Goal: Task Accomplishment & Management: Manage account settings

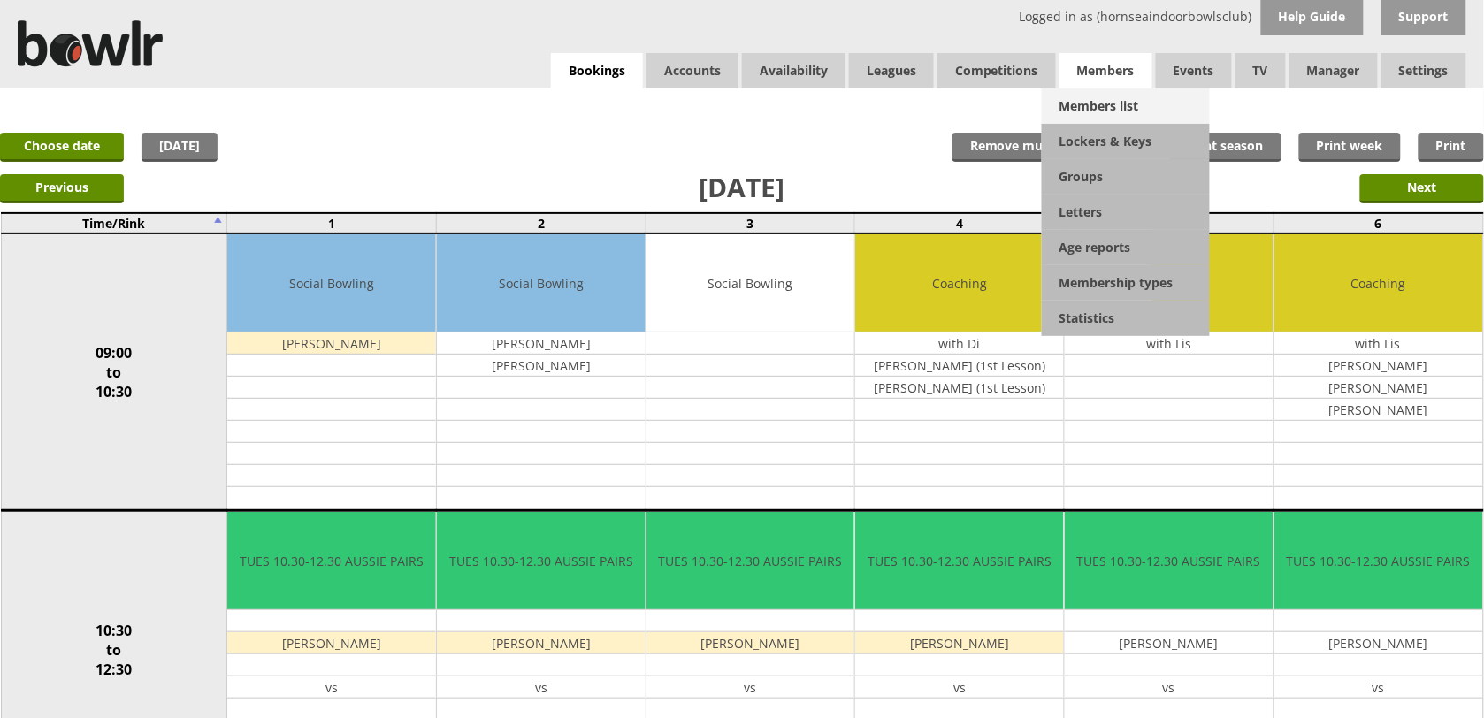
click at [1090, 98] on link "Members list" at bounding box center [1126, 105] width 168 height 35
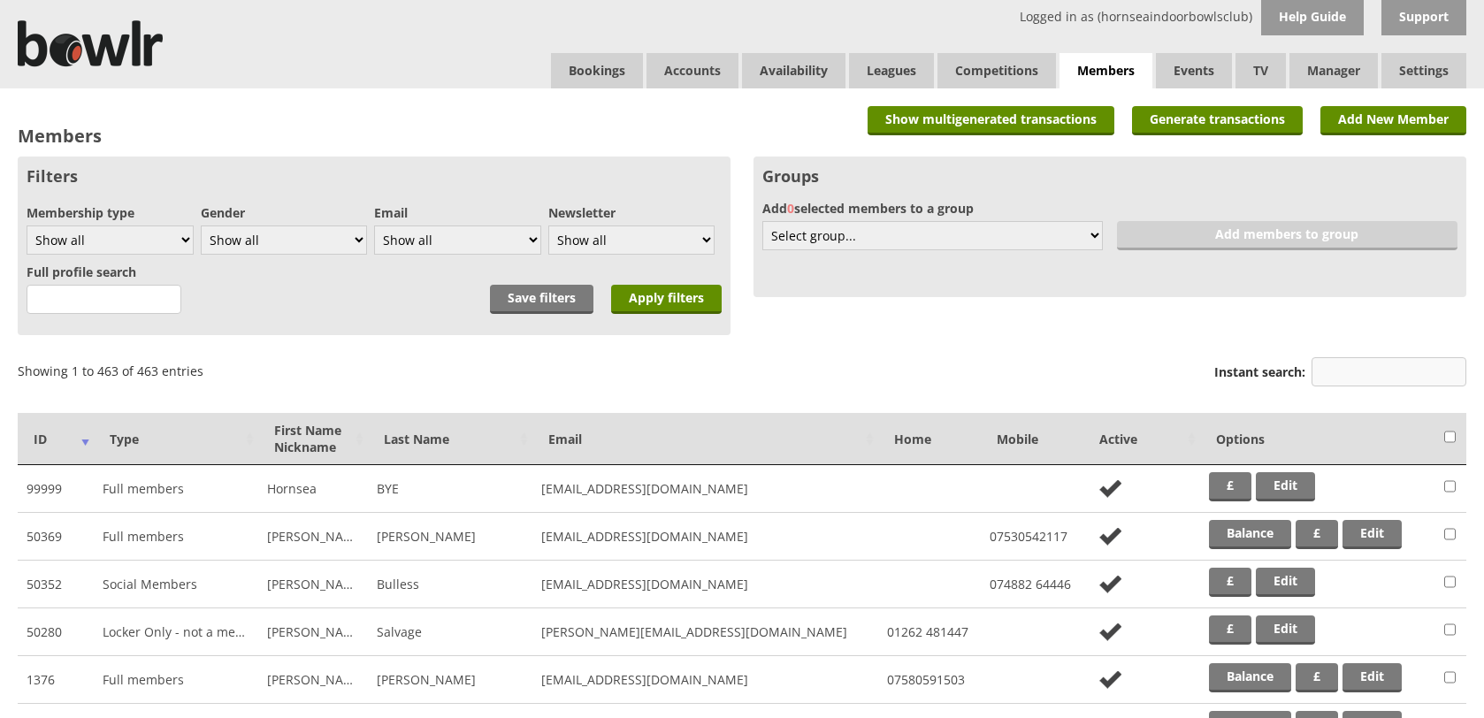
click at [1333, 378] on input "Instant search:" at bounding box center [1388, 371] width 155 height 29
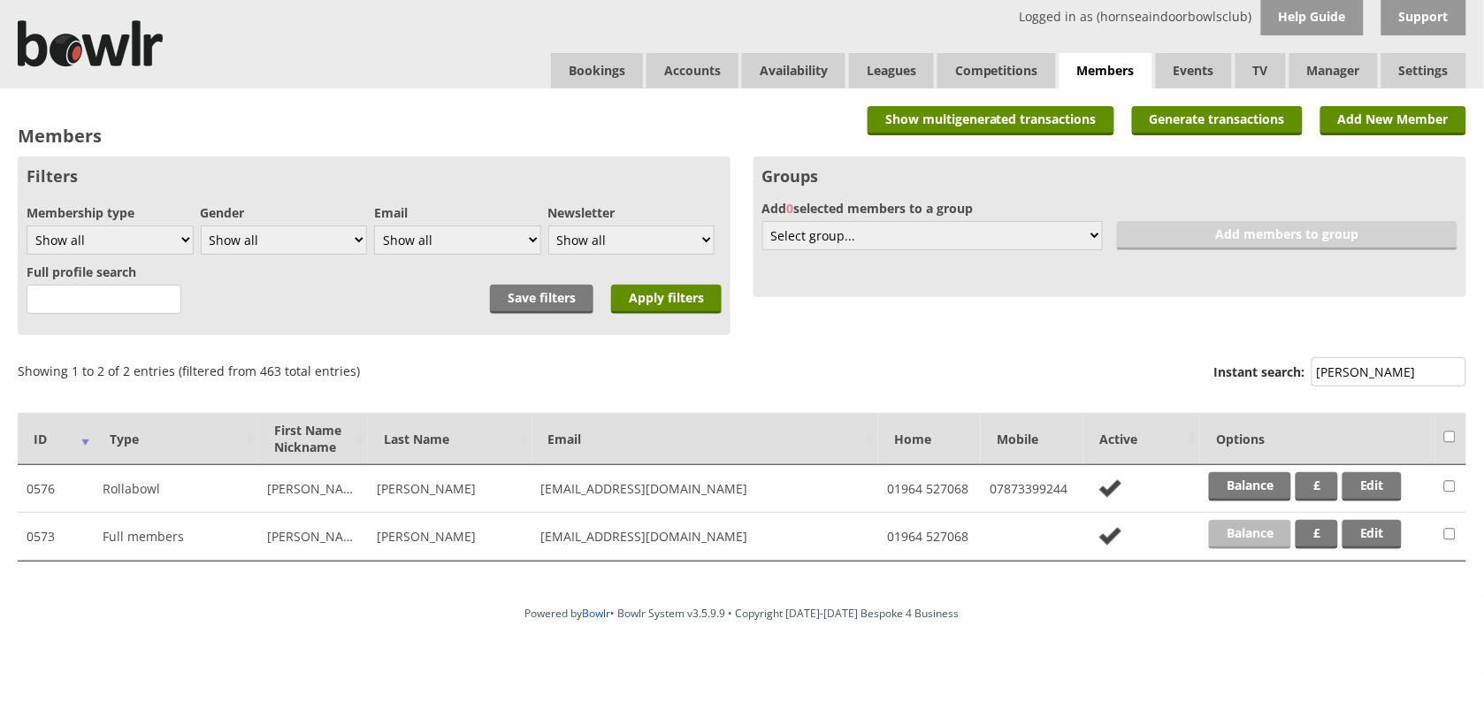
type input "dobbins"
click at [1282, 522] on link "Balance" at bounding box center [1250, 534] width 82 height 29
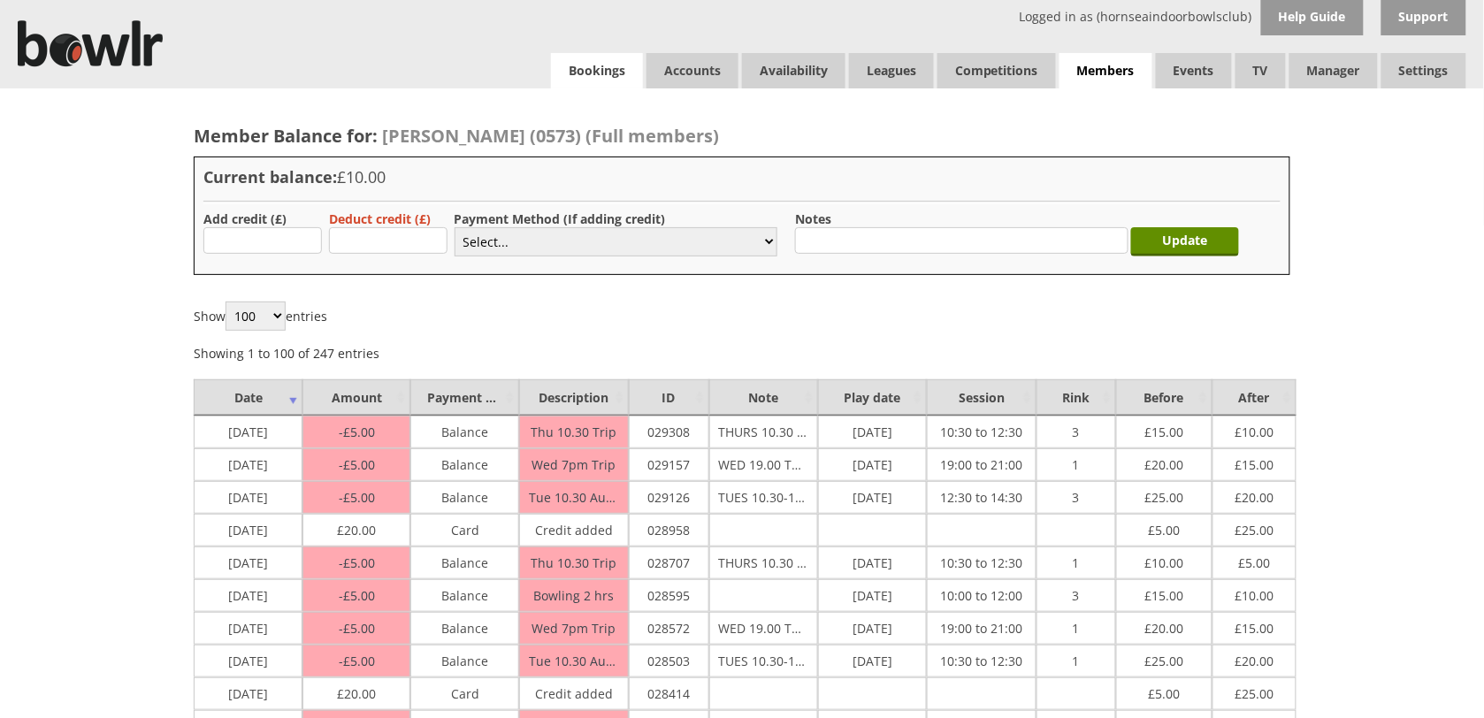
click at [594, 71] on link "Bookings" at bounding box center [597, 70] width 92 height 35
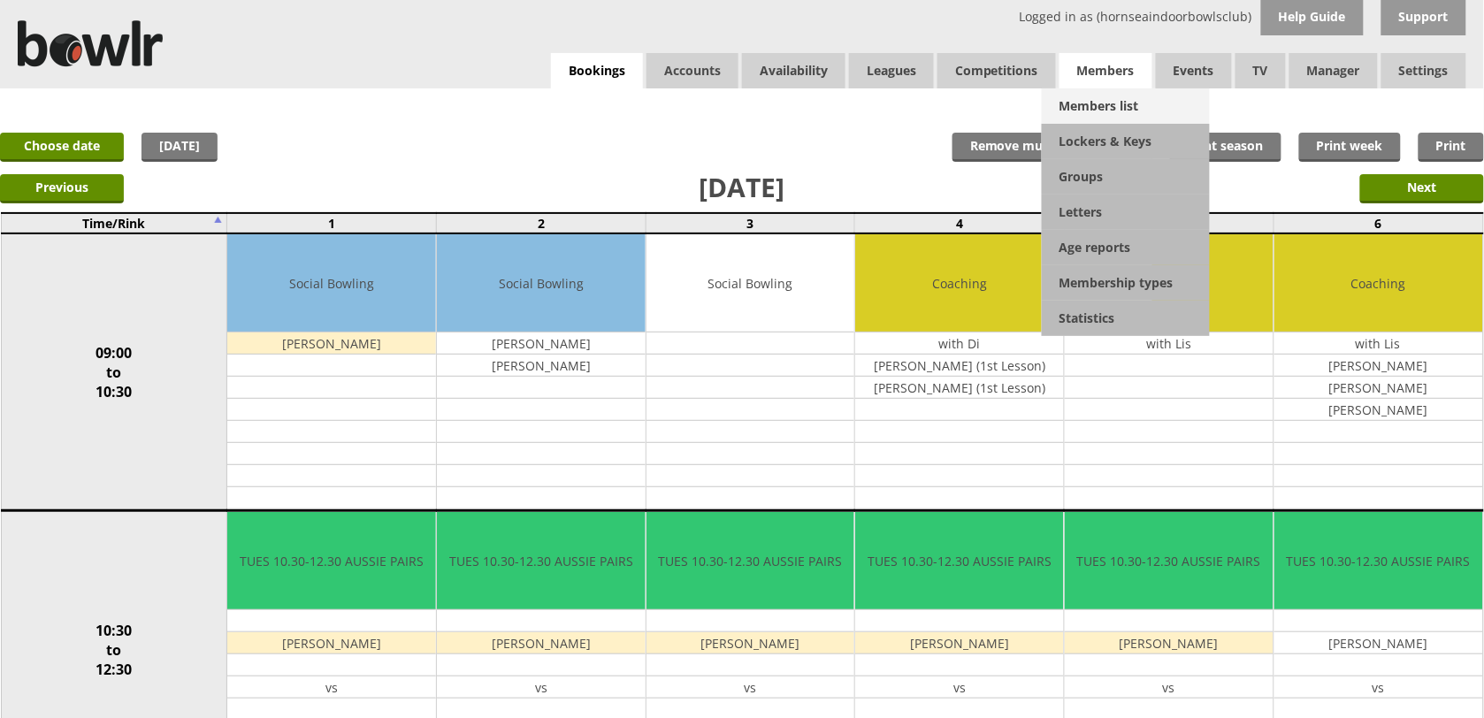
click at [1118, 102] on link "Members list" at bounding box center [1126, 105] width 168 height 35
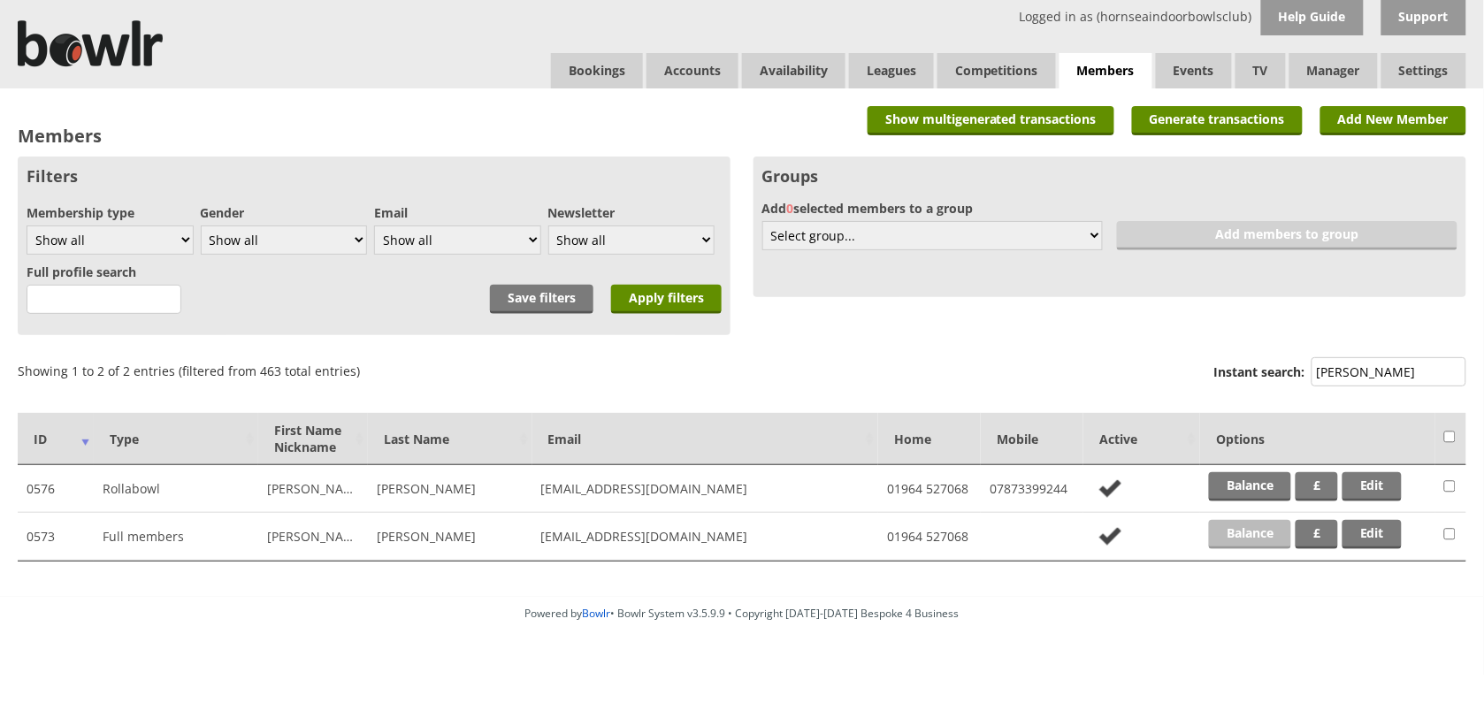
type input "dobbins"
click at [1252, 523] on link "Balance" at bounding box center [1250, 534] width 82 height 29
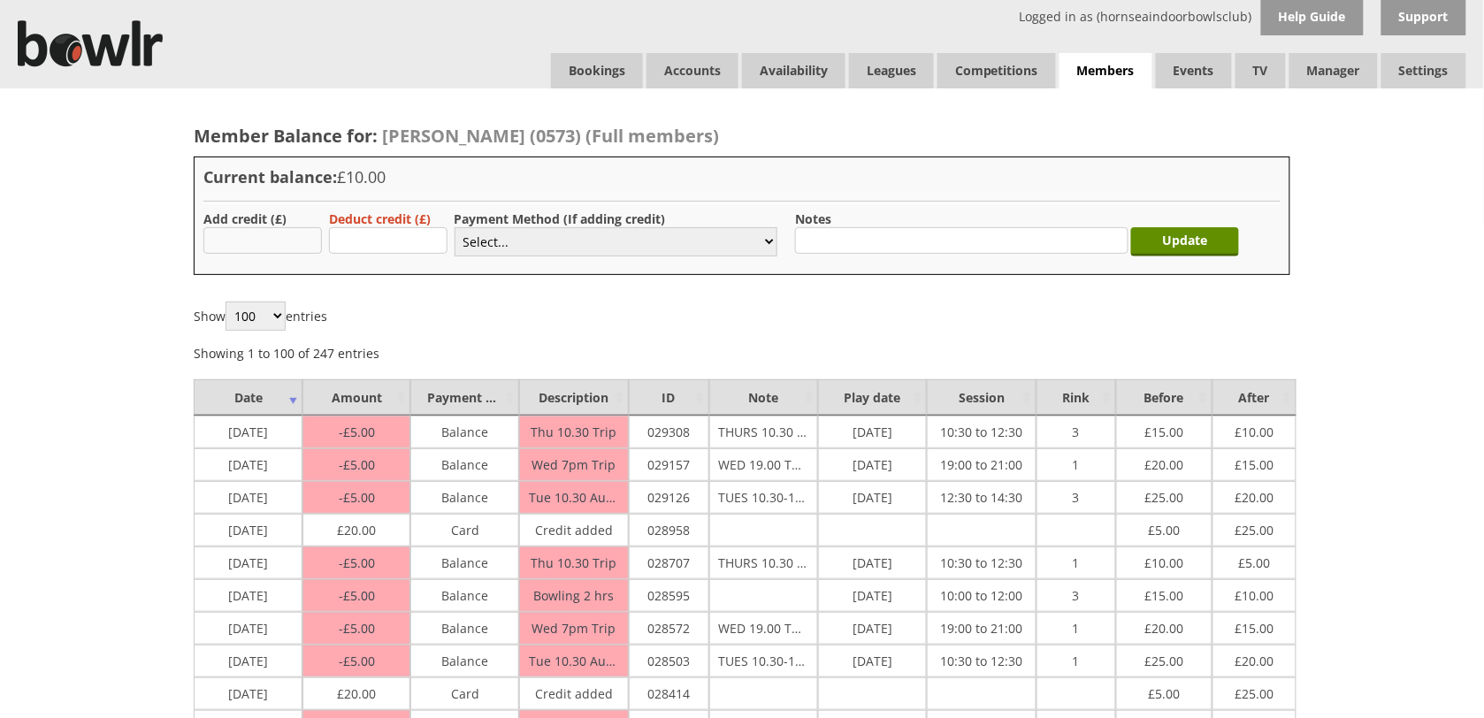
click at [306, 240] on input "text" at bounding box center [262, 240] width 118 height 27
type input "20.00"
click at [535, 232] on select "Select... Cash Card Cheque Bank Transfer Other Member Card Gift Voucher Balance" at bounding box center [615, 241] width 323 height 29
select select "2"
click at [454, 227] on select "Select... Cash Card Cheque Bank Transfer Other Member Card Gift Voucher Balance" at bounding box center [615, 241] width 323 height 29
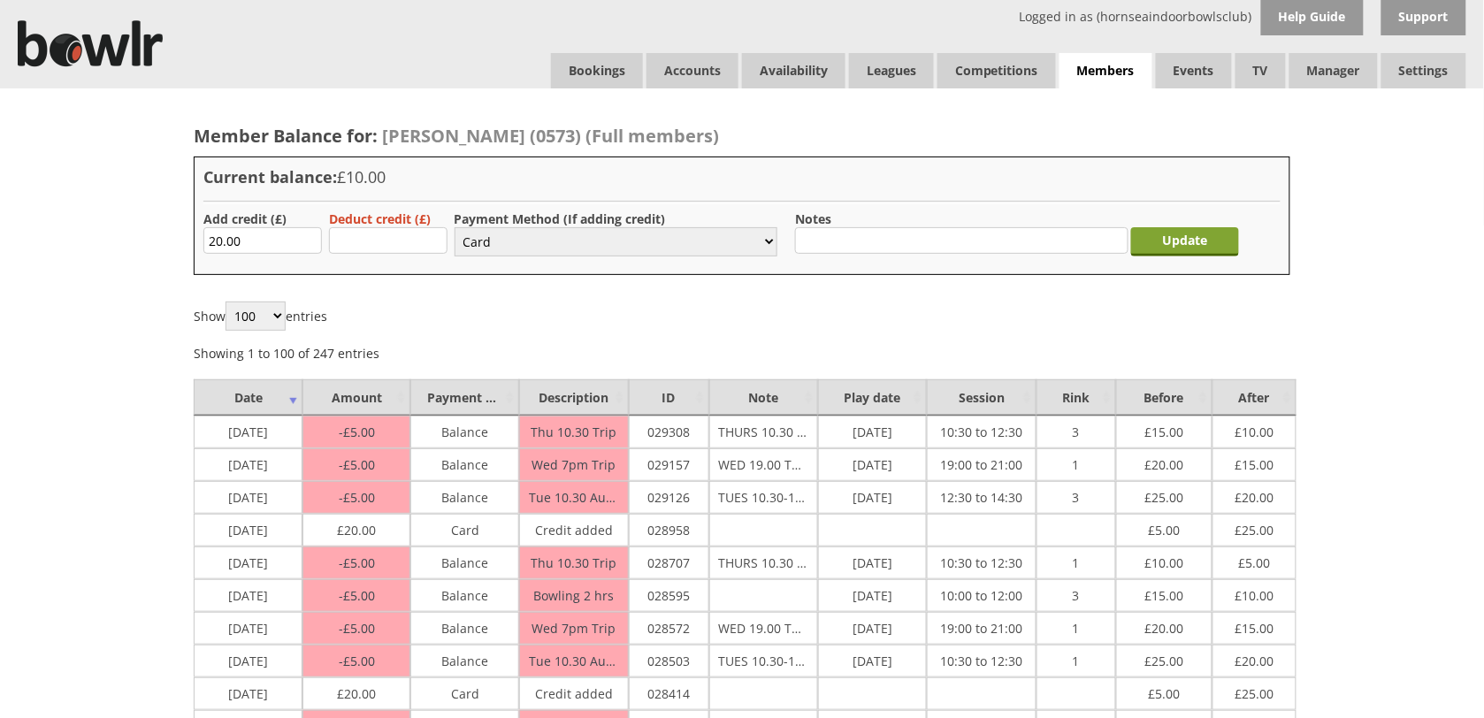
click at [1172, 249] on input "Update" at bounding box center [1185, 241] width 108 height 29
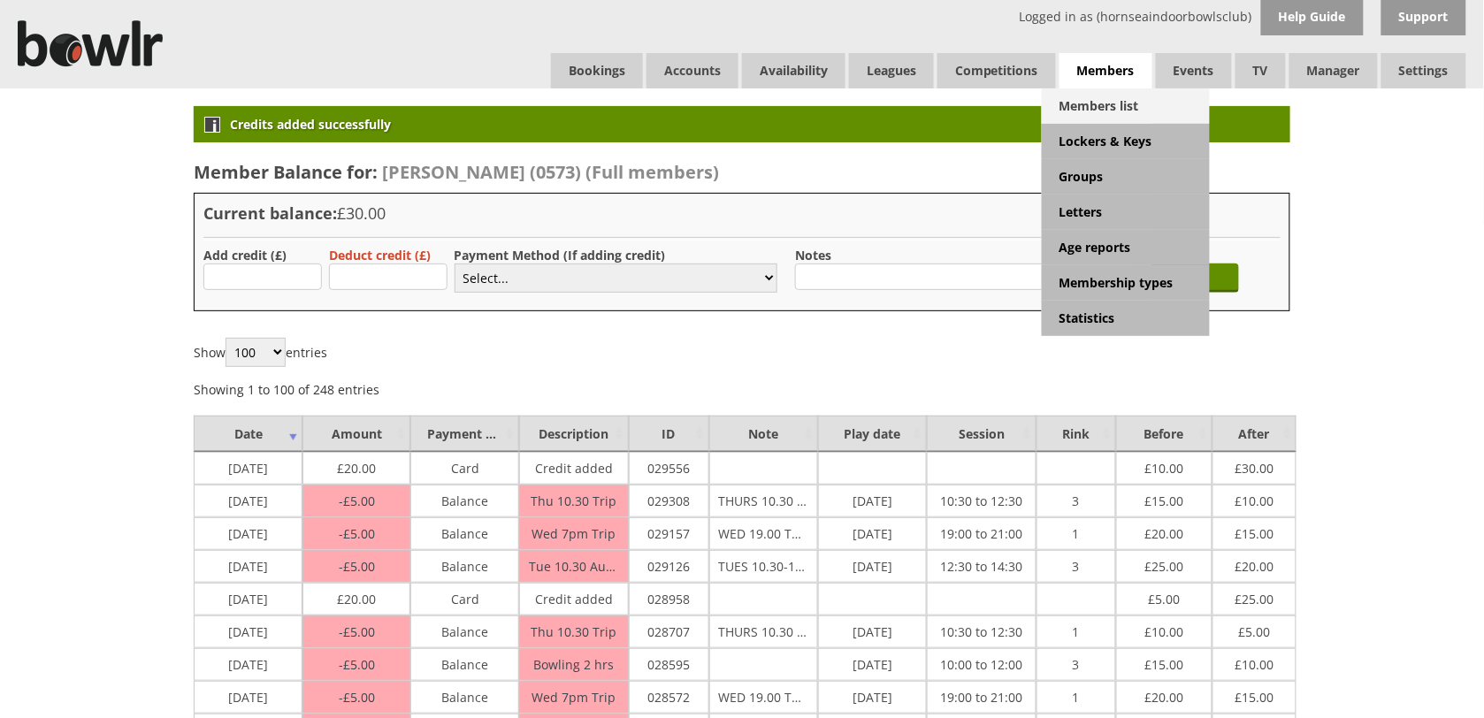
click at [1105, 108] on link "Members list" at bounding box center [1126, 105] width 168 height 35
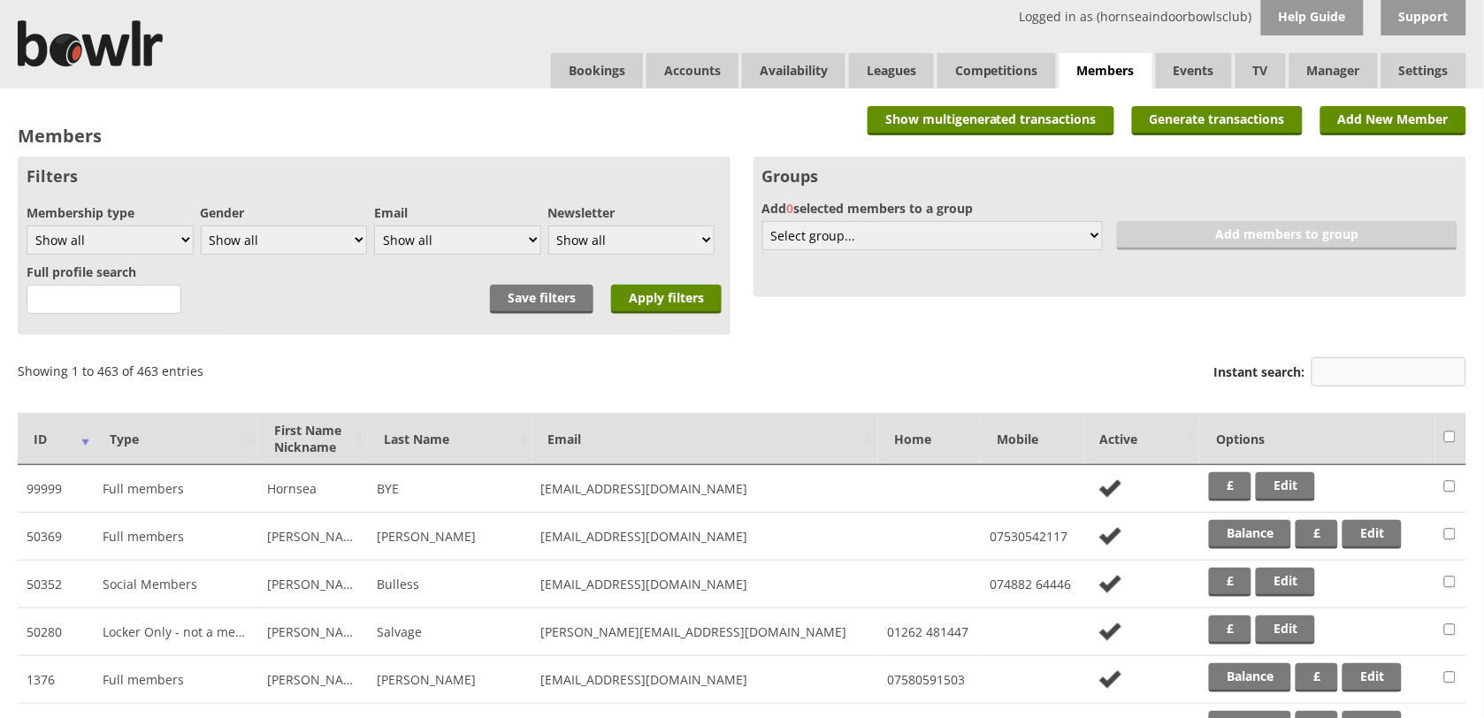
click at [1362, 383] on input "Instant search:" at bounding box center [1388, 371] width 155 height 29
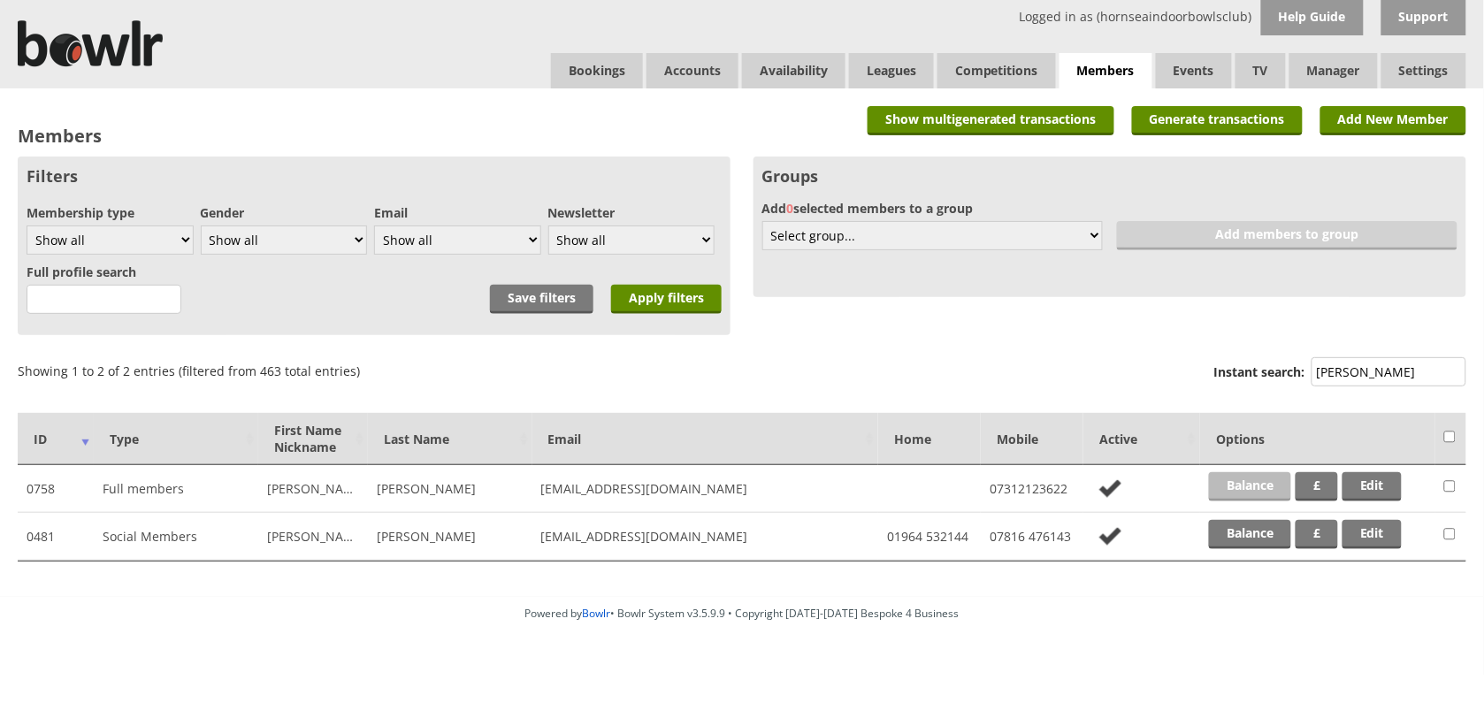
type input "[PERSON_NAME]"
click at [1262, 485] on link "Balance" at bounding box center [1250, 486] width 82 height 29
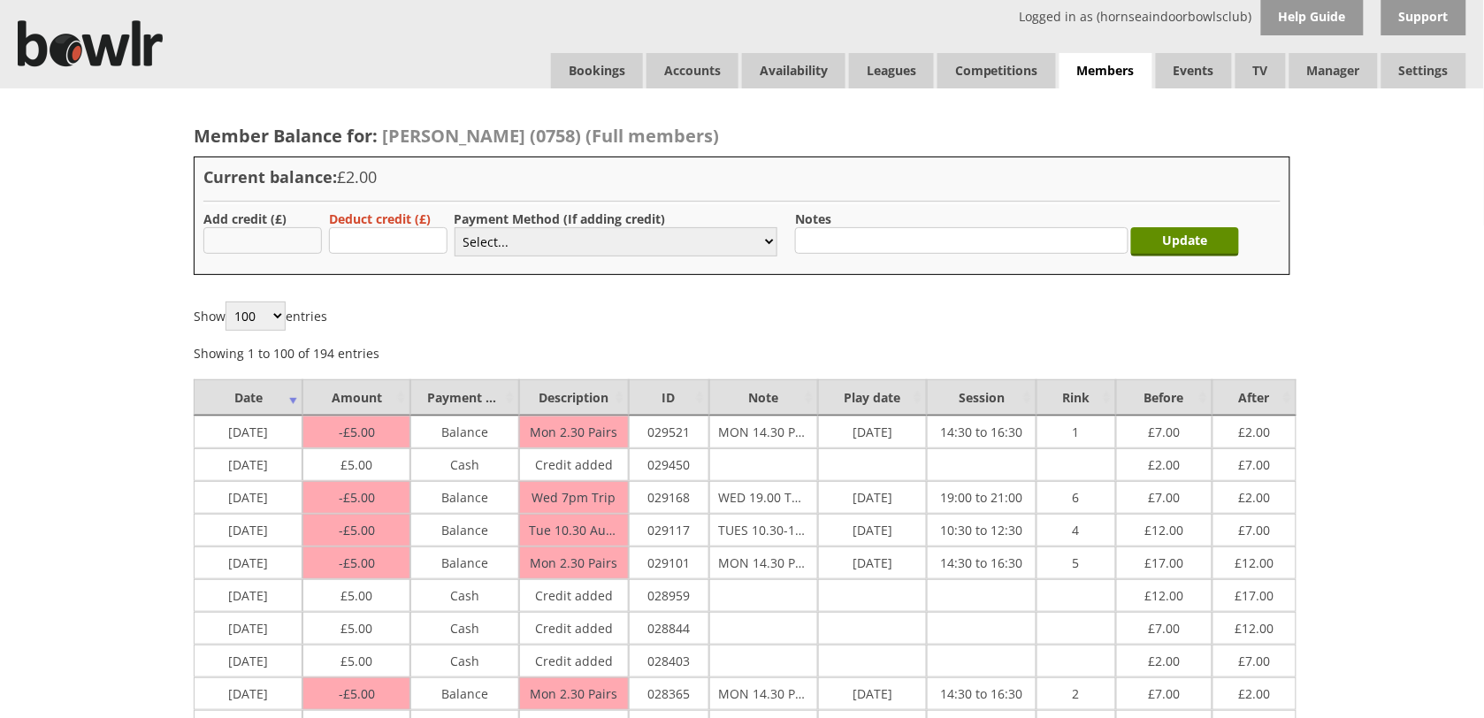
drag, startPoint x: 0, startPoint y: 0, endPoint x: 257, endPoint y: 240, distance: 352.2
click at [257, 240] on input "text" at bounding box center [262, 240] width 118 height 27
type input "5.00"
click at [572, 252] on select "Select... Cash Card Cheque Bank Transfer Other Member Card Gift Voucher Balance" at bounding box center [615, 241] width 323 height 29
select select "2"
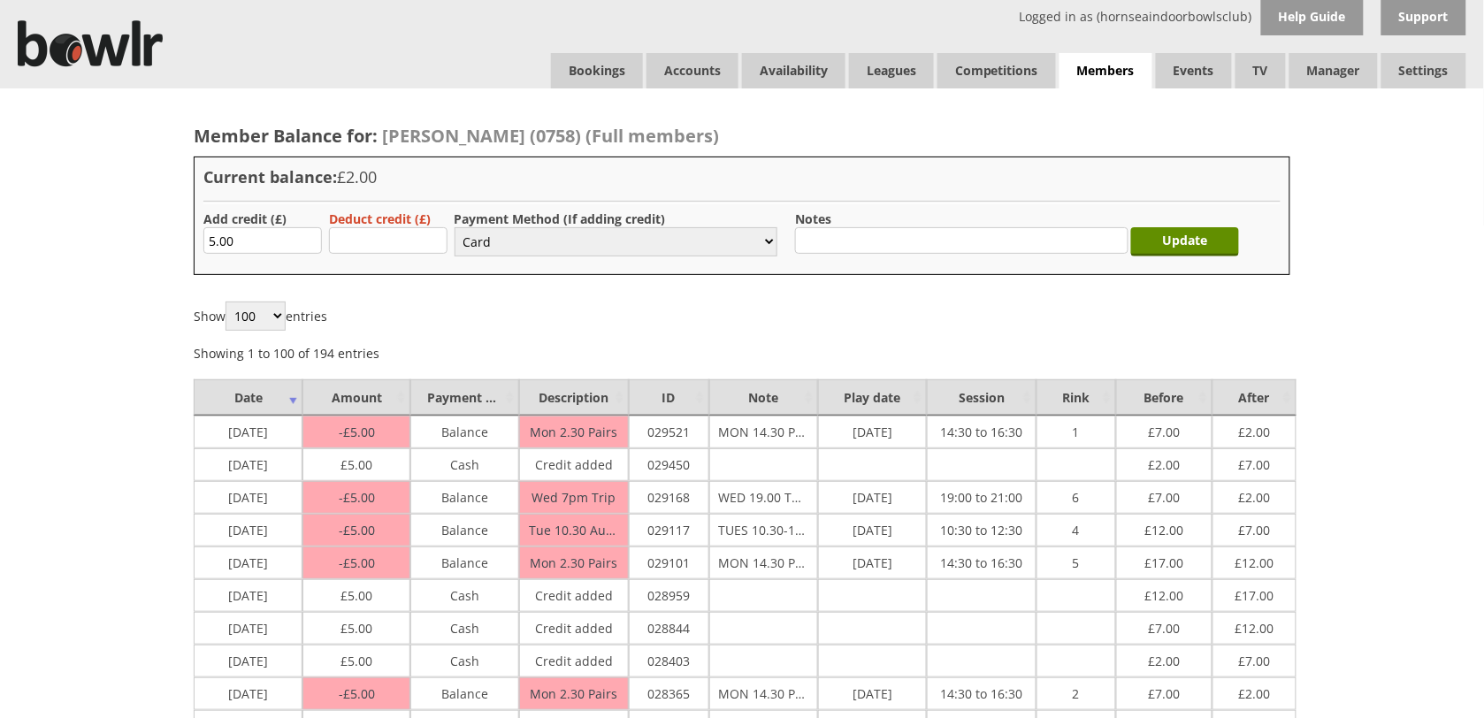
click at [454, 227] on select "Select... Cash Card Cheque Bank Transfer Other Member Card Gift Voucher Balance" at bounding box center [615, 241] width 323 height 29
click at [1179, 241] on input "Update" at bounding box center [1185, 241] width 108 height 29
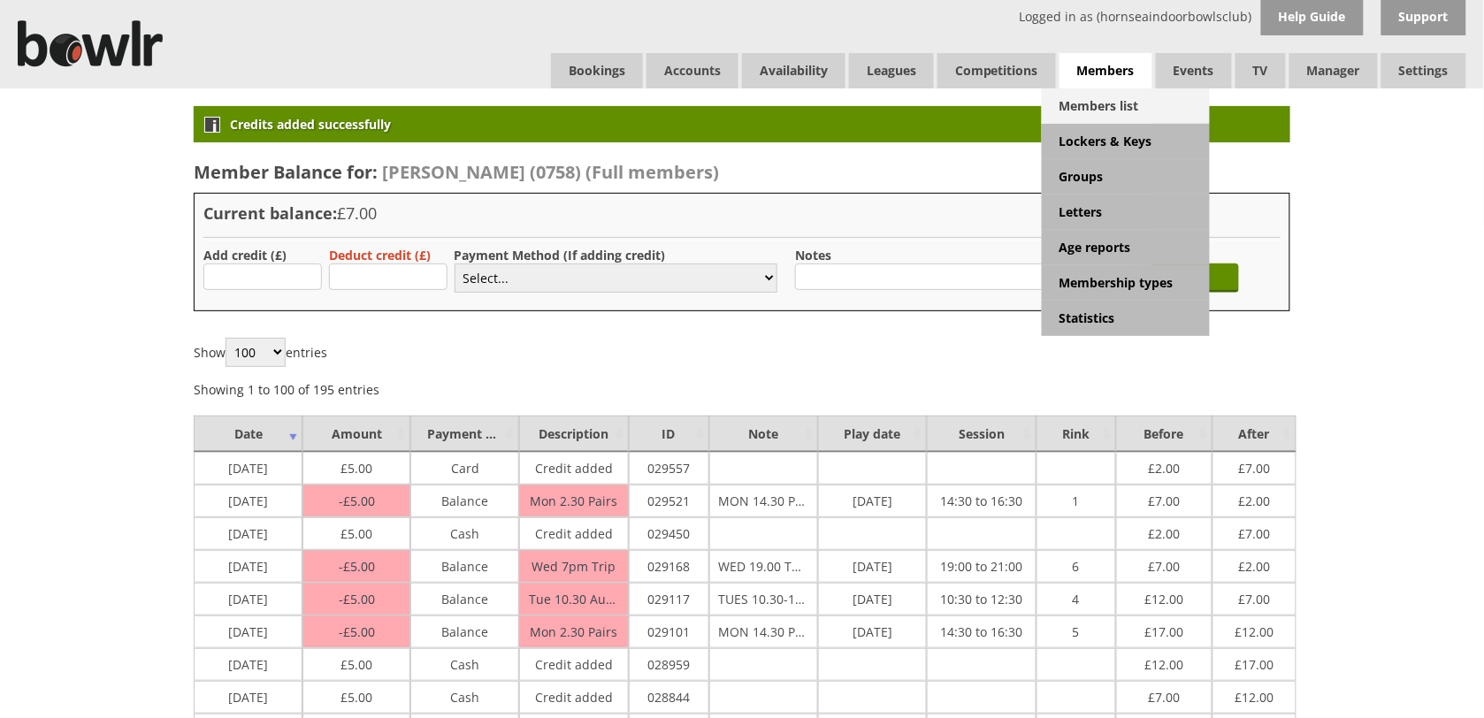
click at [1096, 98] on link "Members list" at bounding box center [1126, 105] width 168 height 35
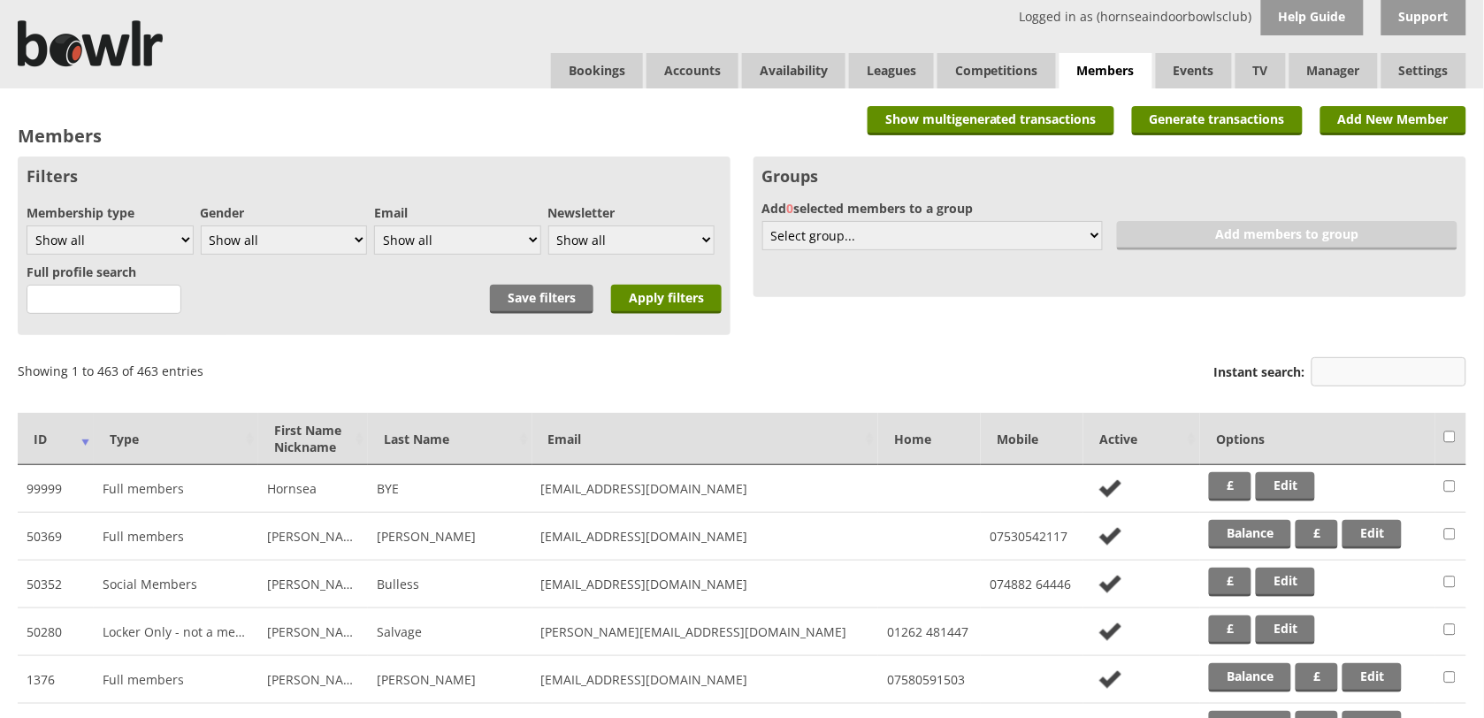
click at [1333, 369] on input "Instant search:" at bounding box center [1388, 371] width 155 height 29
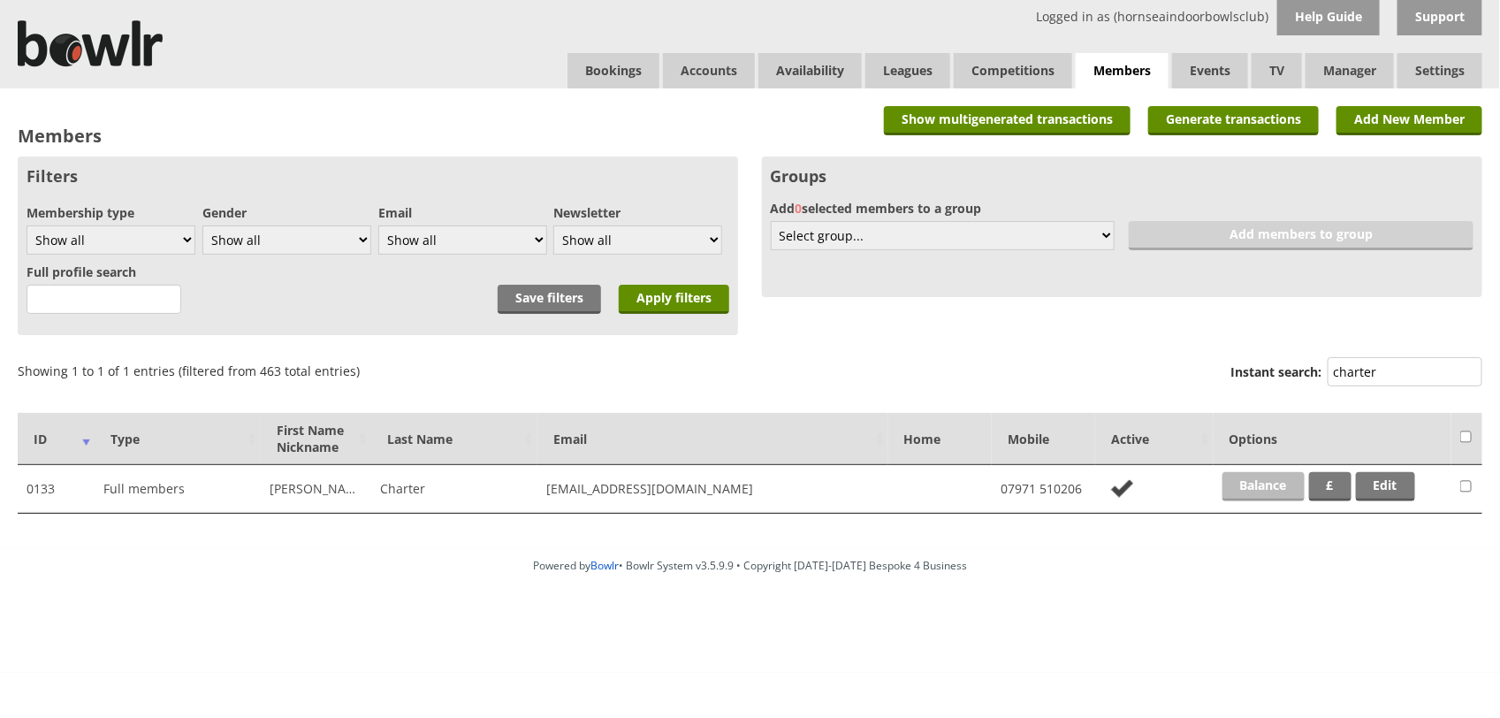
type input "charter"
click at [1260, 483] on link "Balance" at bounding box center [1264, 486] width 82 height 29
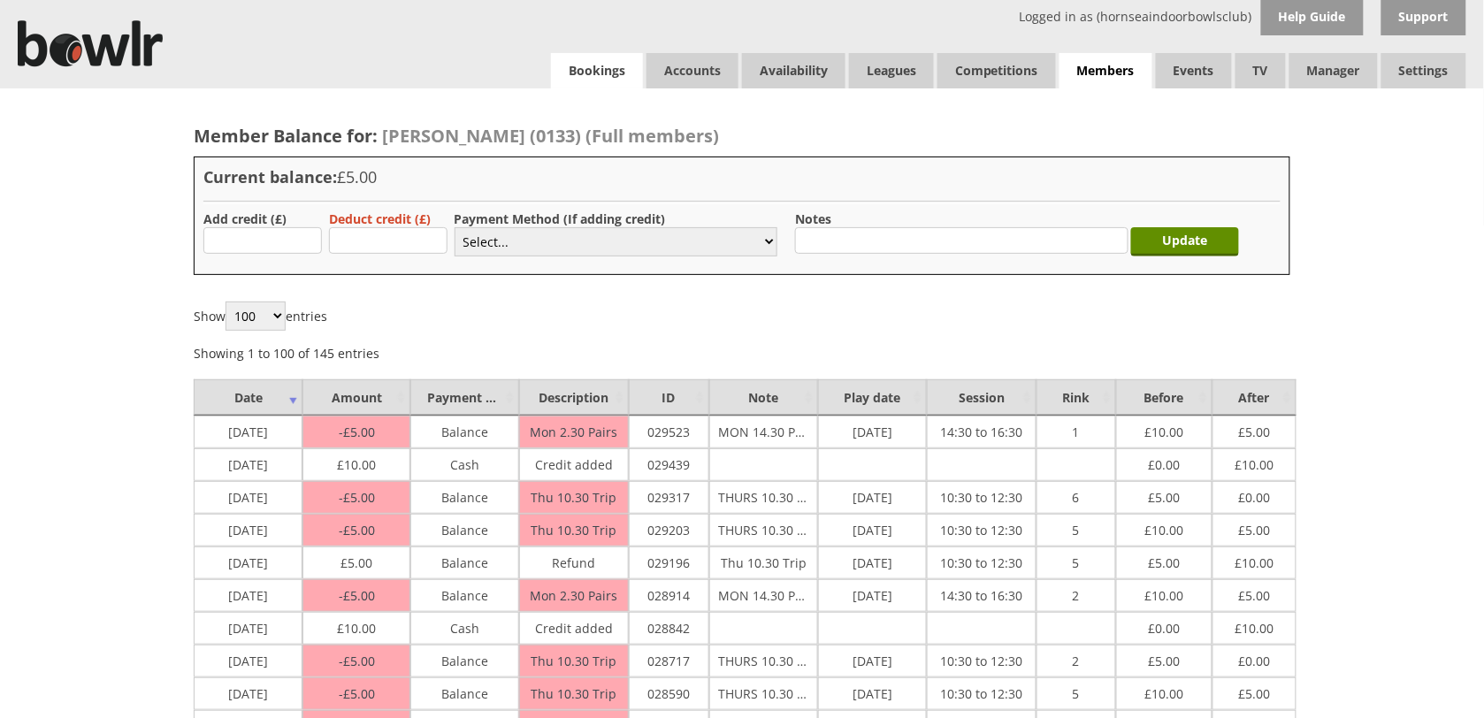
click at [597, 72] on link "Bookings" at bounding box center [597, 70] width 92 height 35
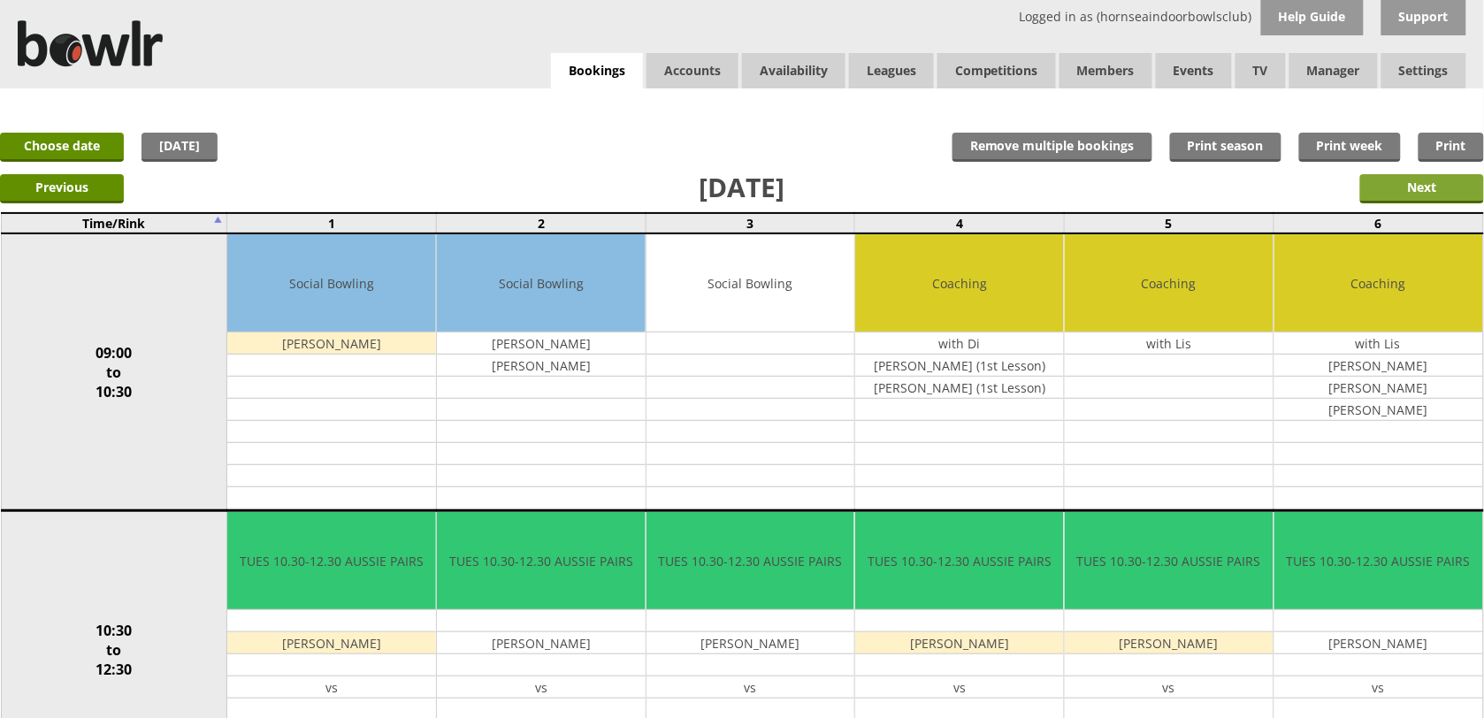
click at [1441, 195] on input "Next" at bounding box center [1422, 188] width 124 height 29
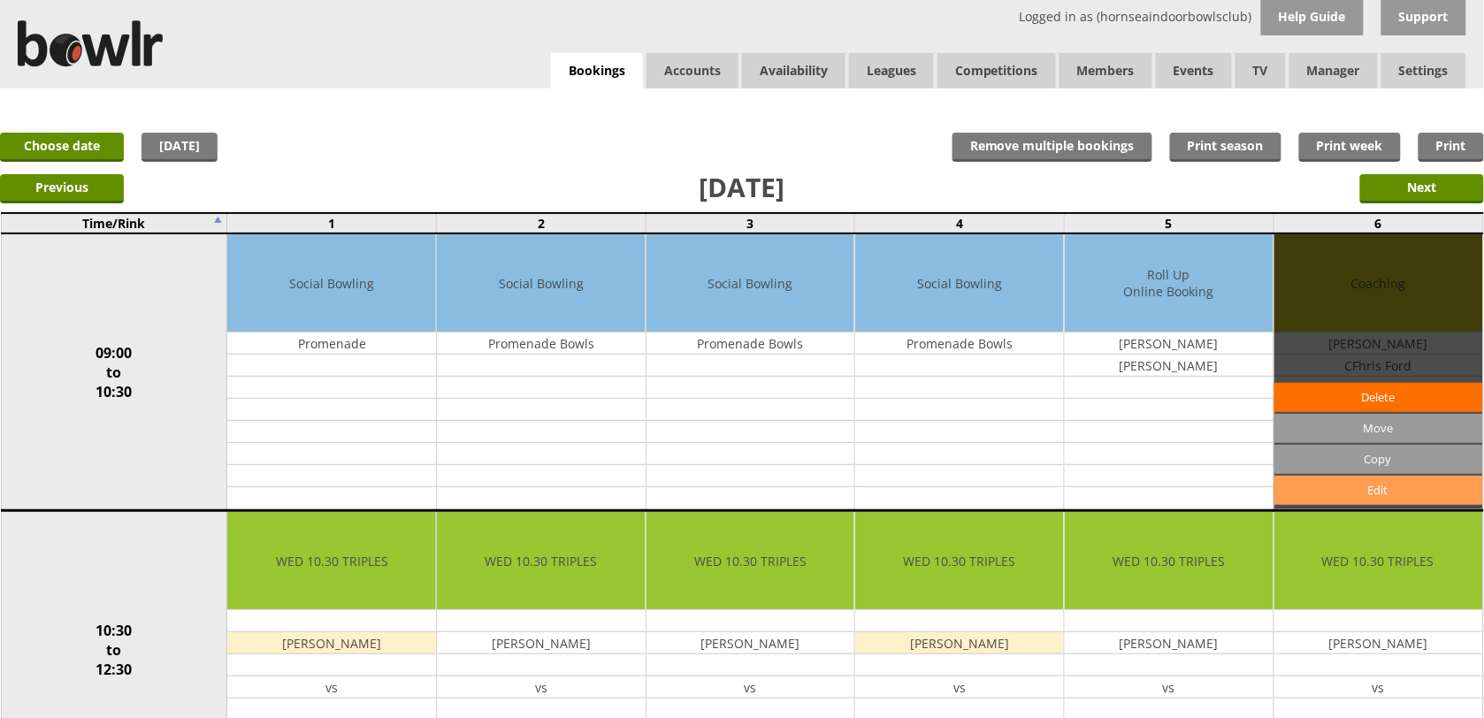
click at [1377, 495] on link "Edit" at bounding box center [1378, 490] width 209 height 29
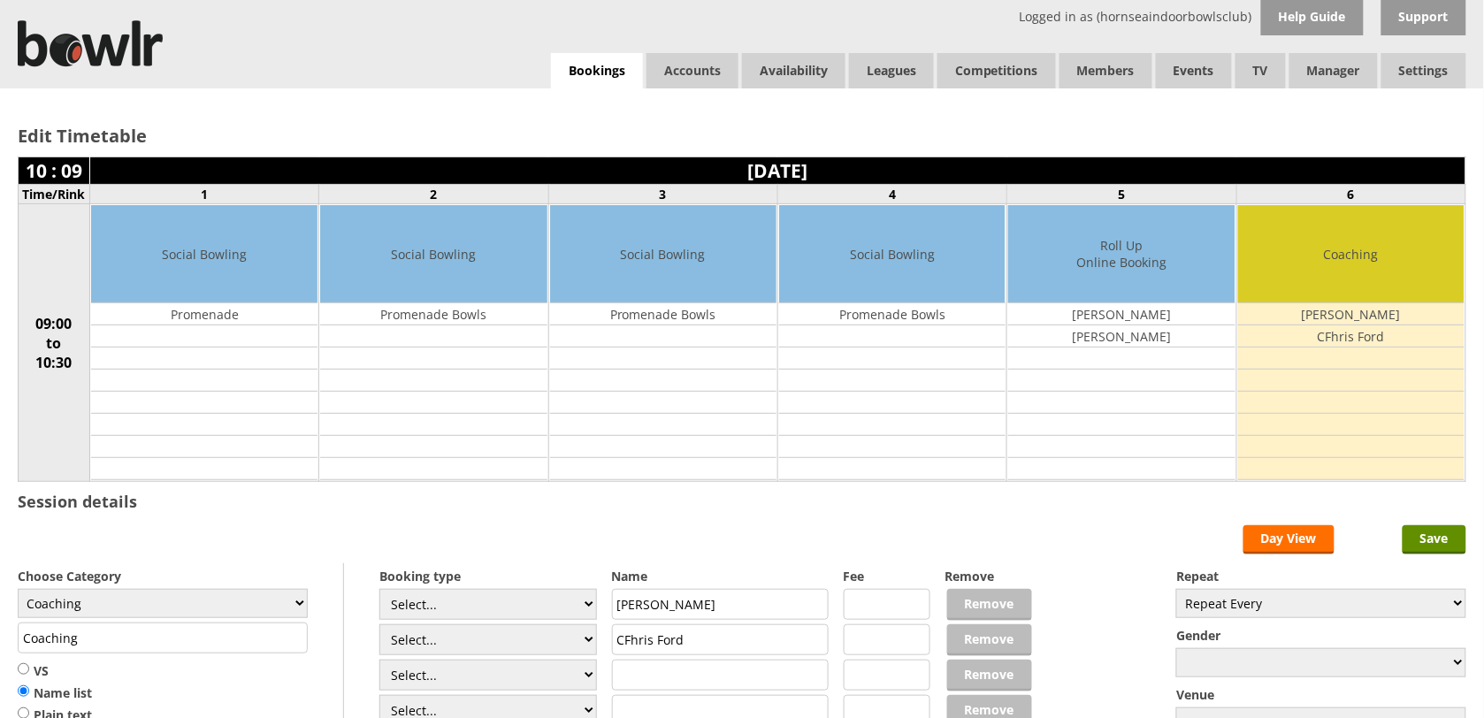
click at [629, 641] on input "CFhris Ford" at bounding box center [720, 639] width 217 height 31
type input "Chris Ford"
click at [638, 686] on input "text" at bounding box center [720, 675] width 217 height 31
type input "with Val"
click at [1434, 554] on input "Save" at bounding box center [1434, 539] width 64 height 29
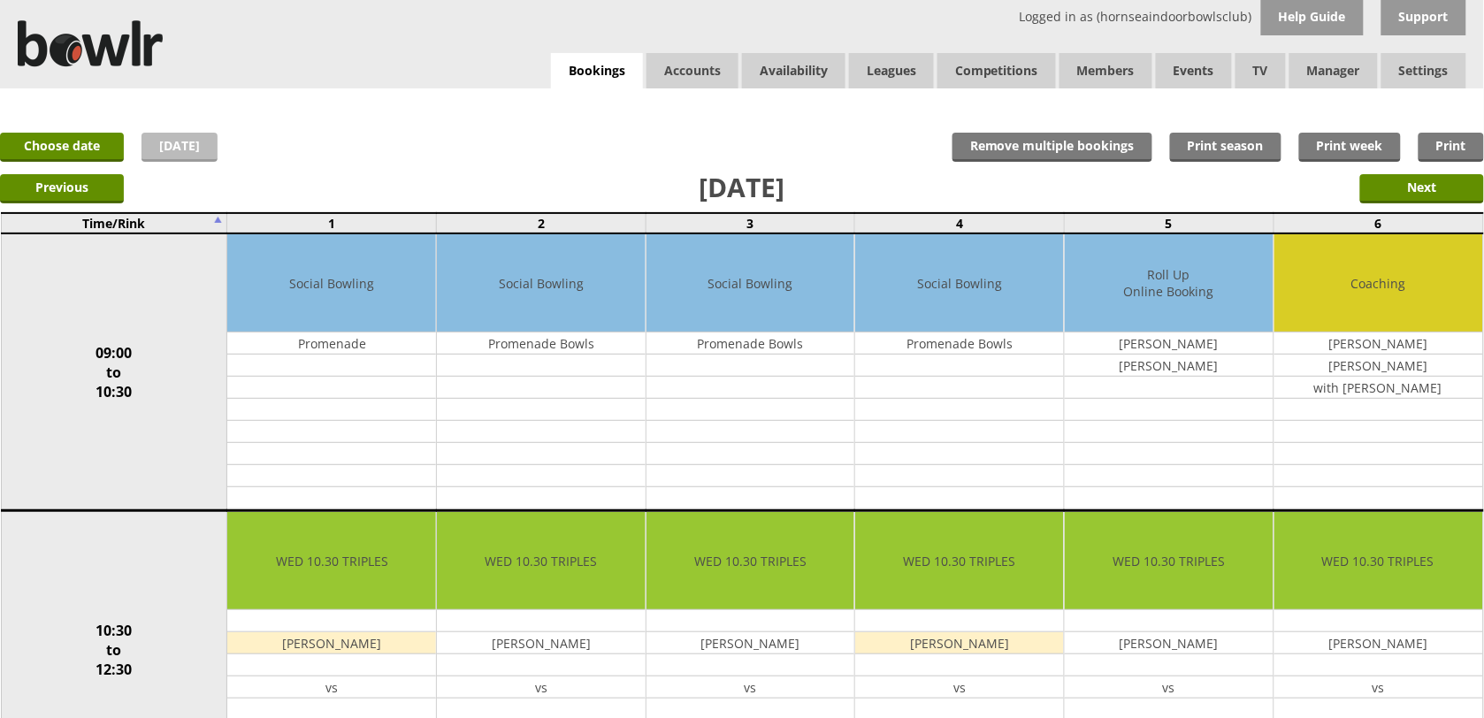
click at [157, 137] on link "[DATE]" at bounding box center [179, 147] width 76 height 29
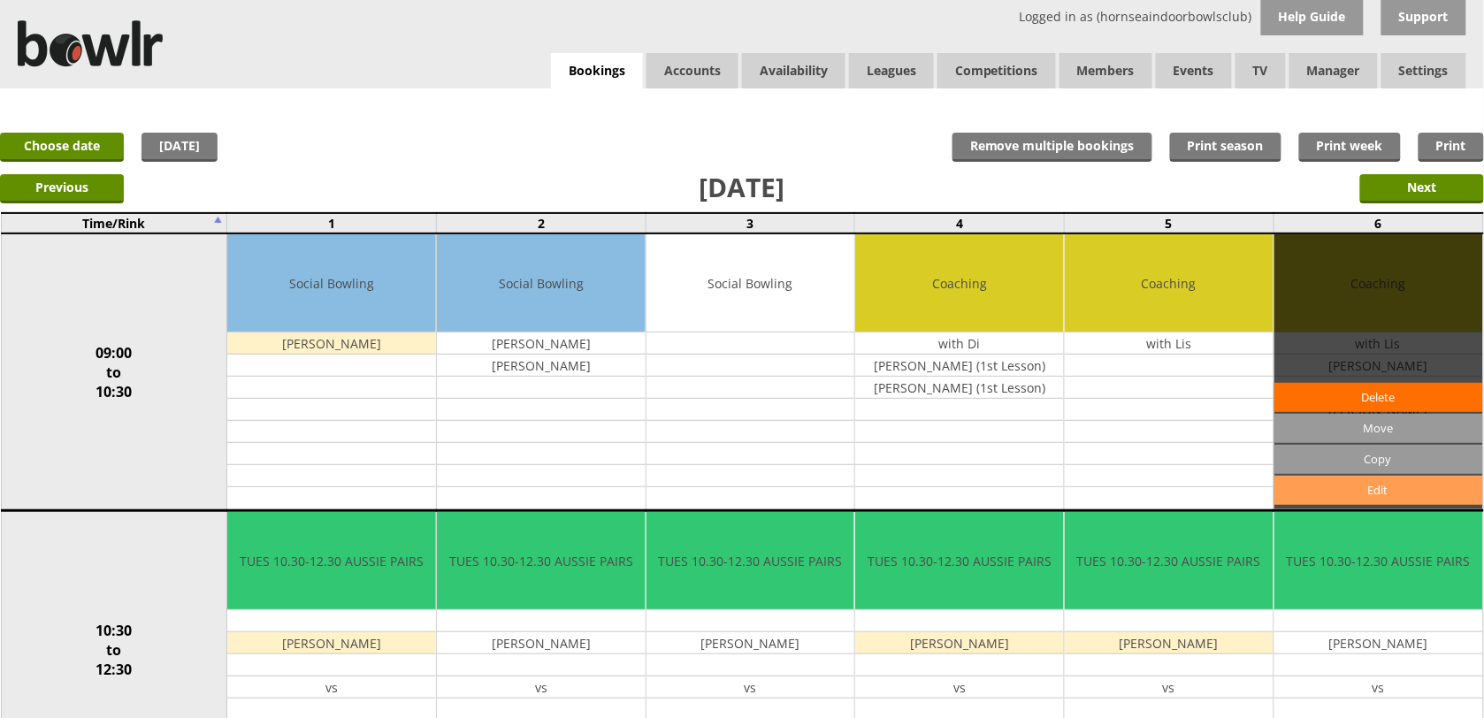
click at [1399, 487] on link "Edit" at bounding box center [1378, 490] width 209 height 29
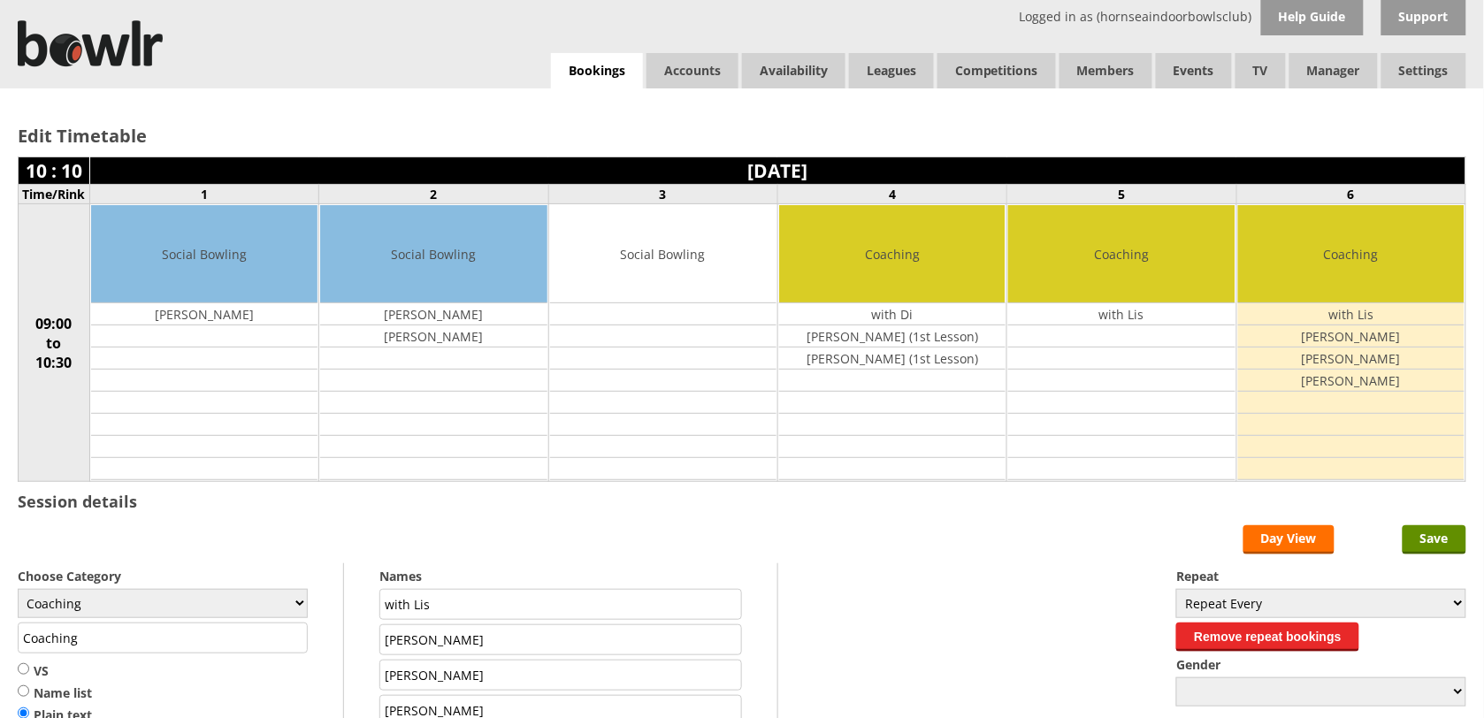
click at [581, 704] on input "[PERSON_NAME]" at bounding box center [560, 710] width 362 height 31
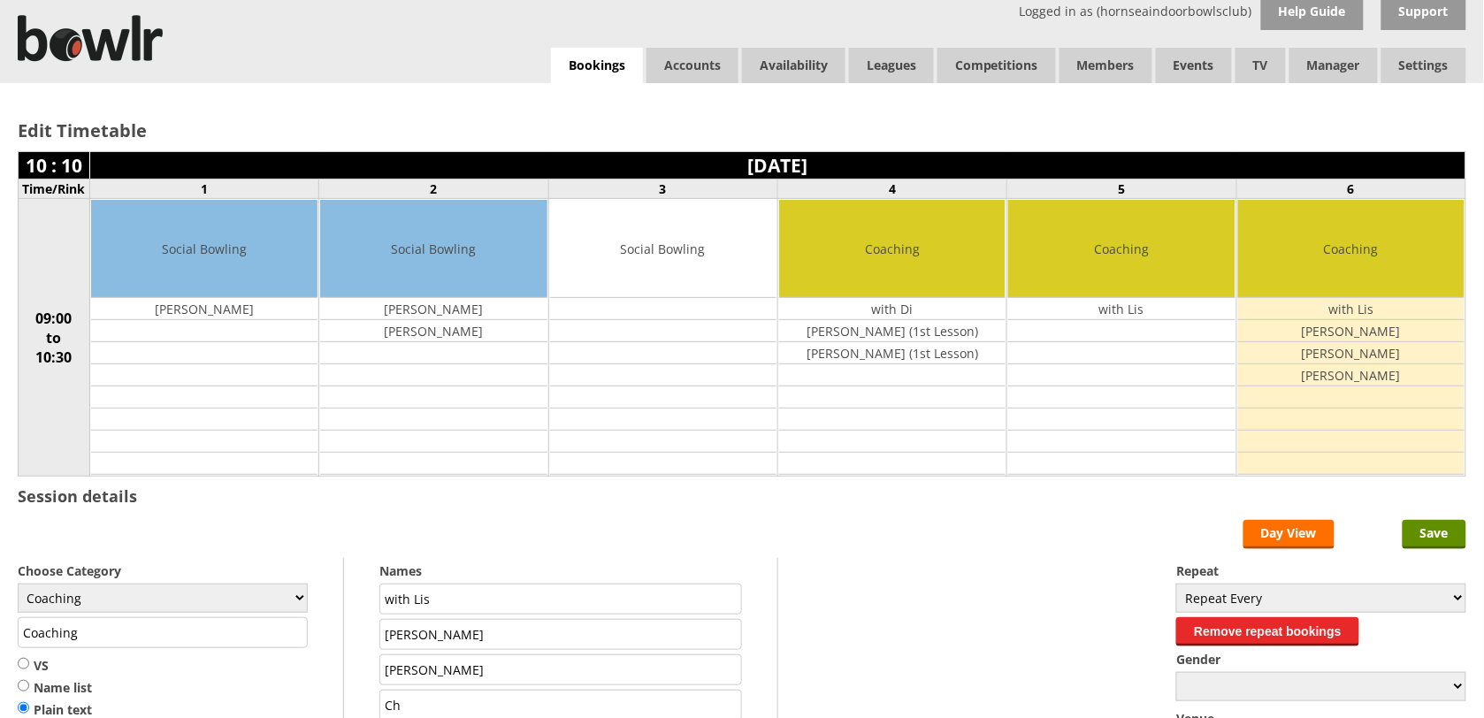
type input "C"
click at [584, 669] on input "[PERSON_NAME]" at bounding box center [560, 669] width 362 height 31
type input "D"
click at [1448, 539] on input "Save" at bounding box center [1434, 534] width 64 height 29
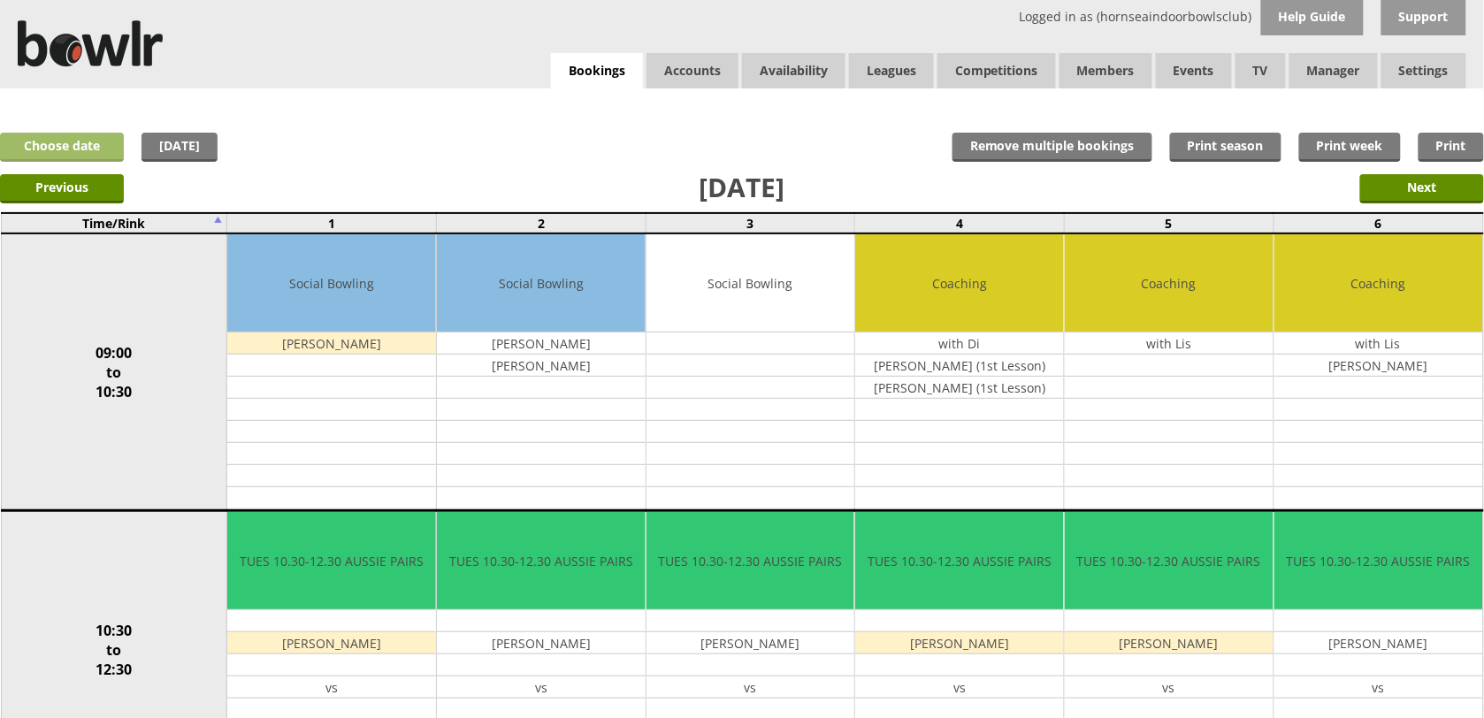
click at [49, 148] on link "Choose date" at bounding box center [62, 147] width 124 height 29
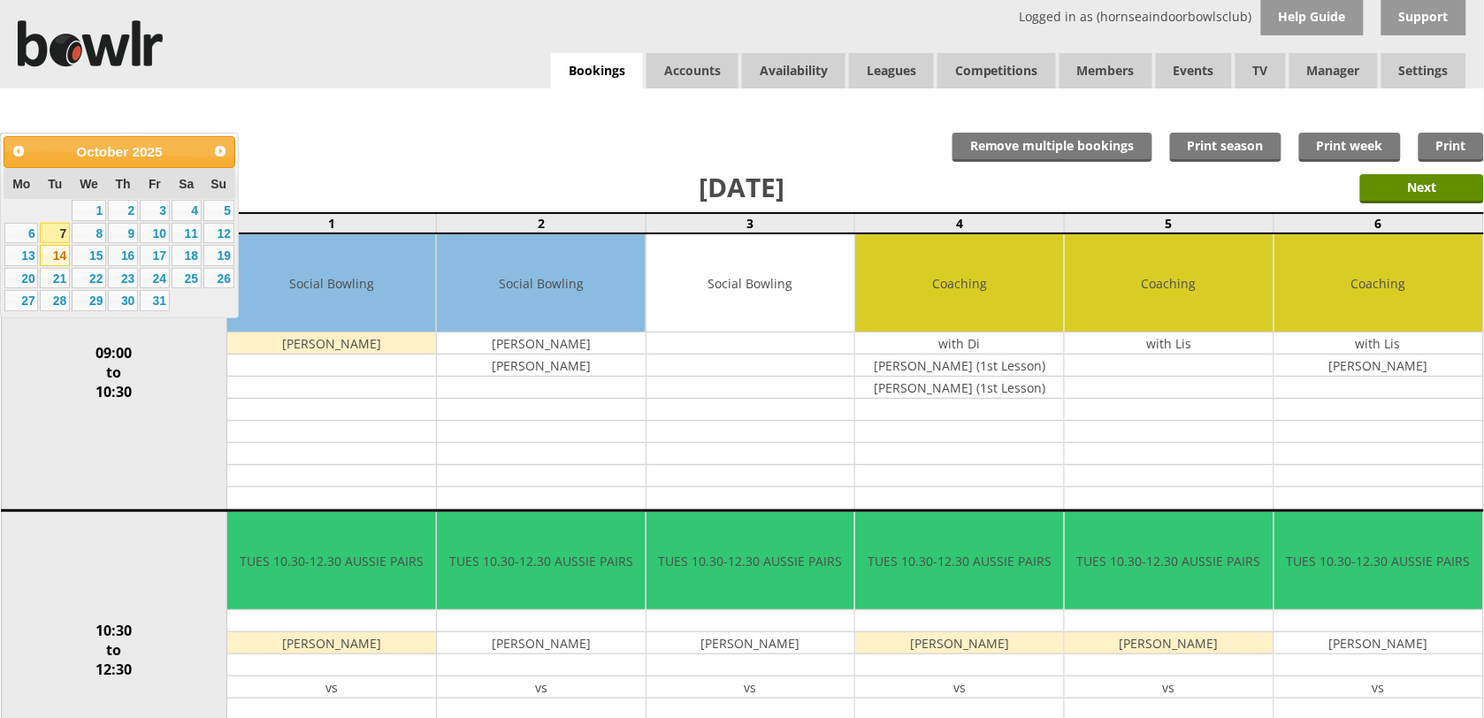
click at [56, 255] on link "14" at bounding box center [55, 255] width 30 height 21
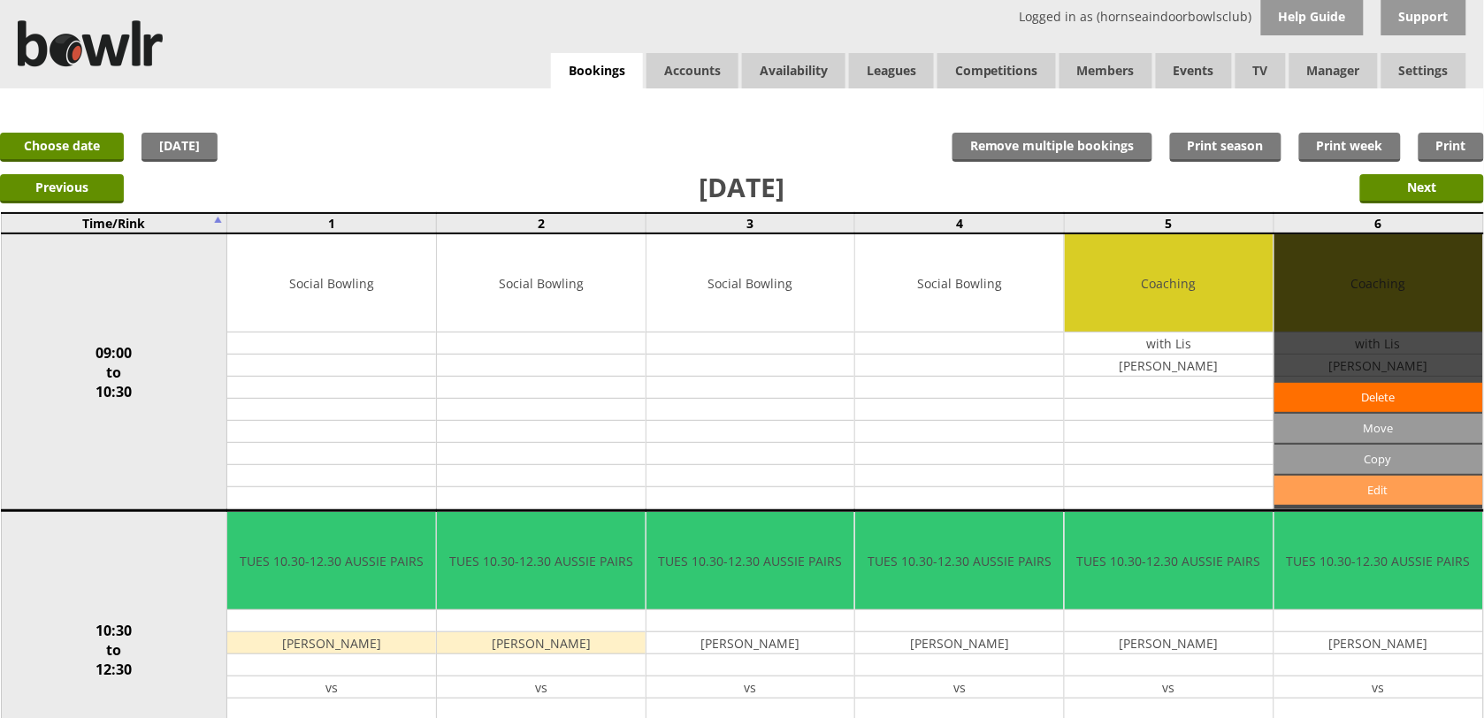
click at [1412, 497] on link "Edit" at bounding box center [1378, 490] width 209 height 29
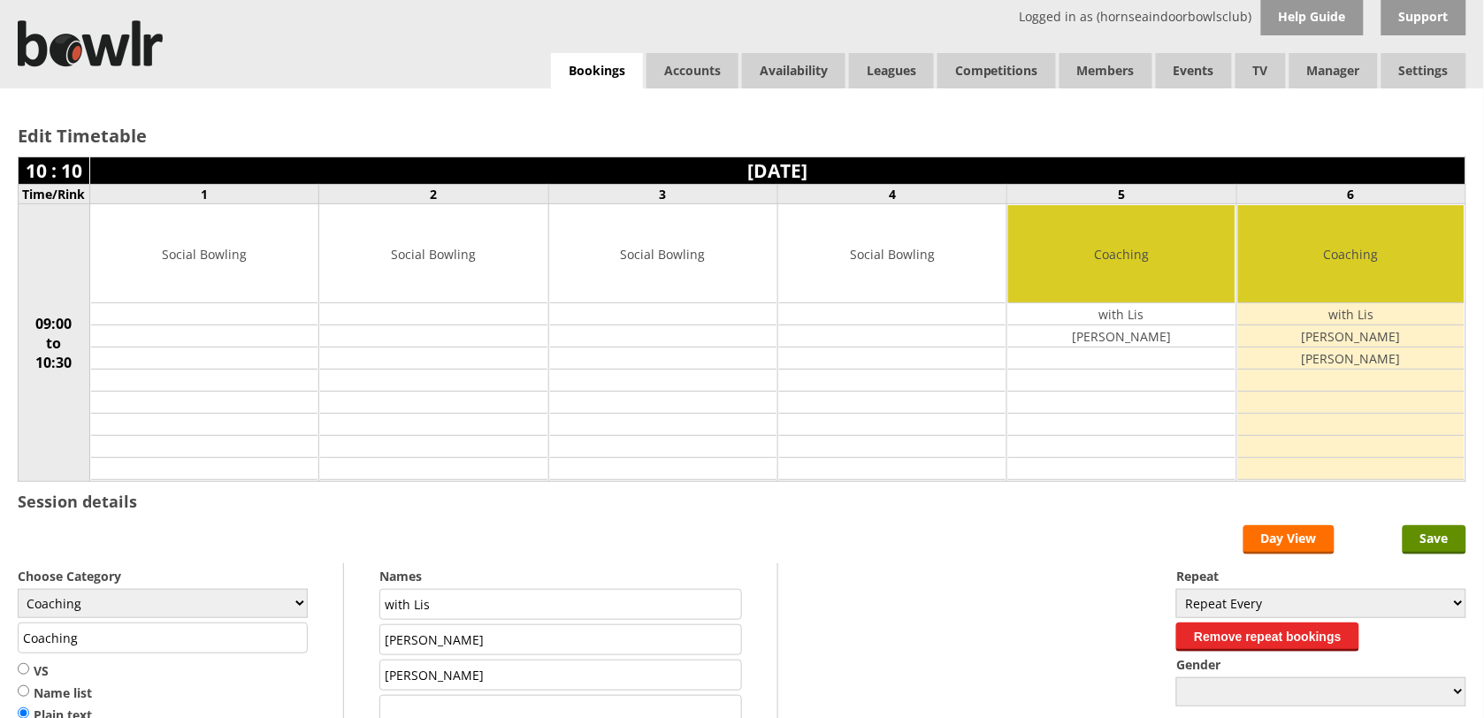
click at [616, 710] on input "text" at bounding box center [560, 710] width 362 height 31
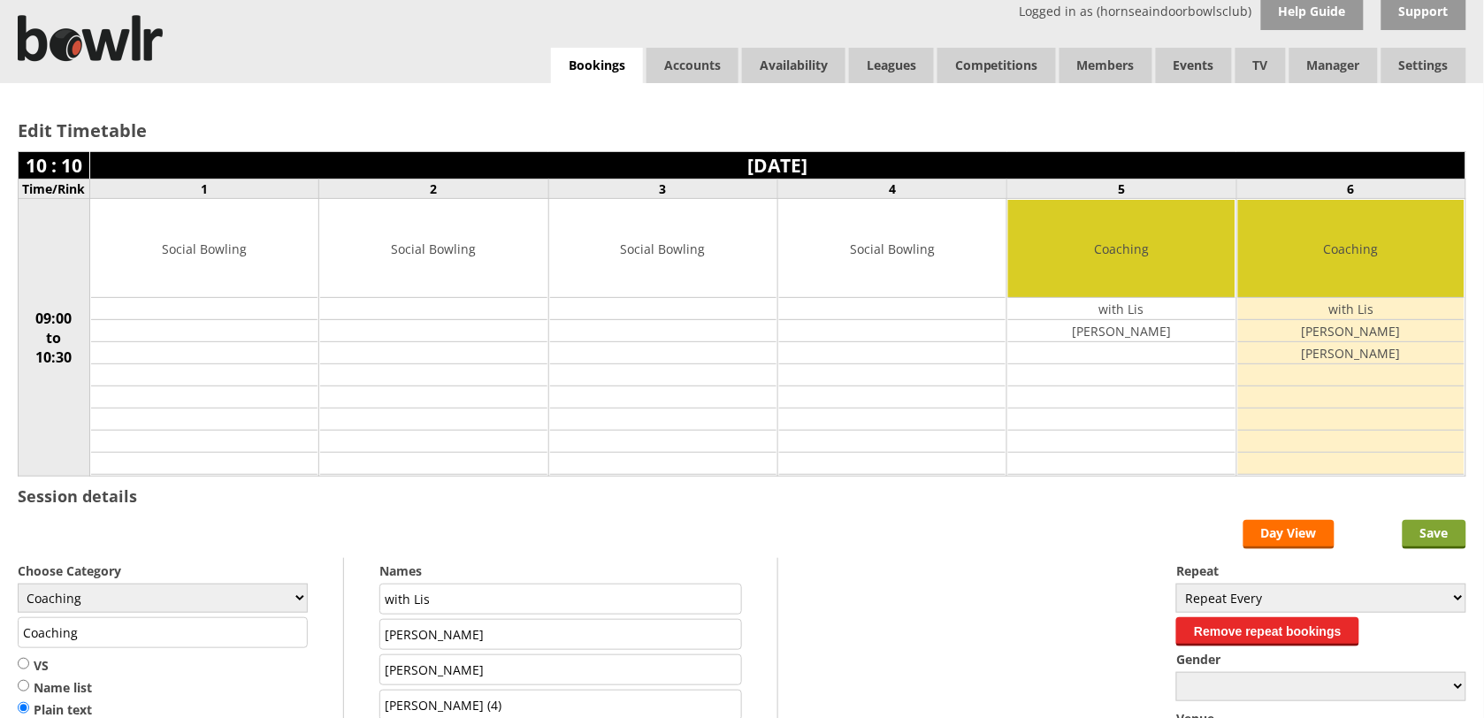
type input "[PERSON_NAME] (4)"
click at [1426, 548] on input "Save" at bounding box center [1434, 534] width 64 height 29
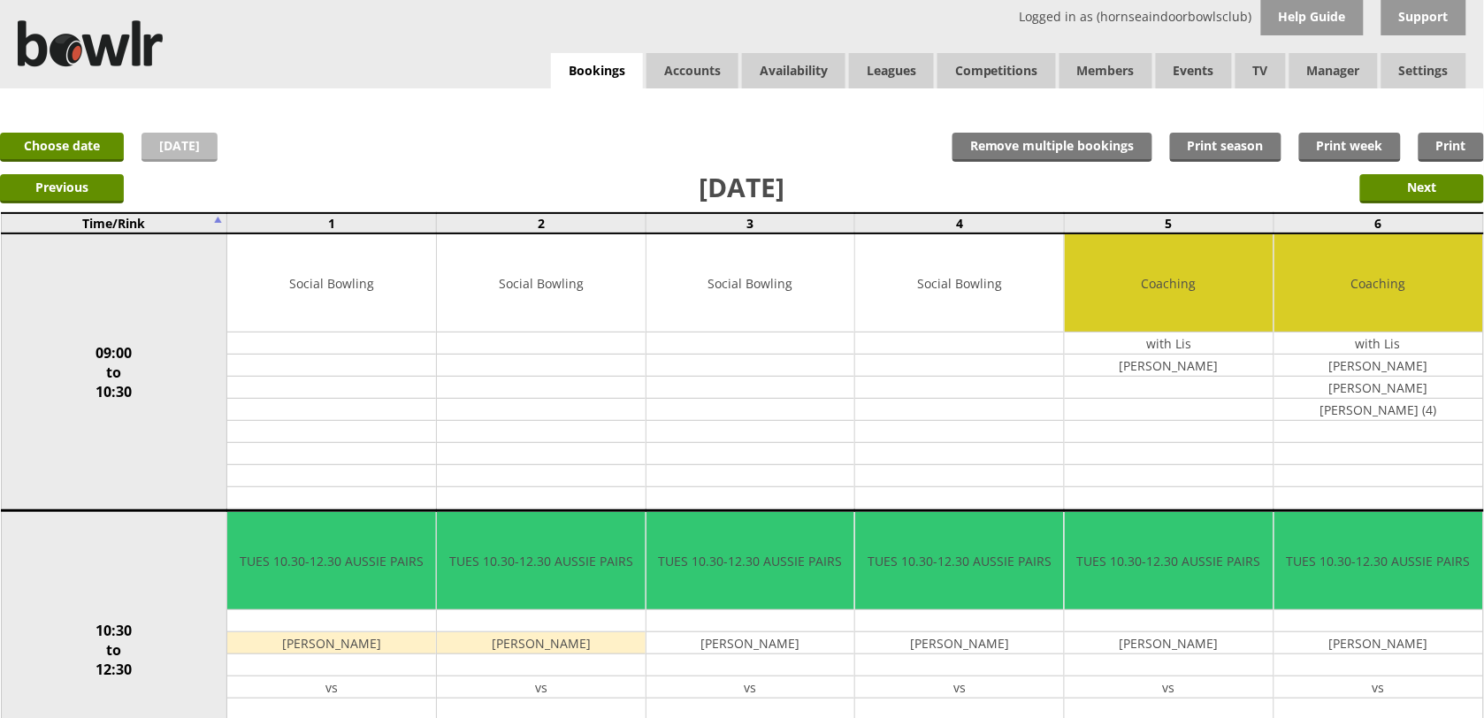
click at [173, 155] on link "[DATE]" at bounding box center [179, 147] width 76 height 29
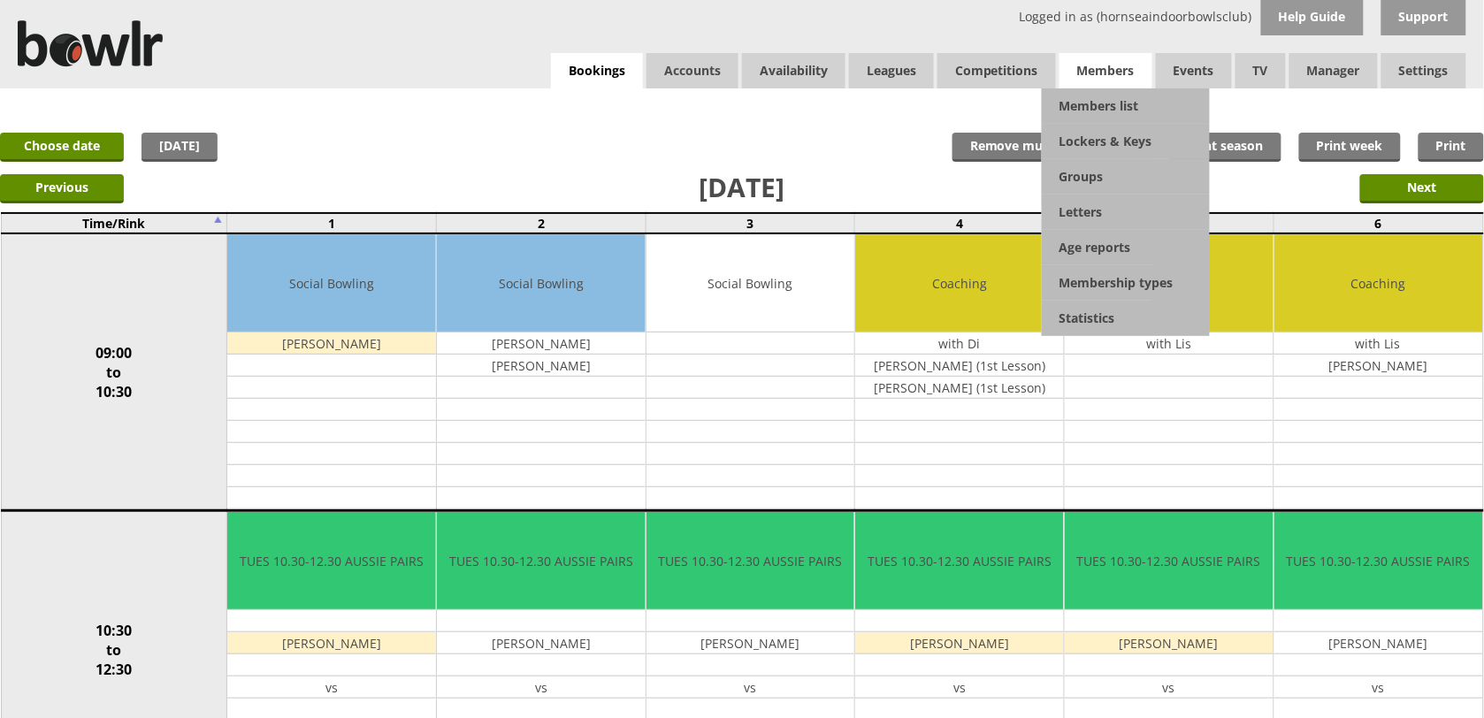
click at [1111, 84] on span "Members" at bounding box center [1105, 70] width 93 height 35
click at [1111, 93] on link "Members list" at bounding box center [1126, 105] width 168 height 35
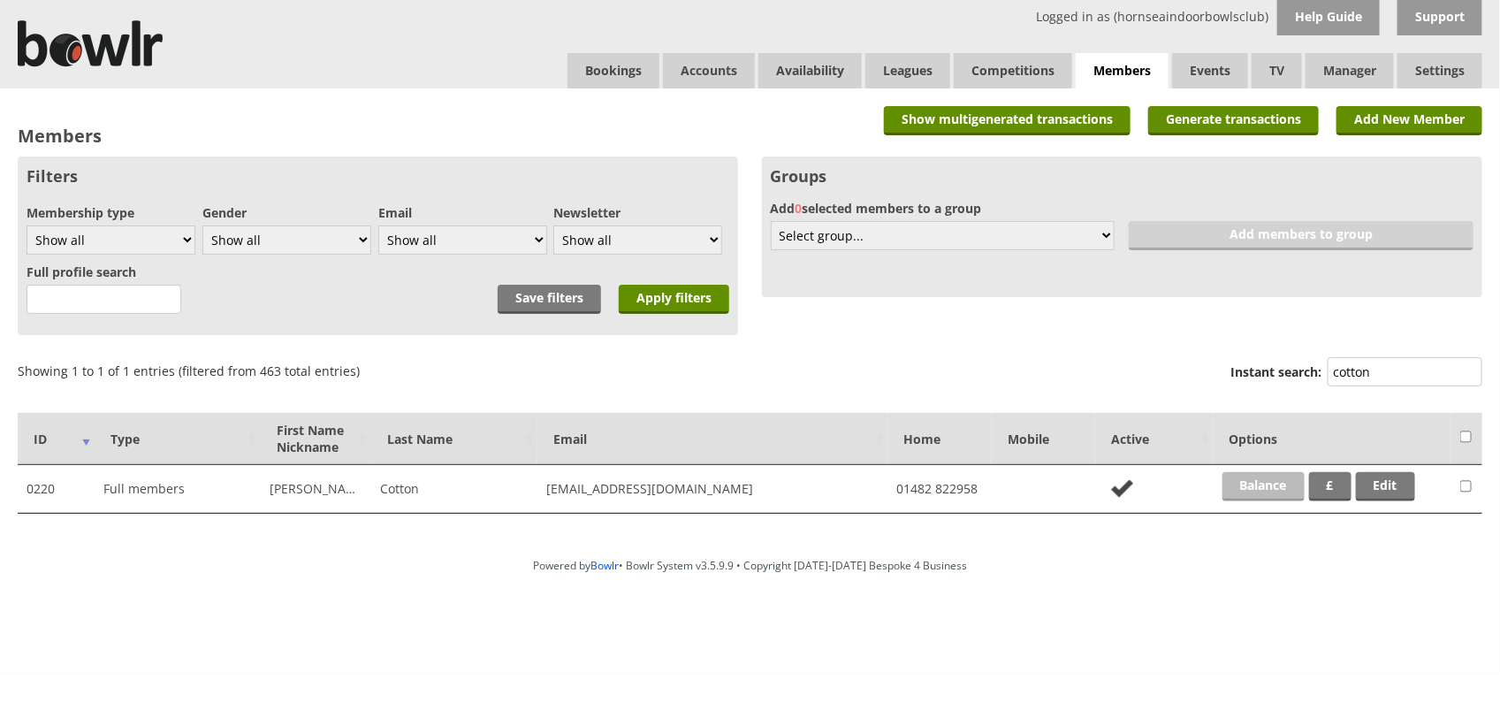
type input "cotton"
click at [1233, 474] on link "Balance" at bounding box center [1264, 486] width 82 height 29
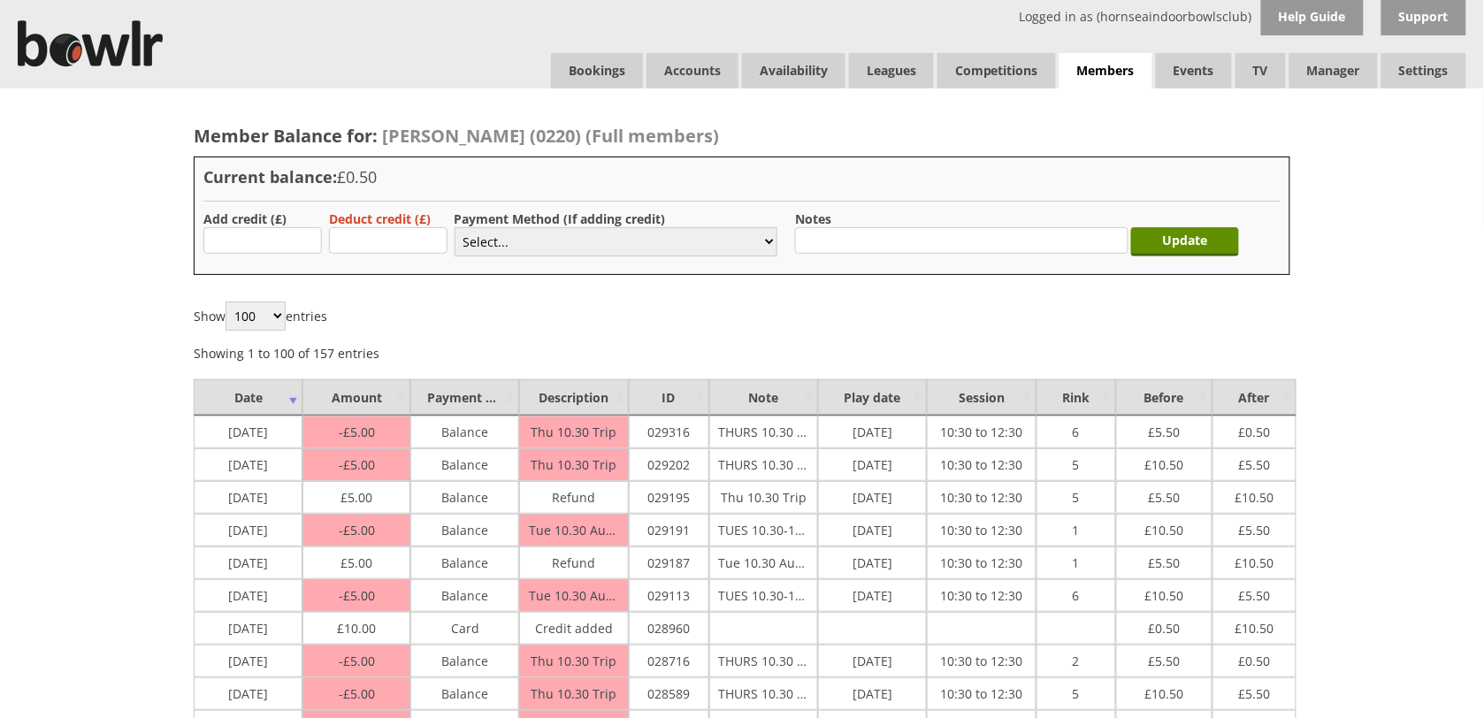
type input "10.00"
click at [483, 244] on select "Select... Cash Card Cheque Bank Transfer Other Member Card Gift Voucher Balance" at bounding box center [615, 241] width 323 height 29
select select "2"
click at [454, 227] on select "Select... Cash Card Cheque Bank Transfer Other Member Card Gift Voucher Balance" at bounding box center [615, 241] width 323 height 29
click at [1172, 240] on input "Update" at bounding box center [1185, 241] width 108 height 29
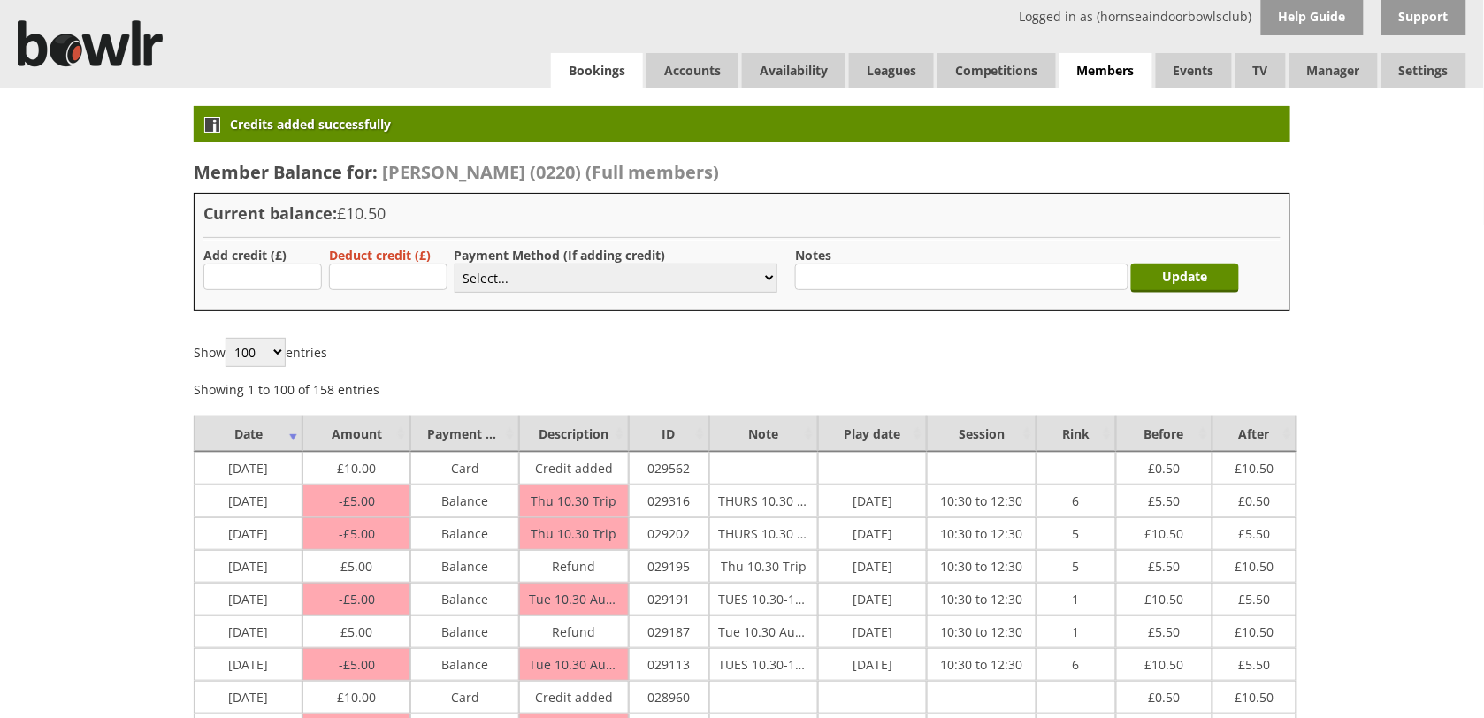
click at [558, 78] on link "Bookings" at bounding box center [597, 70] width 92 height 35
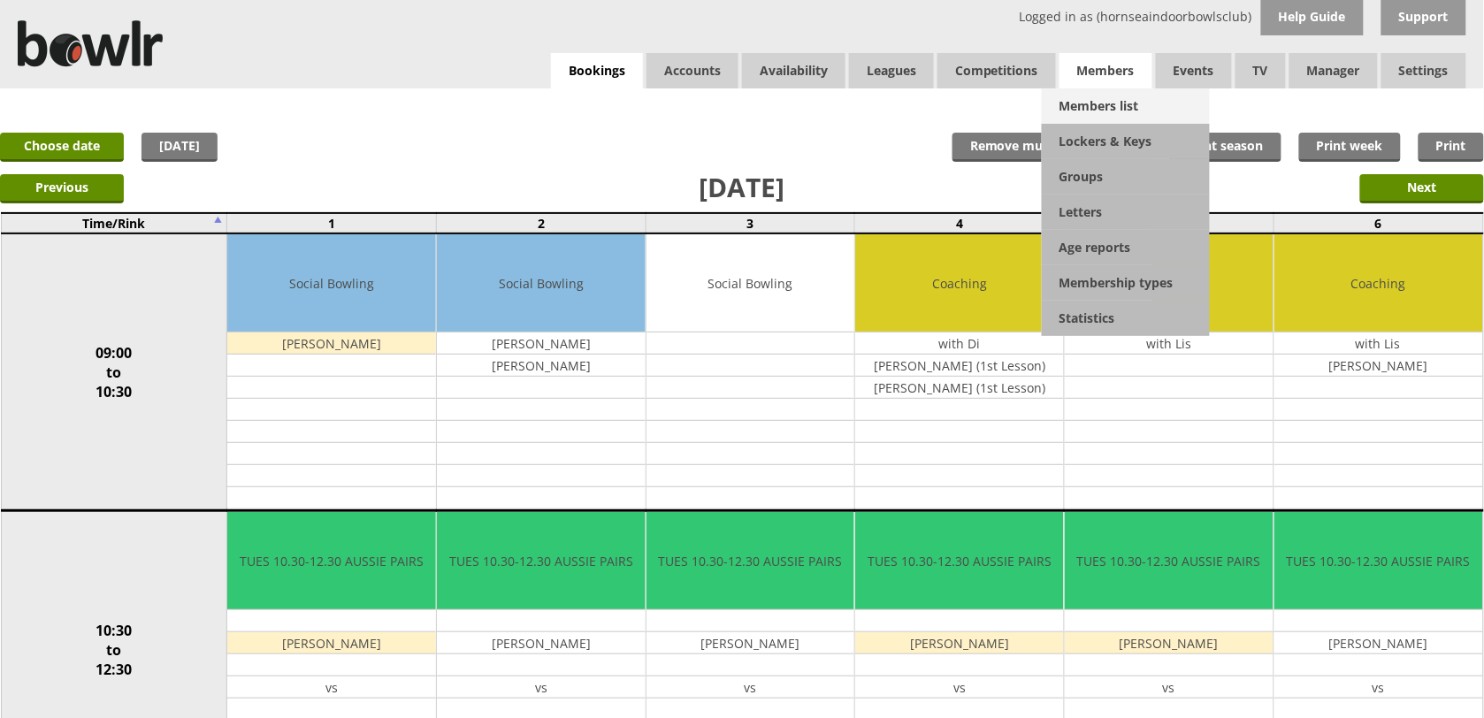
click at [1129, 113] on link "Members list" at bounding box center [1126, 105] width 168 height 35
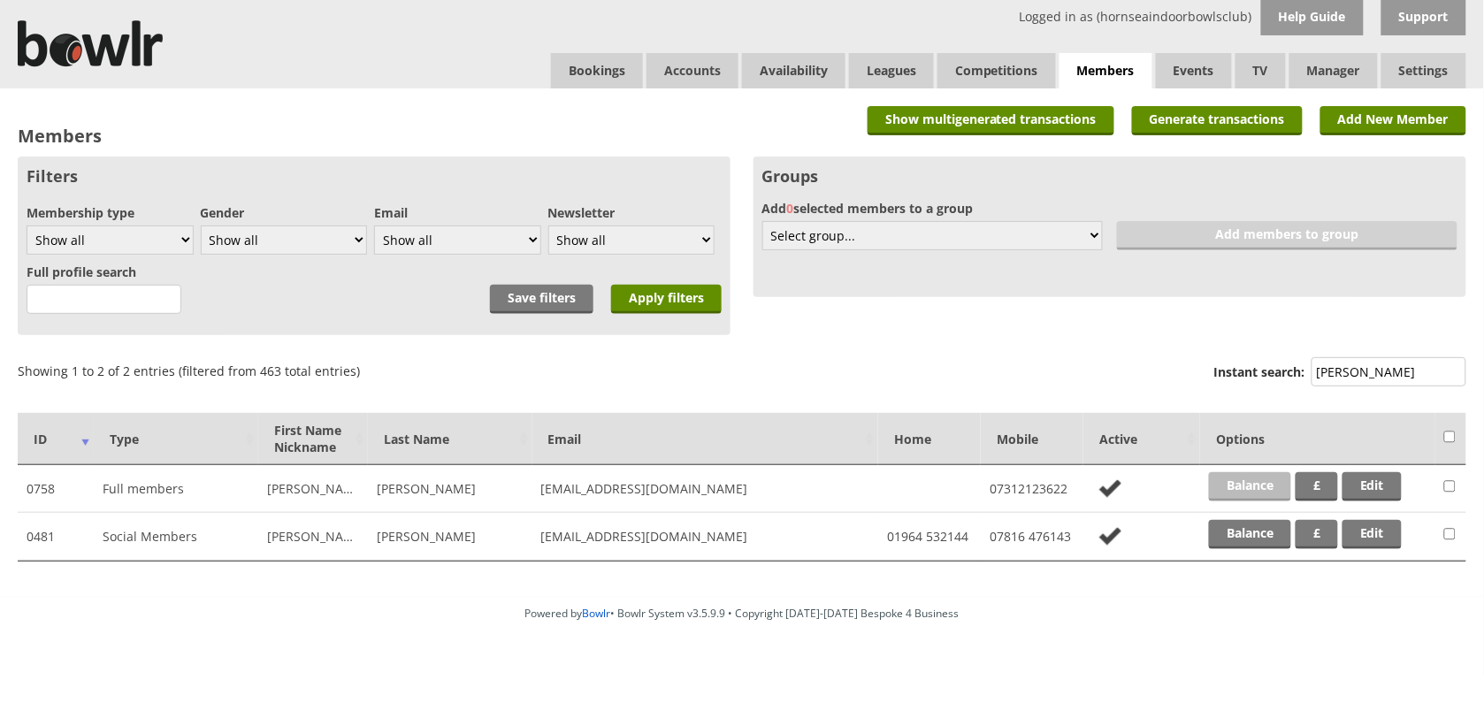
type input "kemp"
click at [1248, 482] on link "Balance" at bounding box center [1250, 486] width 82 height 29
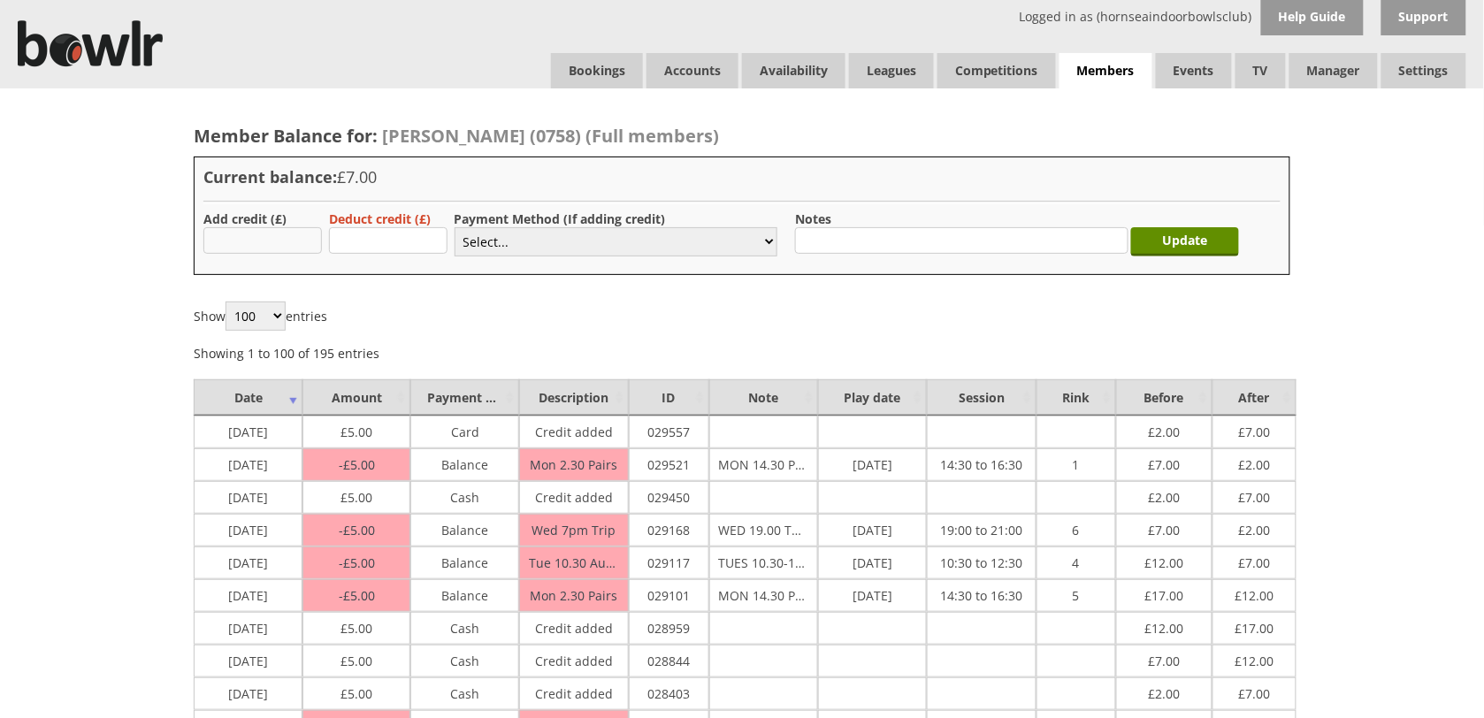
click at [301, 231] on input "text" at bounding box center [262, 240] width 118 height 27
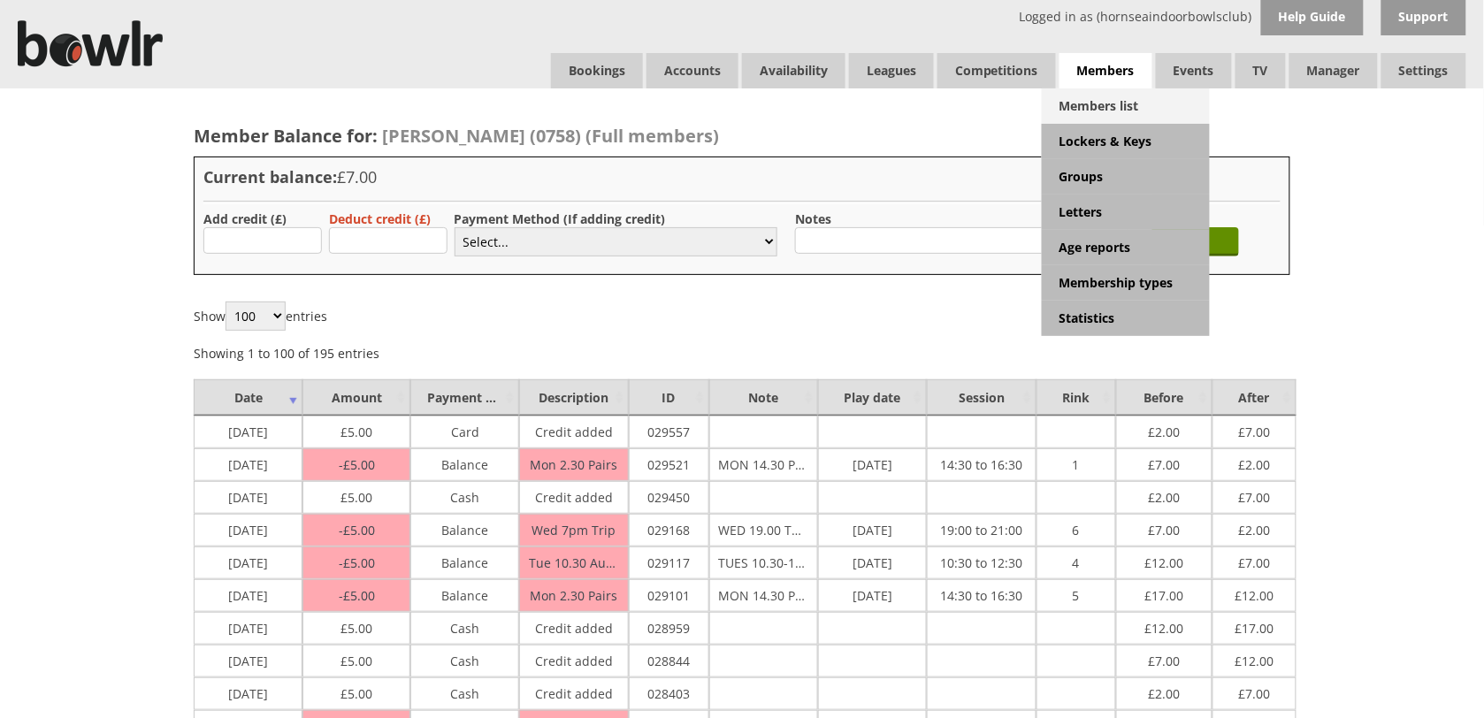
click at [1108, 97] on link "Members list" at bounding box center [1126, 105] width 168 height 35
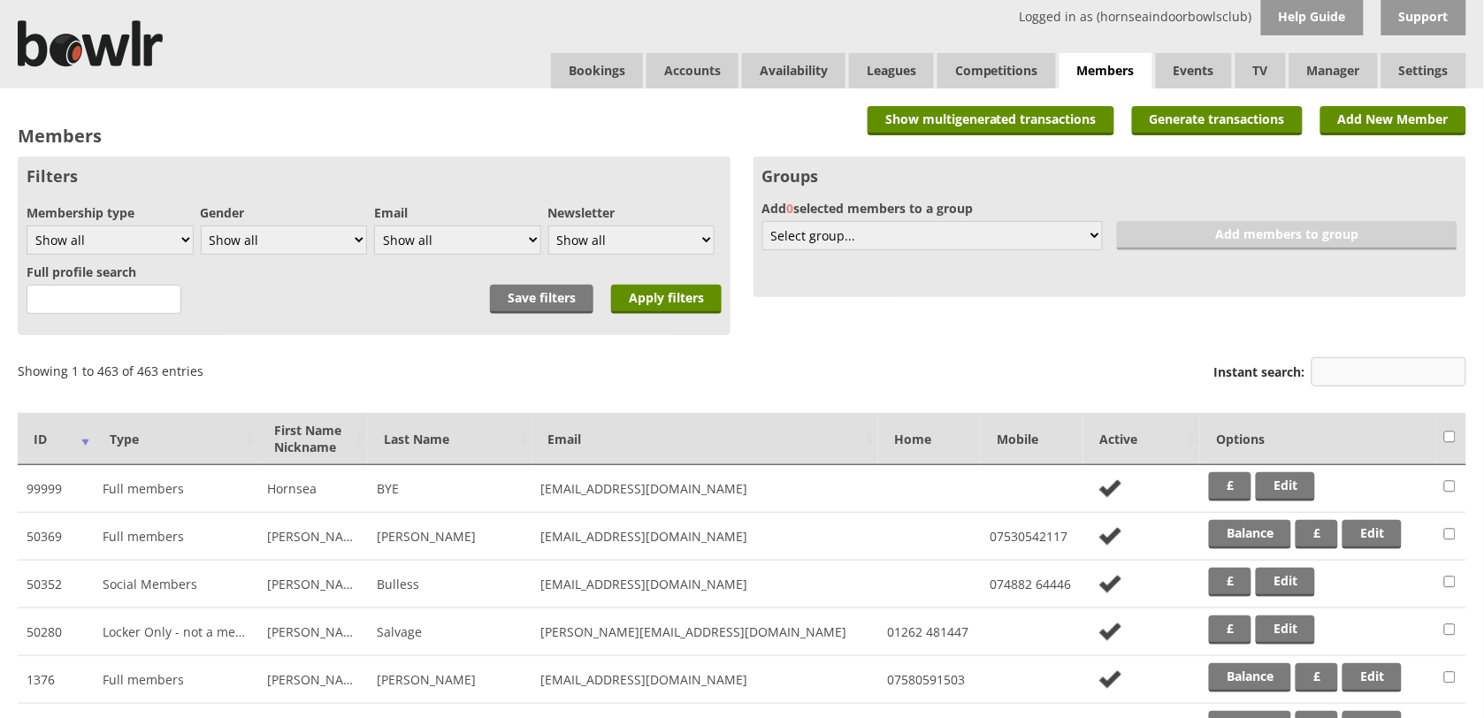
click at [1344, 369] on input "Instant search:" at bounding box center [1388, 371] width 155 height 29
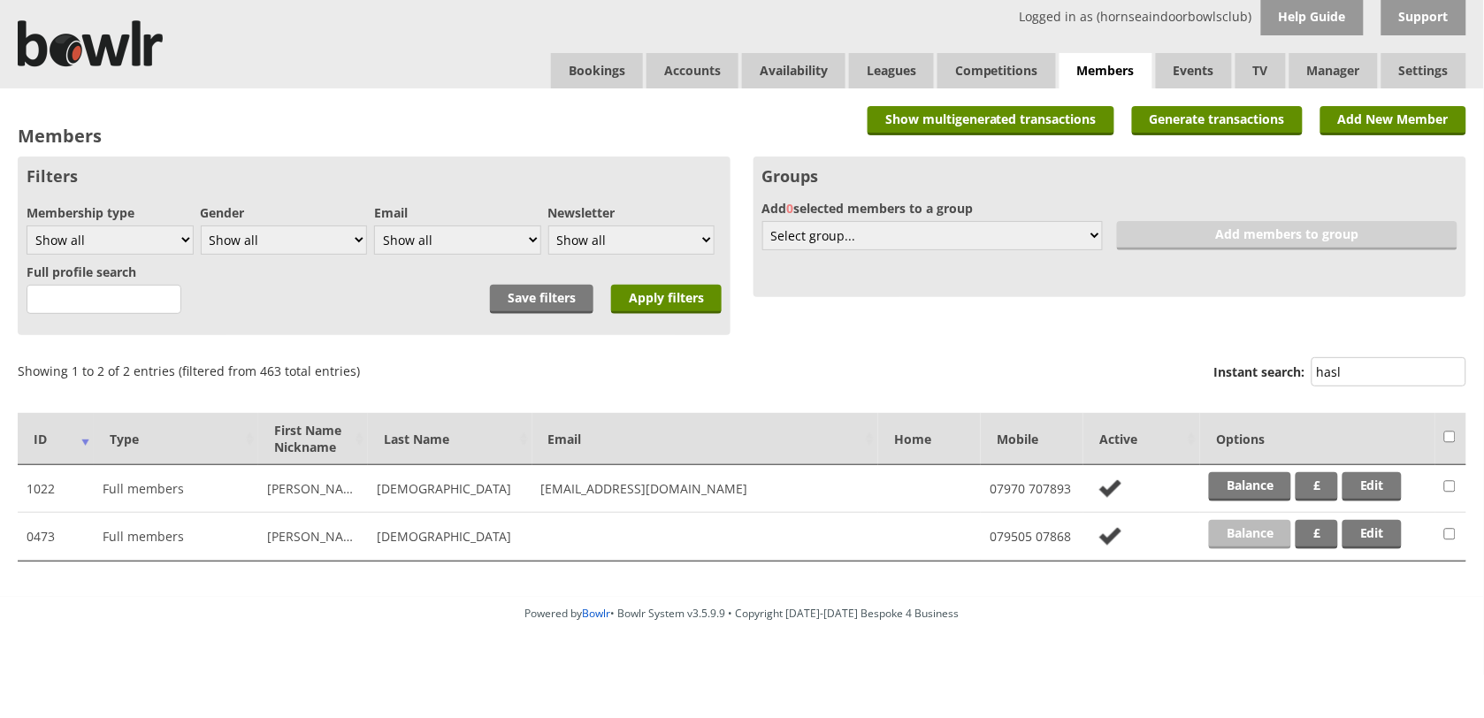
type input "hasl"
click at [1258, 529] on link "Balance" at bounding box center [1250, 534] width 82 height 29
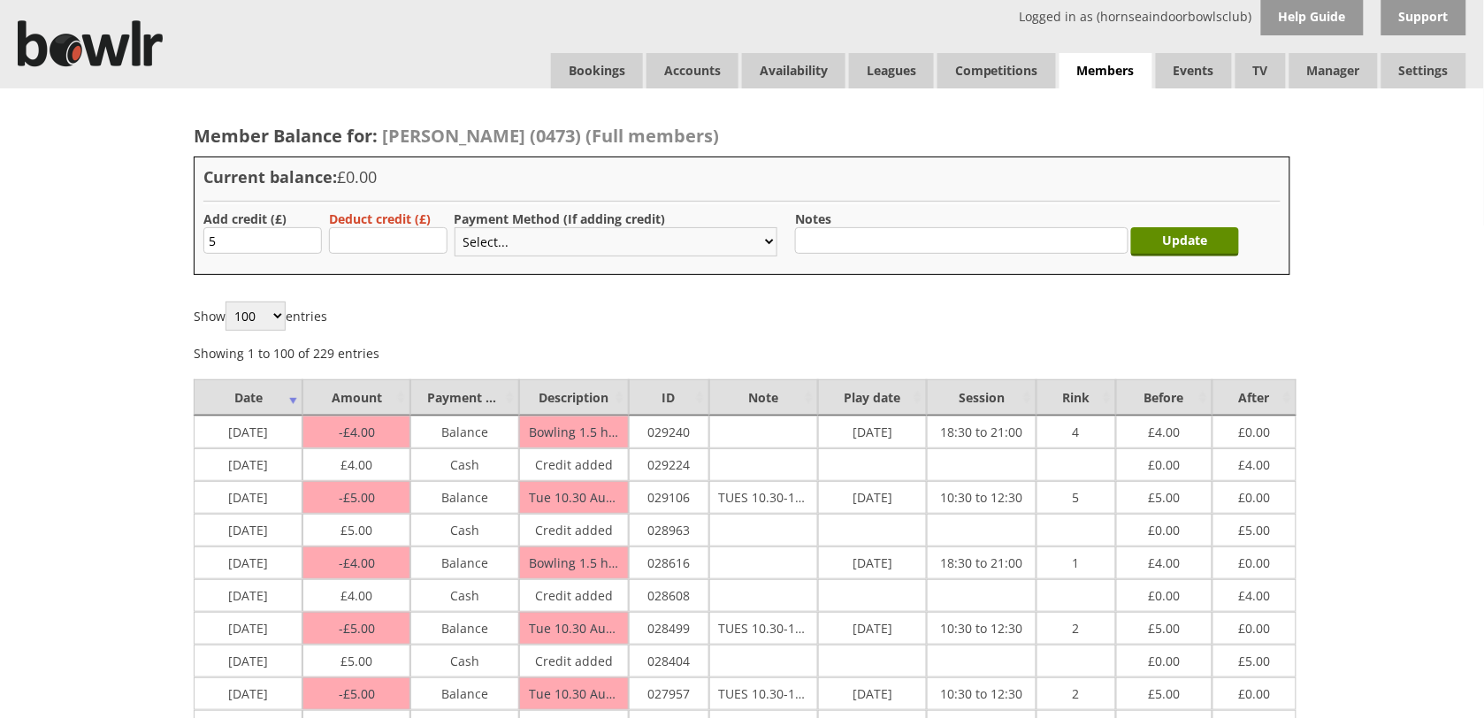
type input "5.00"
click at [473, 250] on select "Select... Cash Card Cheque Bank Transfer Other Member Card Gift Voucher Balance" at bounding box center [615, 241] width 323 height 29
select select "1"
click at [454, 227] on select "Select... Cash Card Cheque Bank Transfer Other Member Card Gift Voucher Balance" at bounding box center [615, 241] width 323 height 29
click at [1173, 245] on input "Update" at bounding box center [1185, 241] width 108 height 29
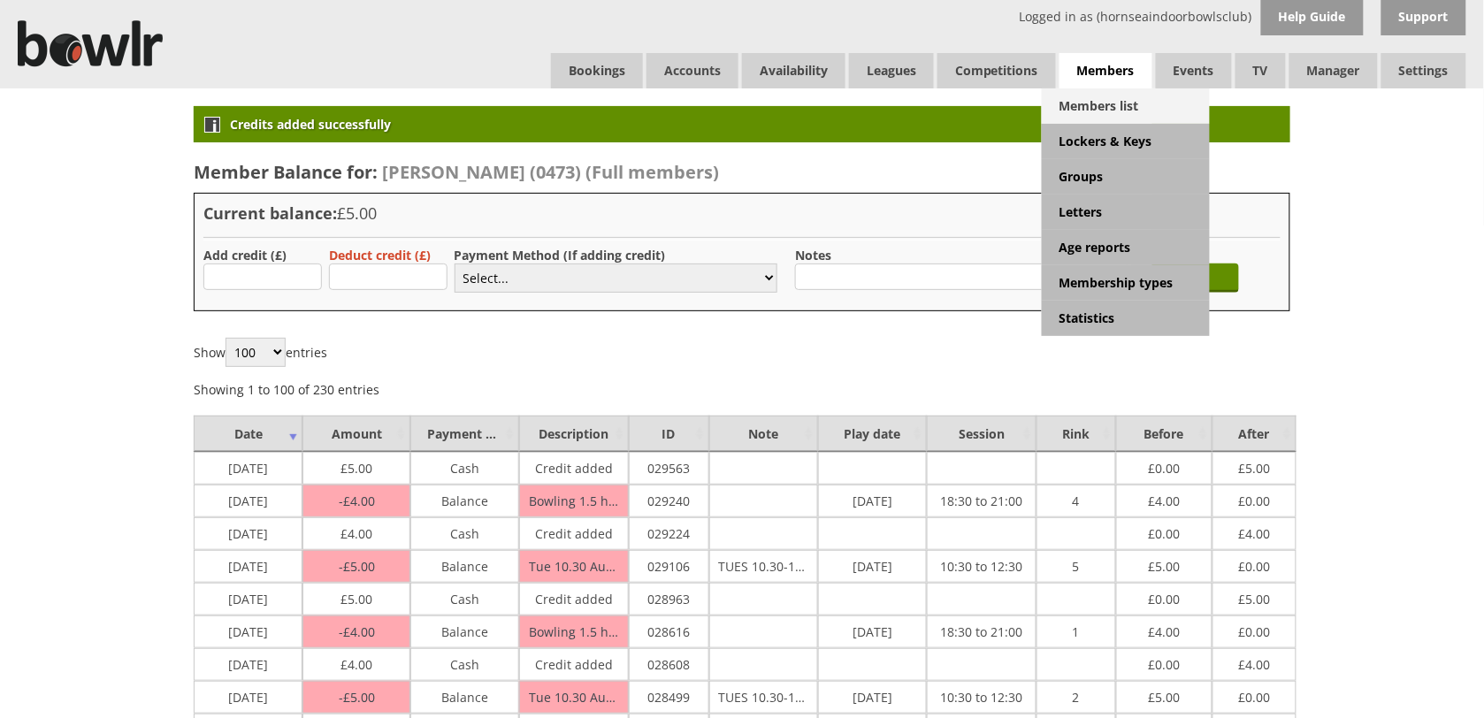
click at [1094, 106] on link "Members list" at bounding box center [1126, 105] width 168 height 35
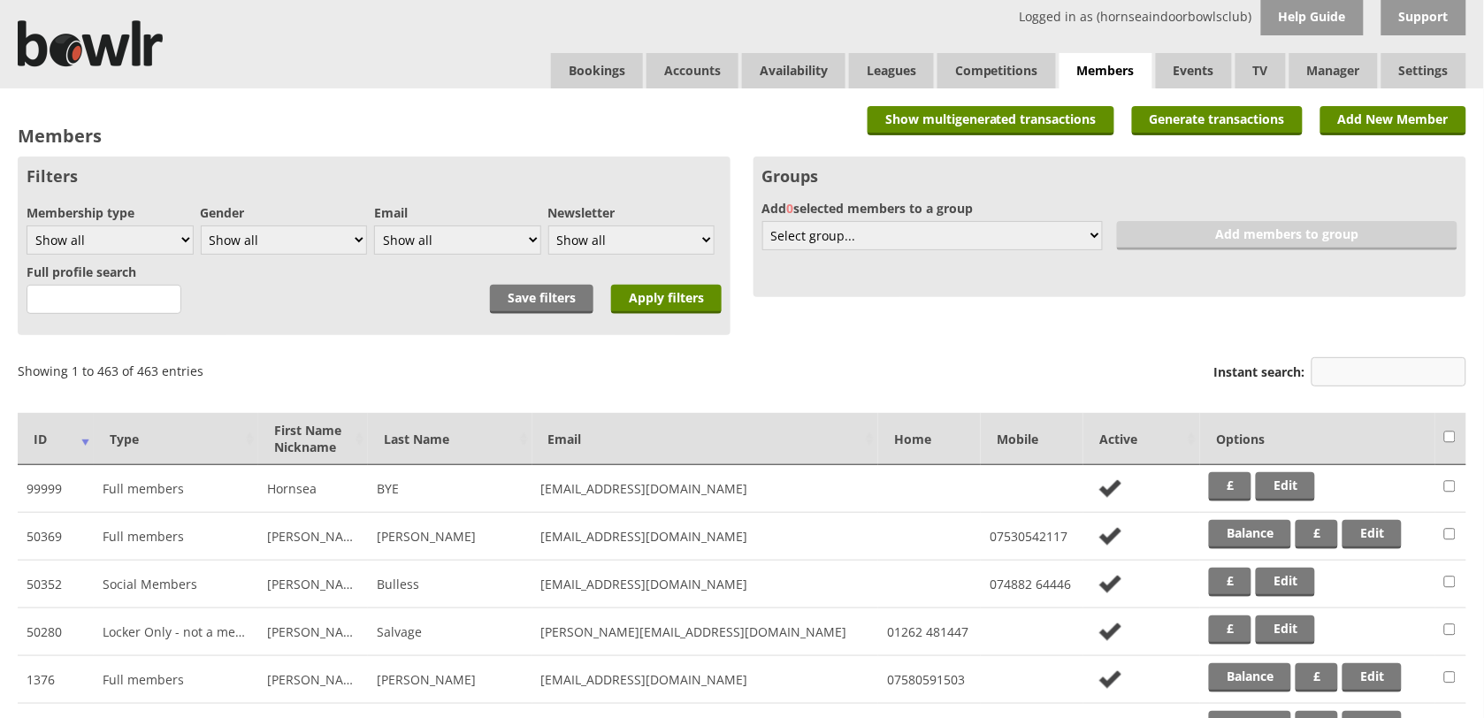
click at [1344, 382] on input "Instant search:" at bounding box center [1388, 371] width 155 height 29
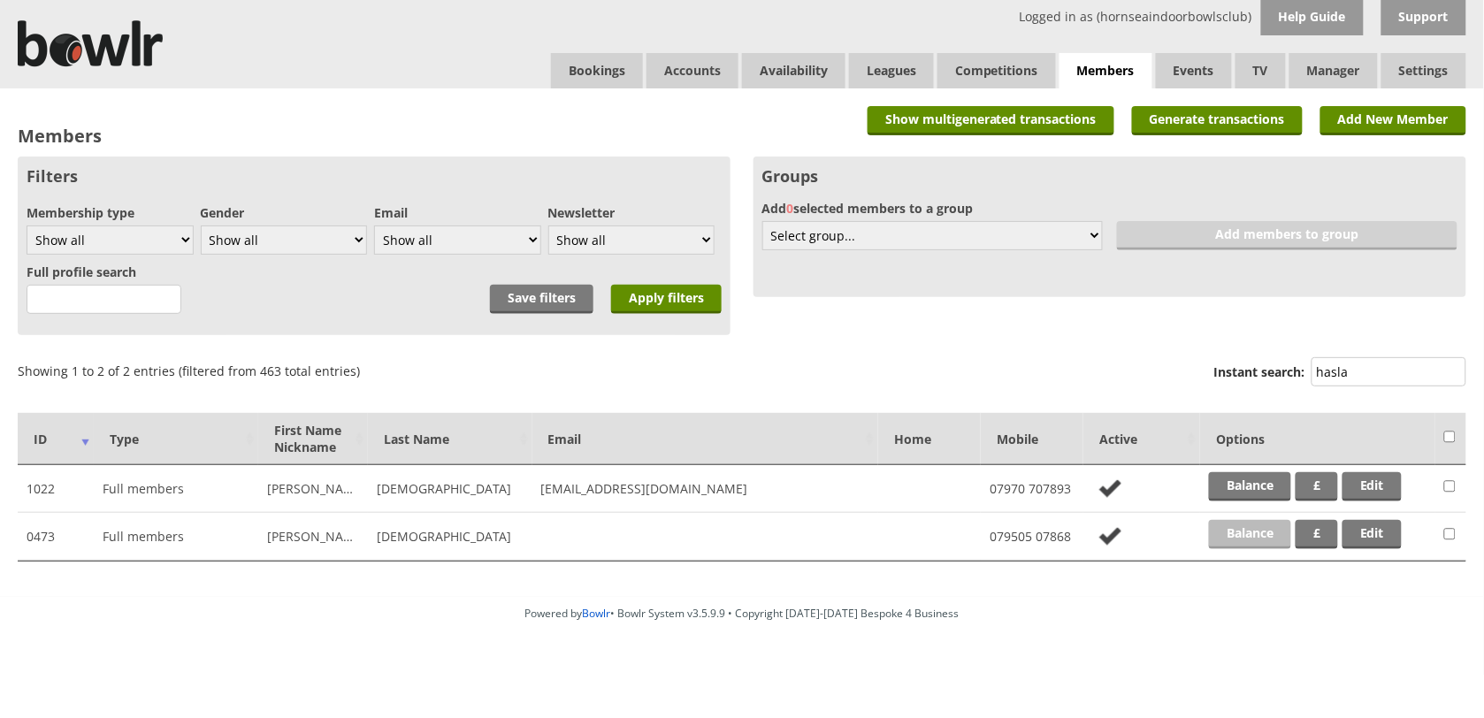
type input "hasla"
click at [1234, 535] on link "Balance" at bounding box center [1250, 534] width 82 height 29
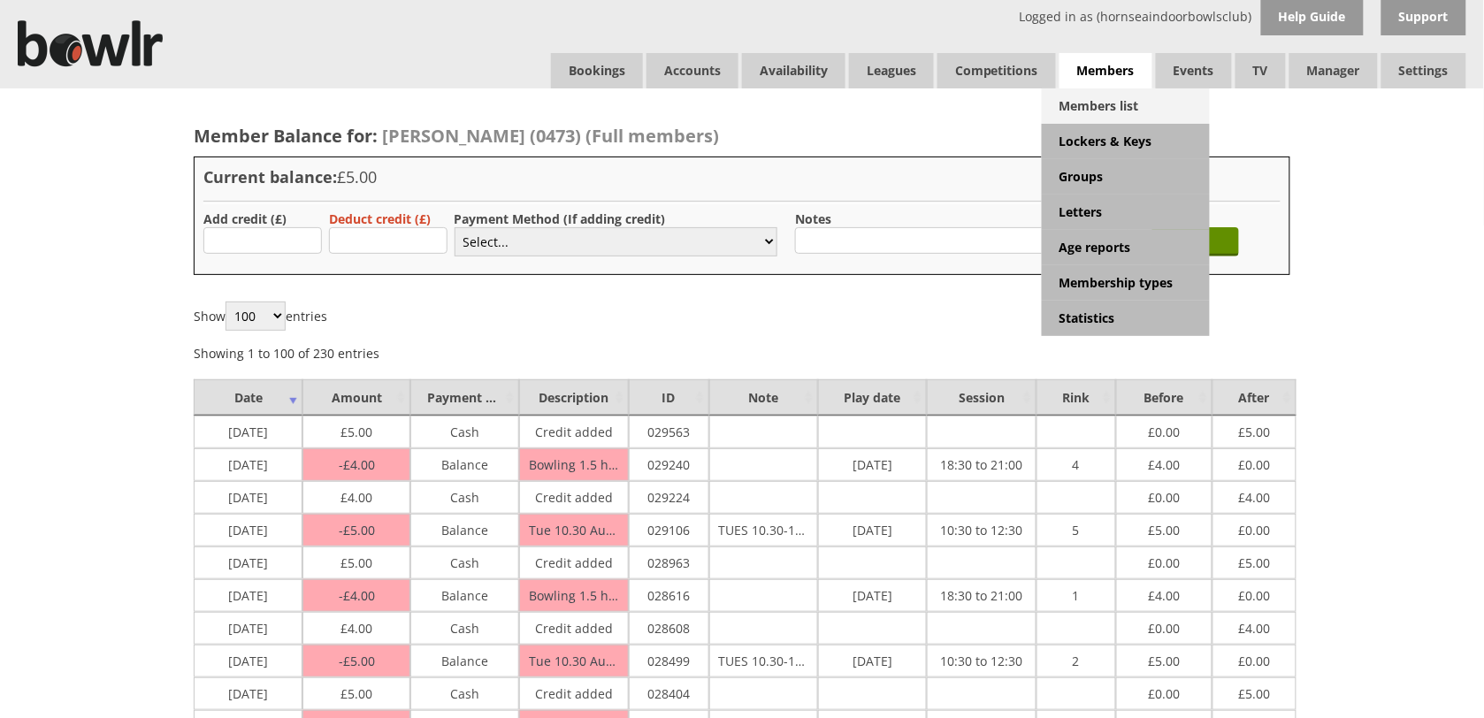
click at [1106, 95] on link "Members list" at bounding box center [1126, 105] width 168 height 35
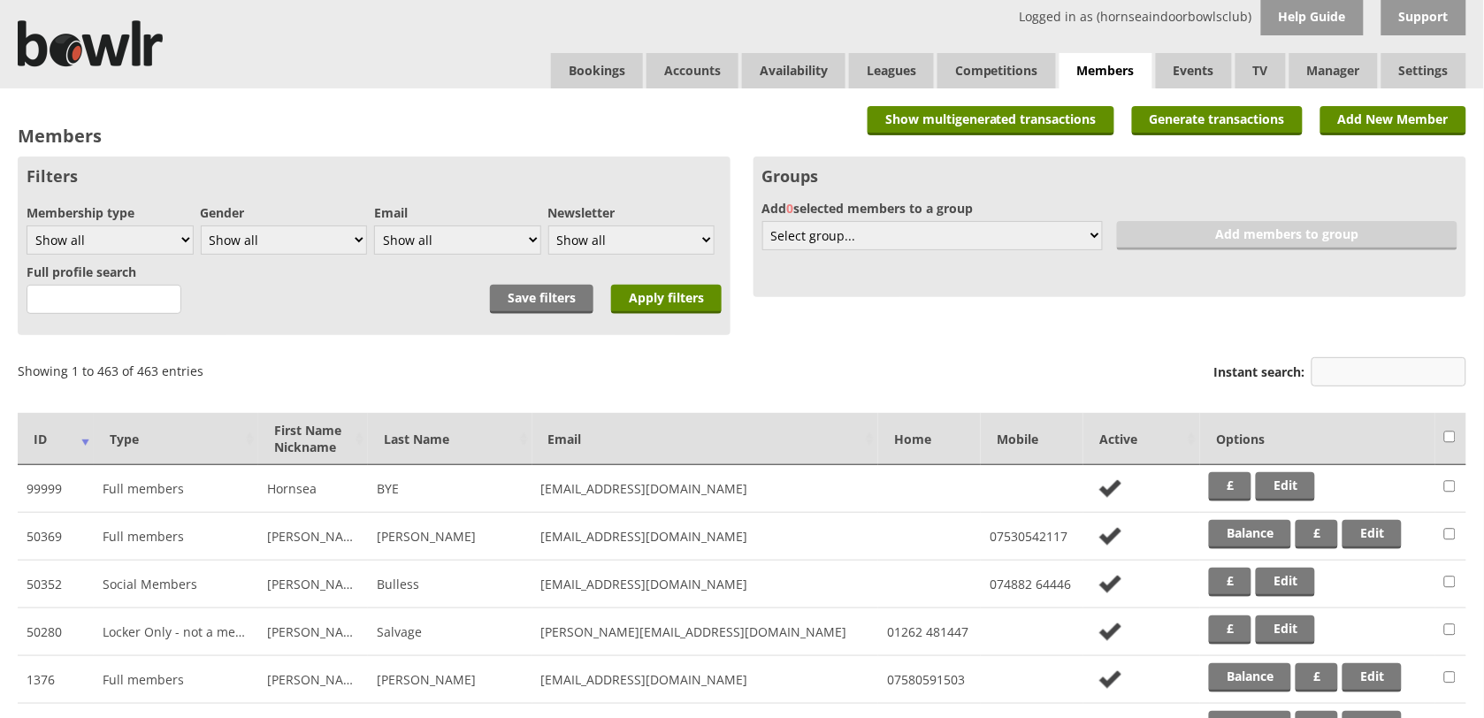
click at [1371, 377] on input "Instant search:" at bounding box center [1388, 371] width 155 height 29
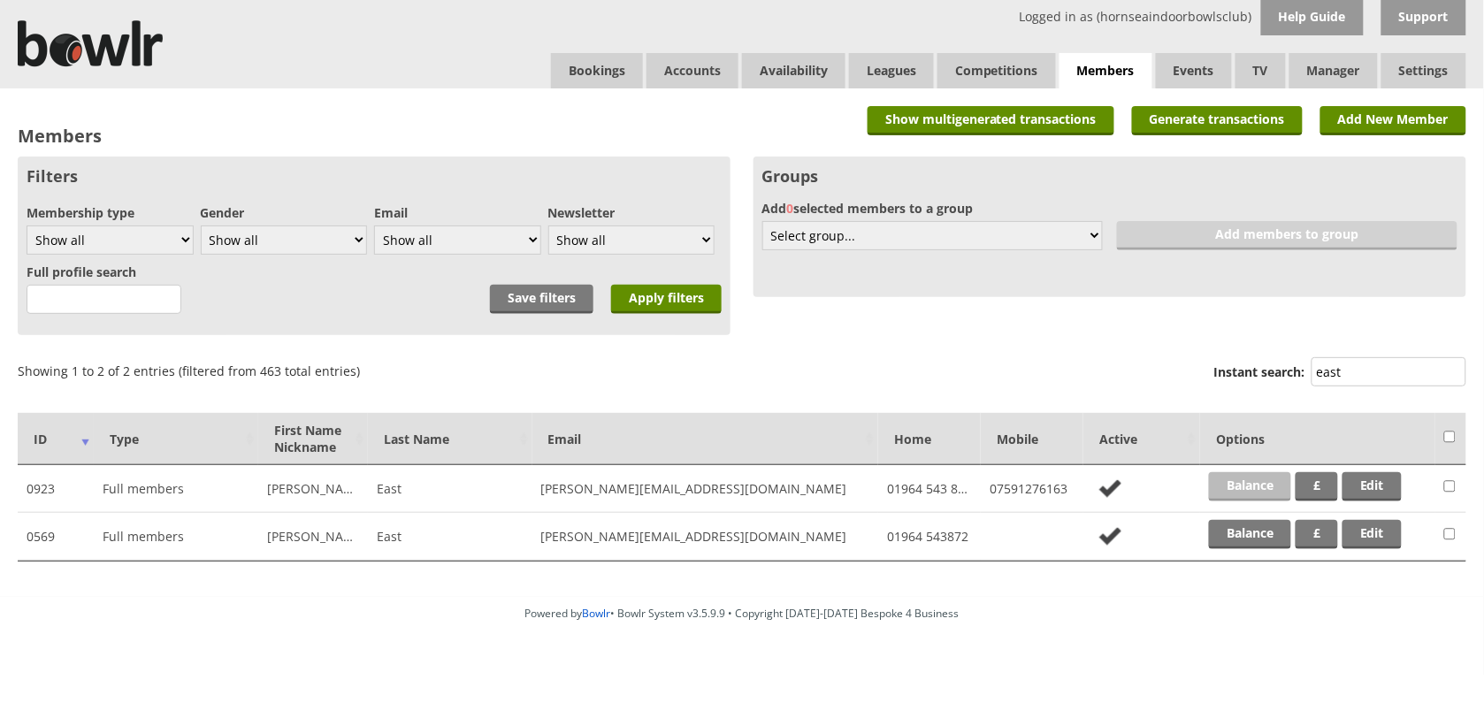
type input "east"
click at [1248, 484] on link "Balance" at bounding box center [1250, 486] width 82 height 29
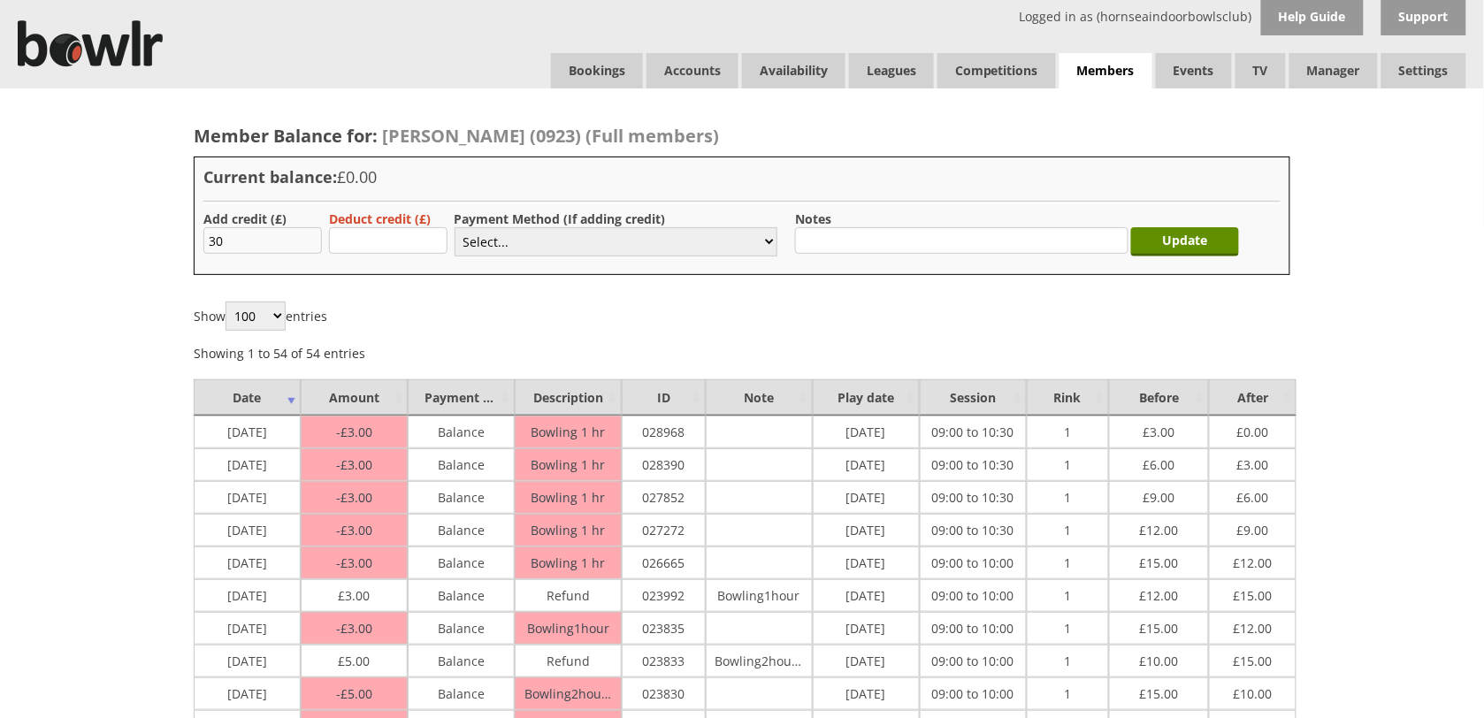
type input "30.00"
click at [511, 245] on select "Select... Cash Card Cheque Bank Transfer Other Member Card Gift Voucher Balance" at bounding box center [615, 241] width 323 height 29
click at [454, 227] on select "Select... Cash Card Cheque Bank Transfer Other Member Card Gift Voucher Balance" at bounding box center [615, 241] width 323 height 29
click at [535, 244] on select "Select... Cash Card Cheque Bank Transfer Other Member Card Gift Voucher Balance" at bounding box center [615, 241] width 323 height 29
select select "2"
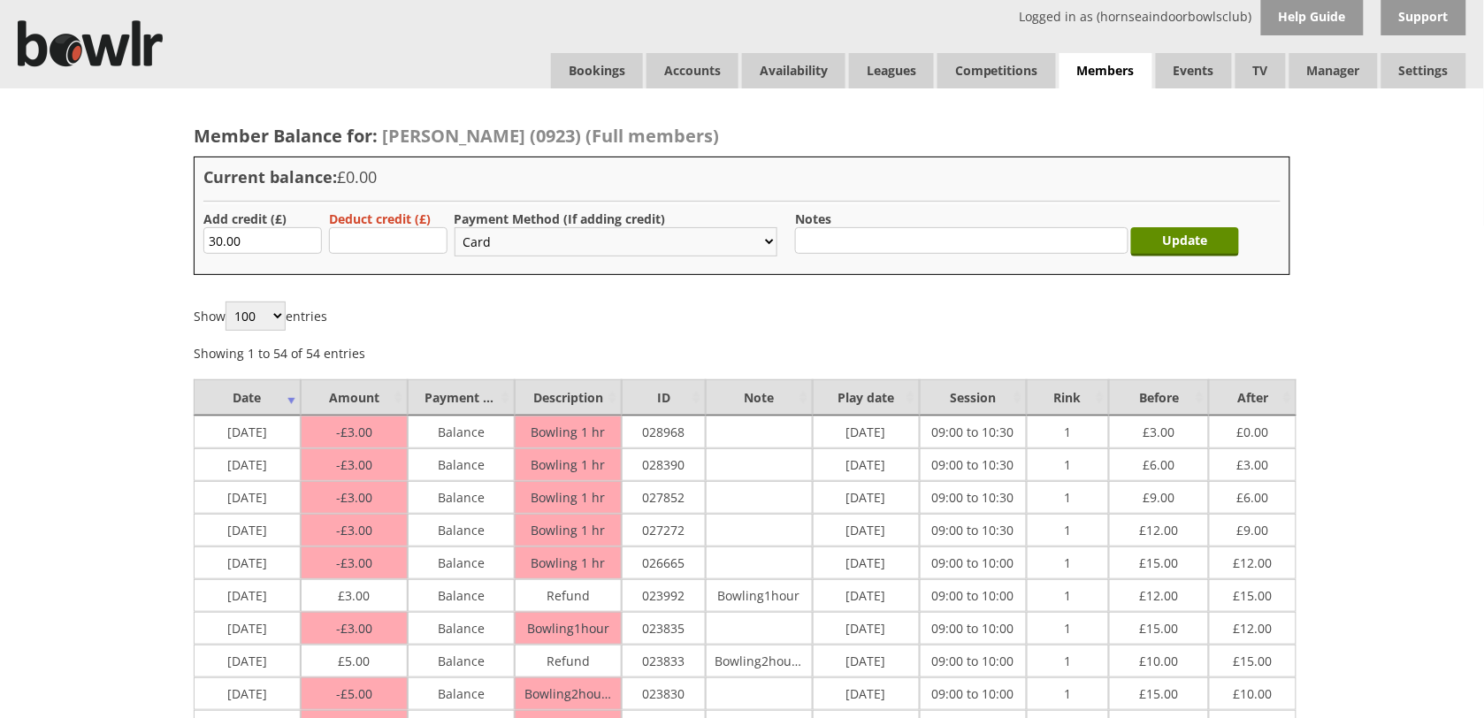
click at [454, 227] on select "Select... Cash Card Cheque Bank Transfer Other Member Card Gift Voucher Balance" at bounding box center [615, 241] width 323 height 29
click at [1152, 246] on input "Update" at bounding box center [1185, 241] width 108 height 29
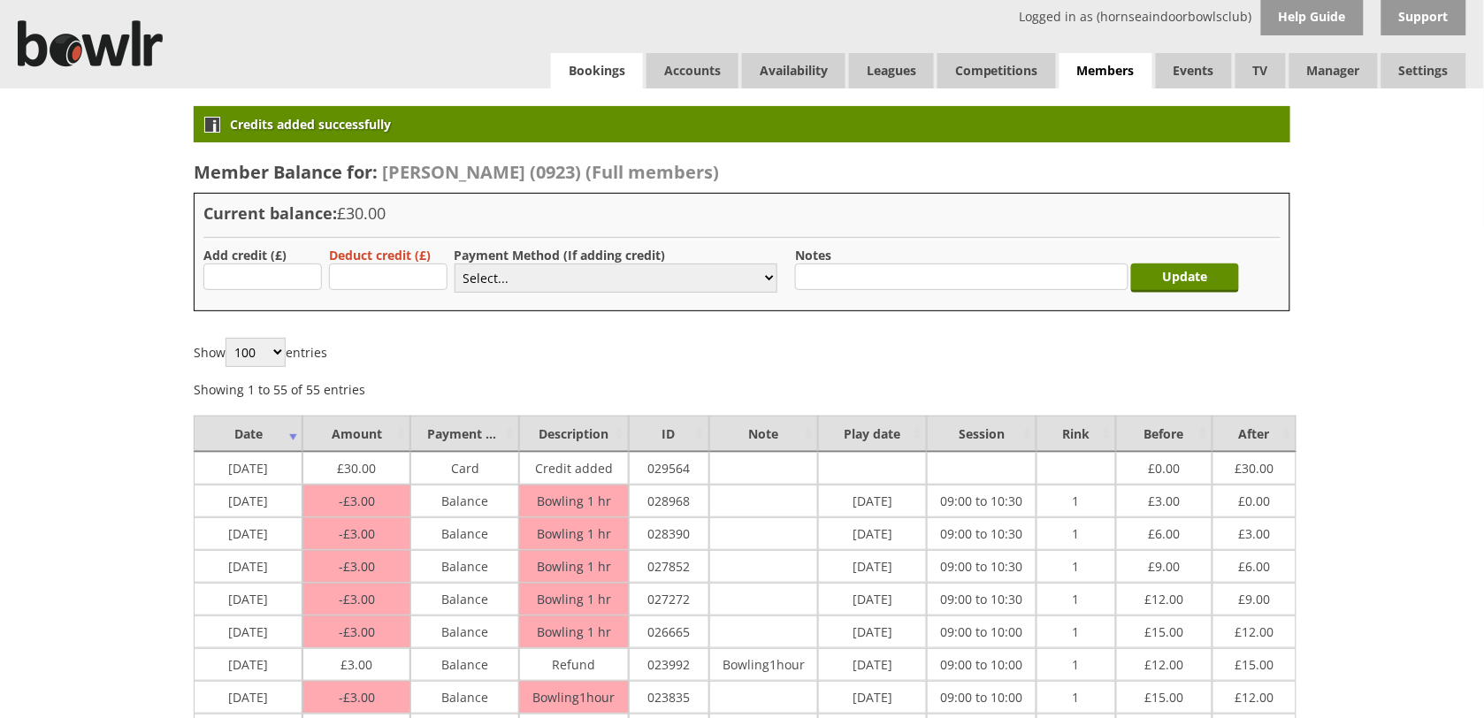
click at [607, 71] on link "Bookings" at bounding box center [597, 70] width 92 height 35
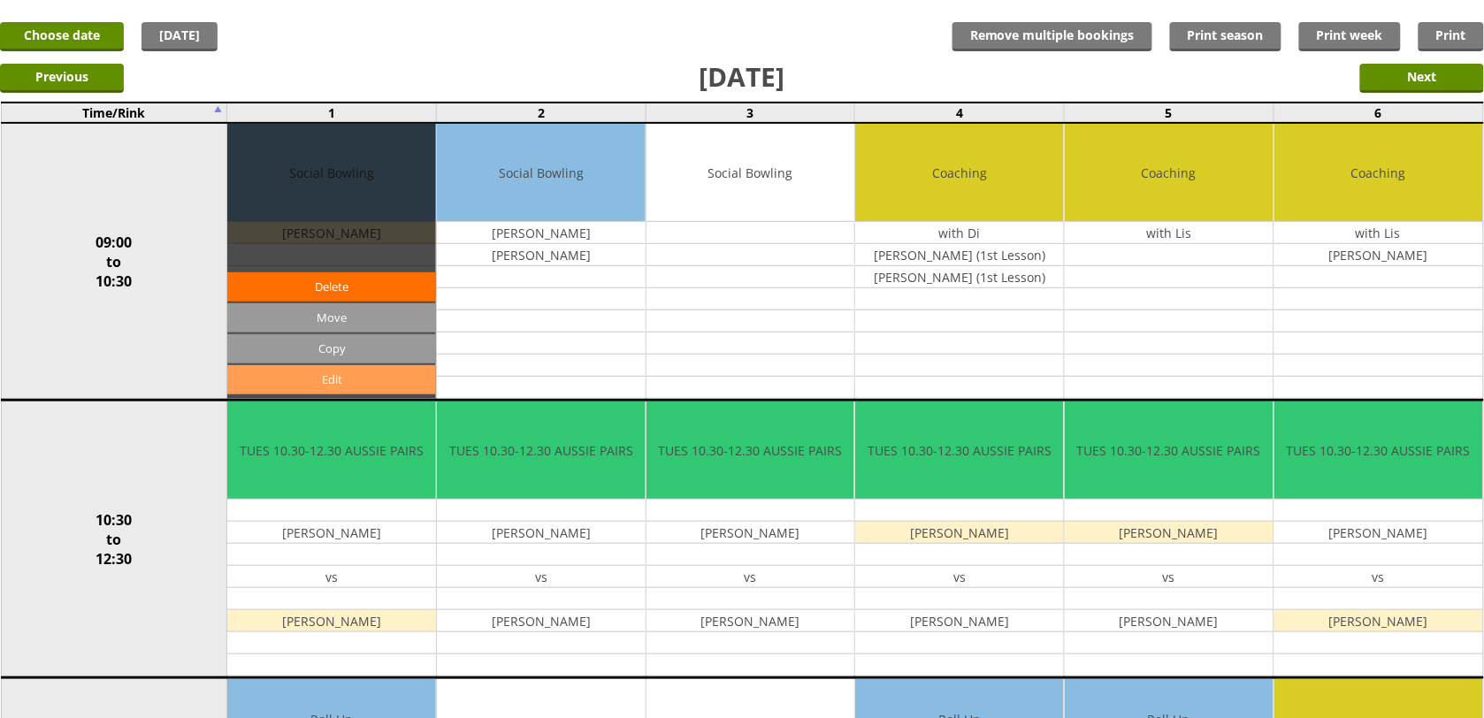
scroll to position [111, 0]
click at [336, 376] on link "Edit" at bounding box center [331, 379] width 209 height 29
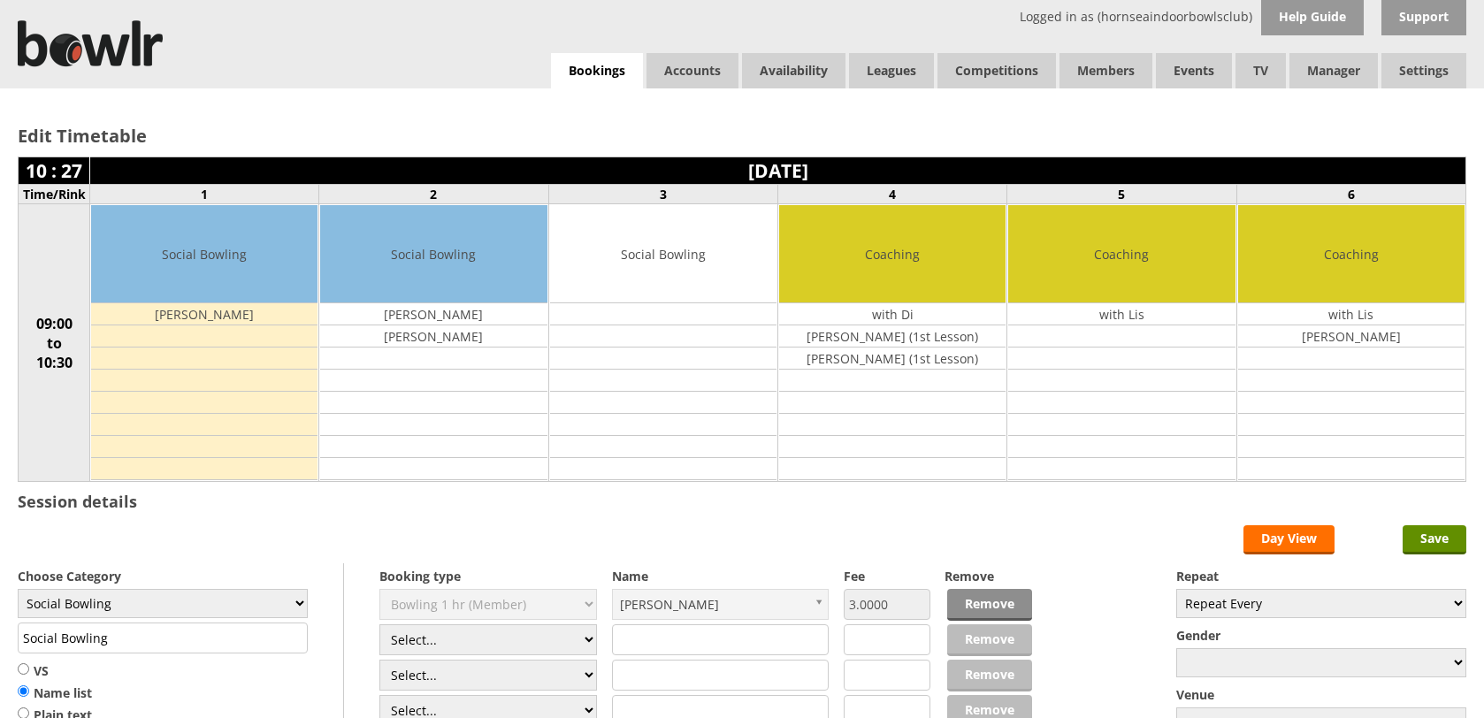
click at [990, 589] on link "Remove" at bounding box center [989, 605] width 85 height 32
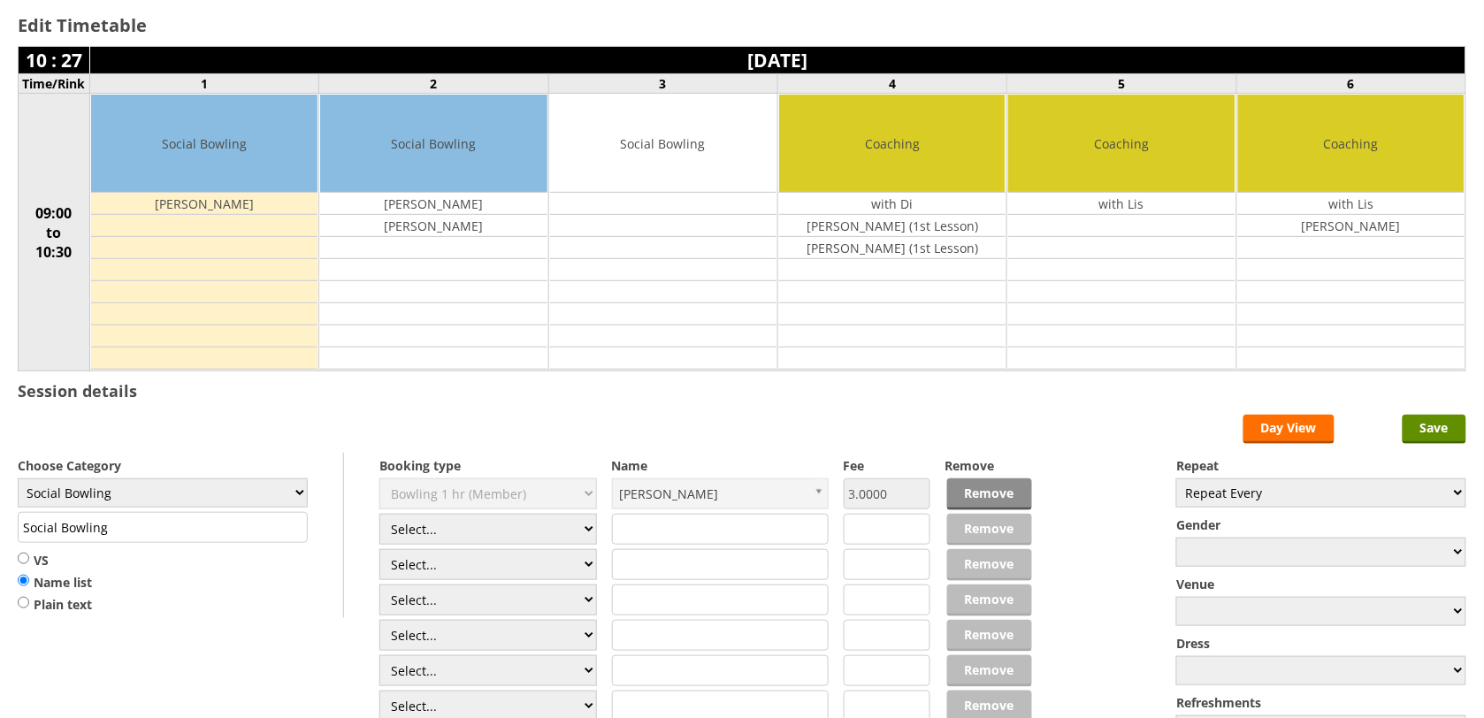
scroll to position [111, 0]
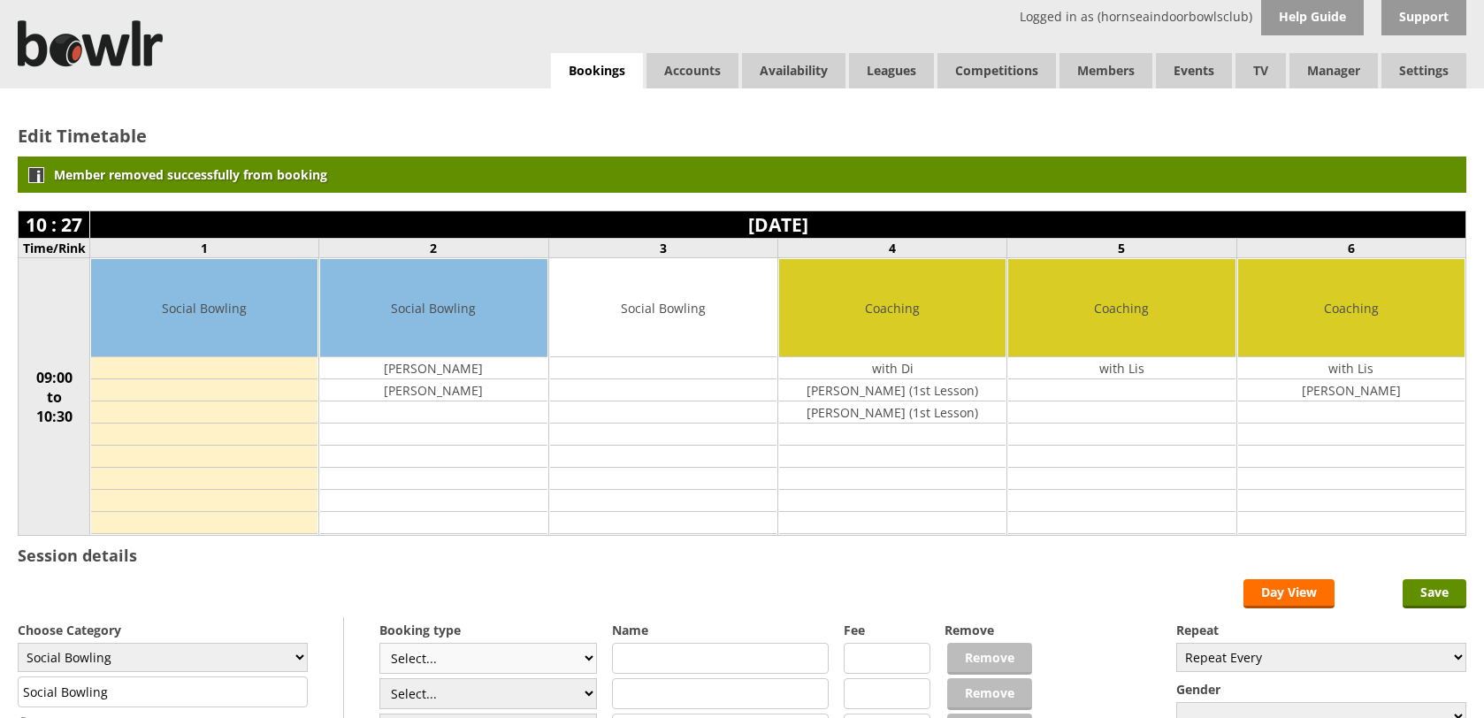
click at [520, 643] on select "Select... Club Competition (Member) Club Competition (Visitor) National (Member…" at bounding box center [487, 658] width 217 height 31
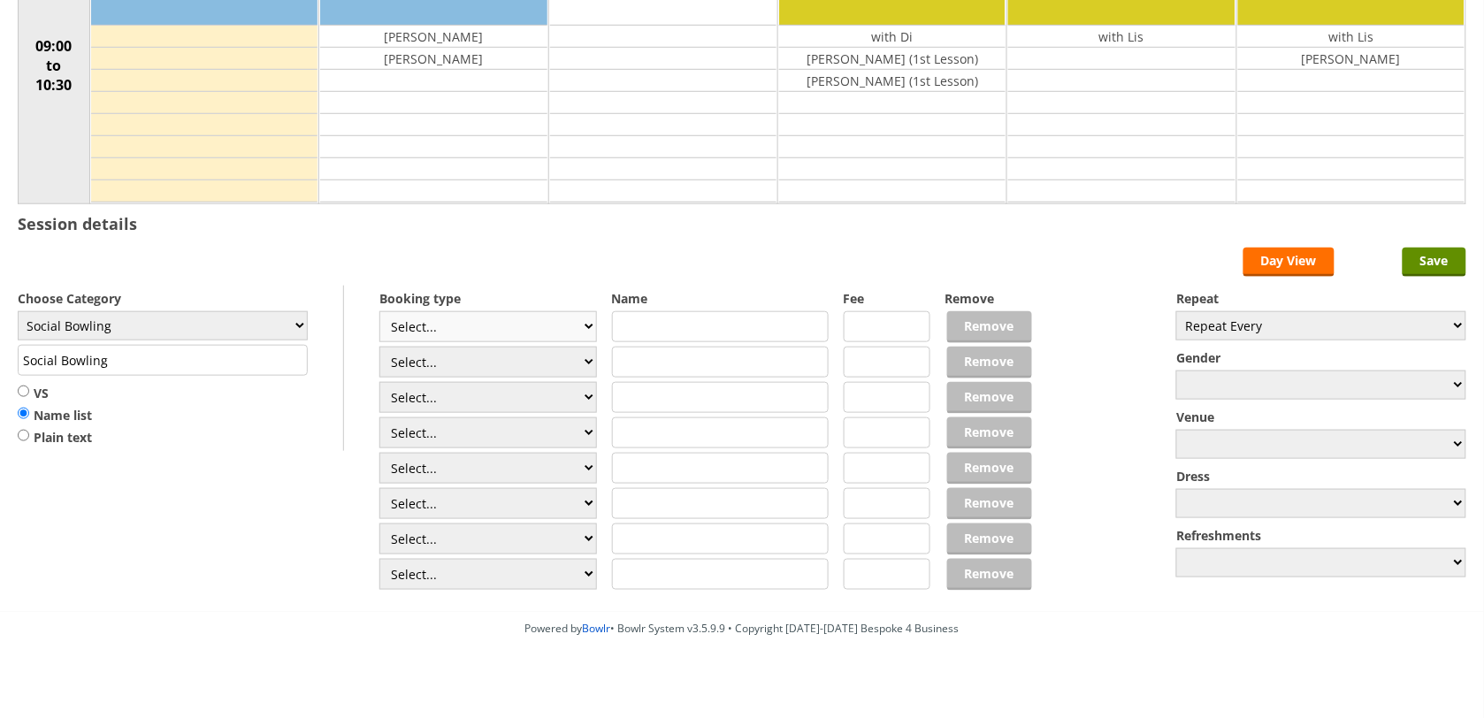
click at [523, 327] on select "Select... Club Competition (Member) Club Competition (Visitor) National (Member…" at bounding box center [487, 326] width 217 height 31
select select "1_54"
click at [379, 314] on select "Select... Club Competition (Member) Club Competition (Visitor) National (Member…" at bounding box center [487, 326] width 217 height 31
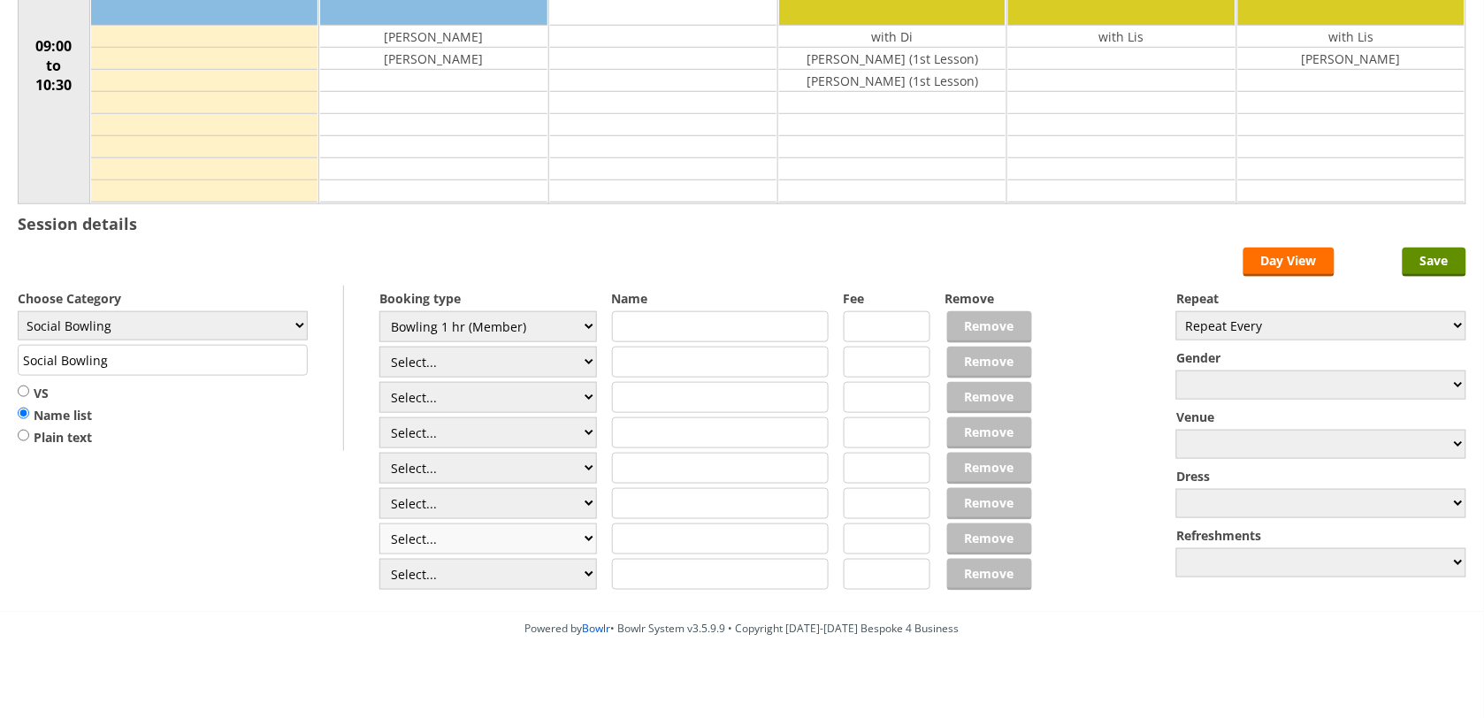
type input "3.0000"
click at [500, 363] on select "Select... Club Competition (Member) Club Competition (Visitor) National (Member…" at bounding box center [487, 362] width 217 height 31
select select "1_54"
click at [379, 349] on select "Select... Club Competition (Member) Club Competition (Visitor) National (Member…" at bounding box center [487, 362] width 217 height 31
type input "3.0000"
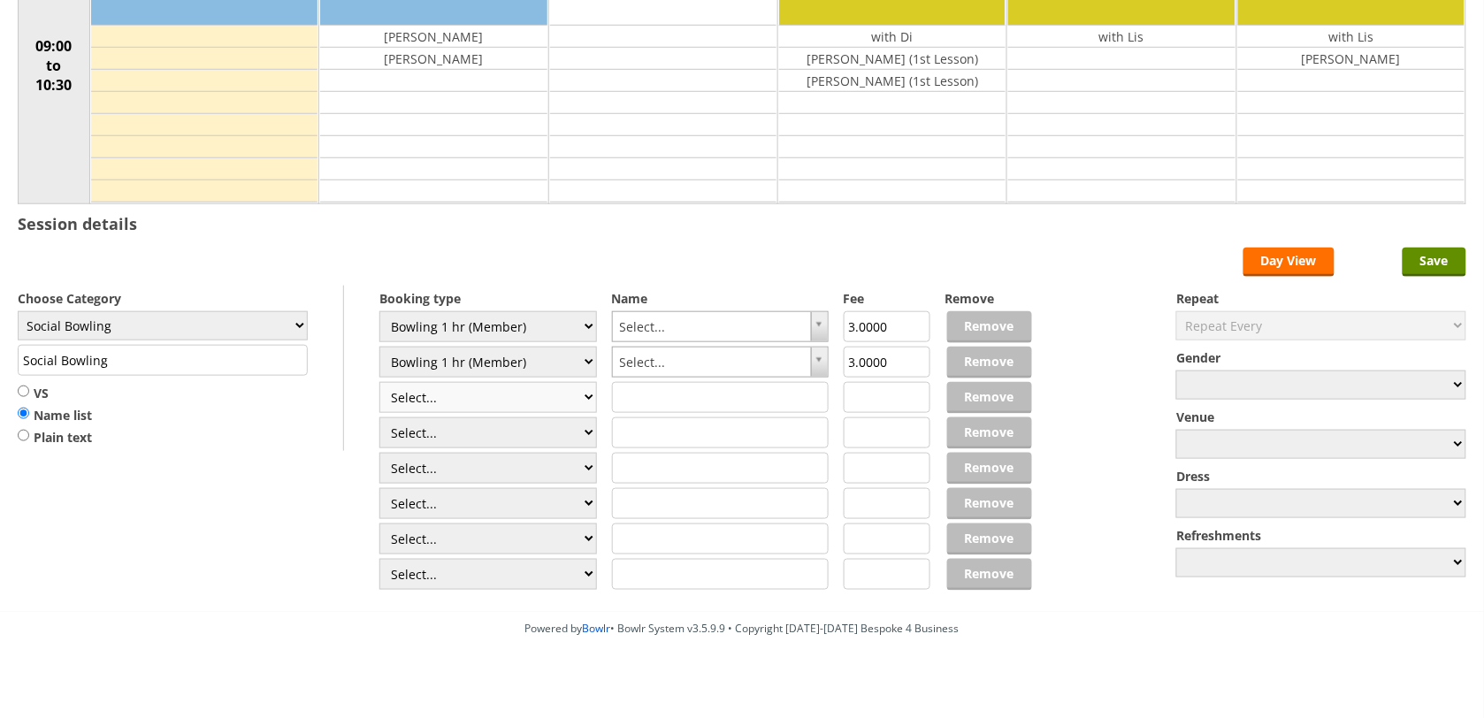
click at [495, 392] on select "Select... Club Competition (Member) Club Competition (Visitor) National (Member…" at bounding box center [487, 397] width 217 height 31
select select "1_54"
click at [379, 385] on select "Select... Club Competition (Member) Club Competition (Visitor) National (Member…" at bounding box center [487, 397] width 217 height 31
type input "3.0000"
click at [492, 435] on select "Select... Club Competition (Member) Club Competition (Visitor) National (Member…" at bounding box center [487, 432] width 217 height 31
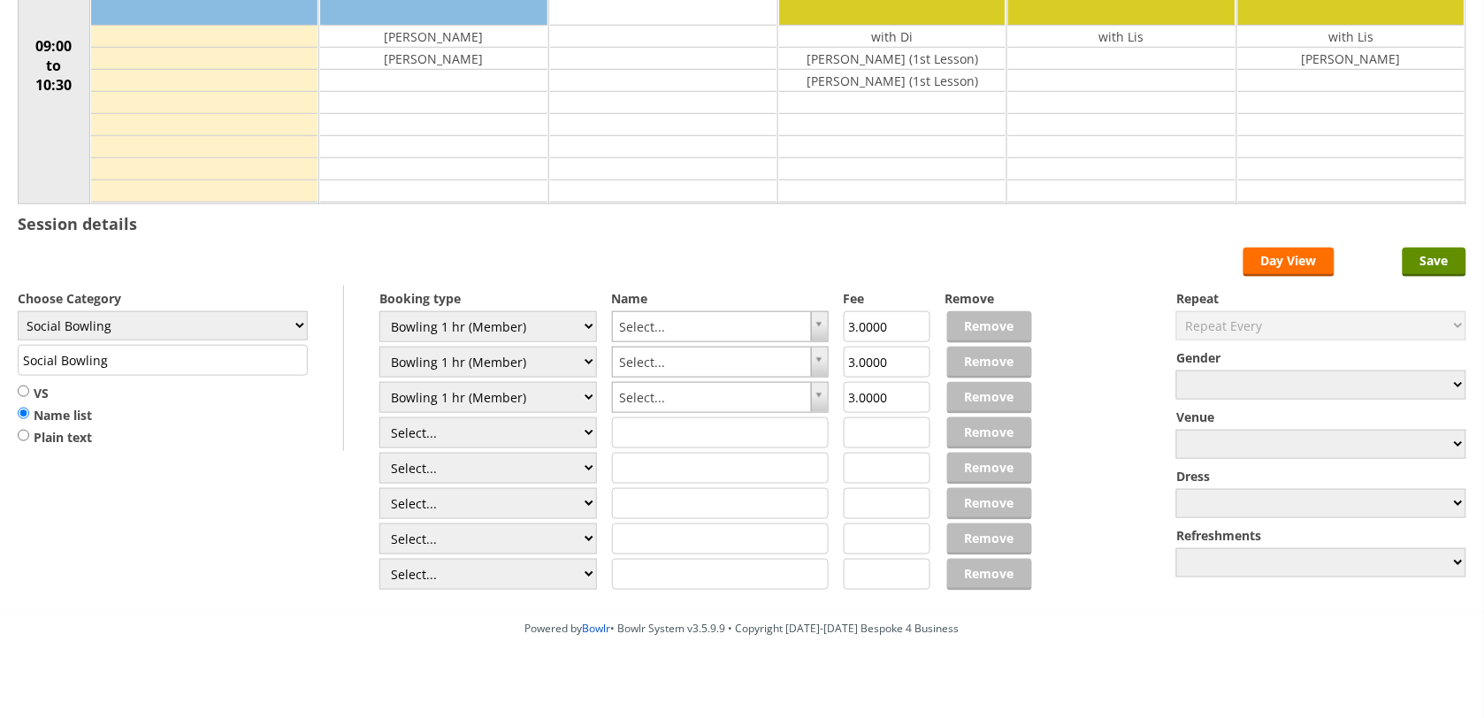
select select "1_54"
click at [379, 420] on select "Select... Club Competition (Member) Club Competition (Visitor) National (Member…" at bounding box center [487, 432] width 217 height 31
type input "3.0000"
click at [500, 465] on select "Select... Club Competition (Member) Club Competition (Visitor) National (Member…" at bounding box center [487, 468] width 217 height 31
select select "1_54"
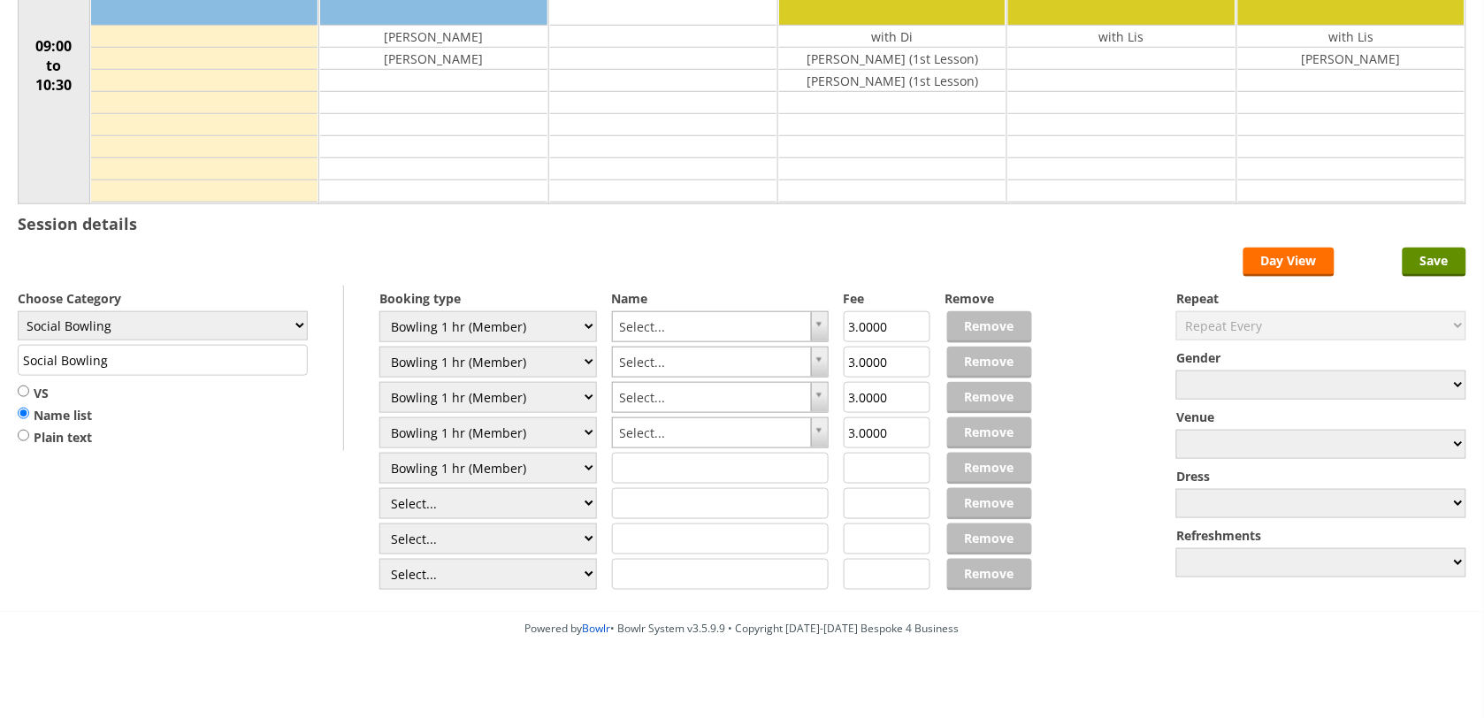
click at [379, 455] on select "Select... Club Competition (Member) Club Competition (Visitor) National (Member…" at bounding box center [487, 468] width 217 height 31
type input "3.0000"
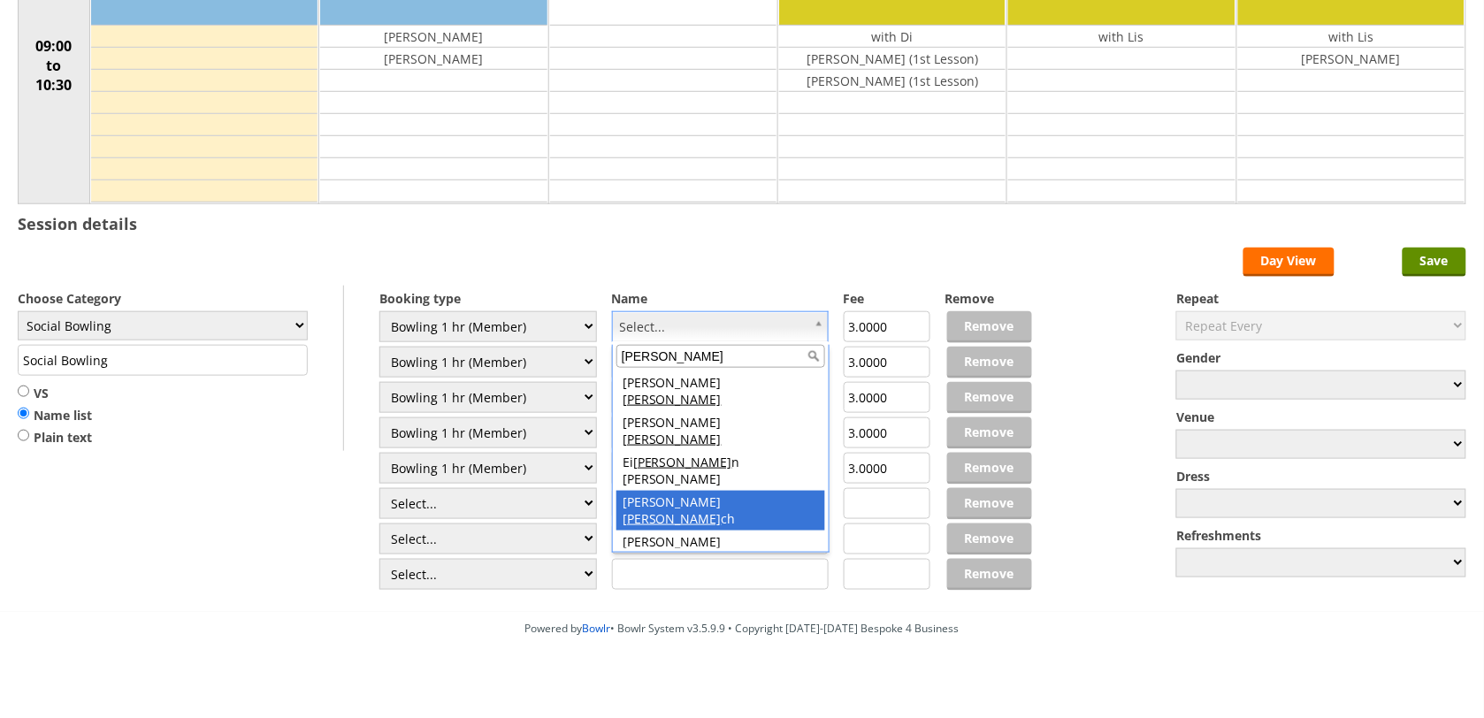
type input "lee"
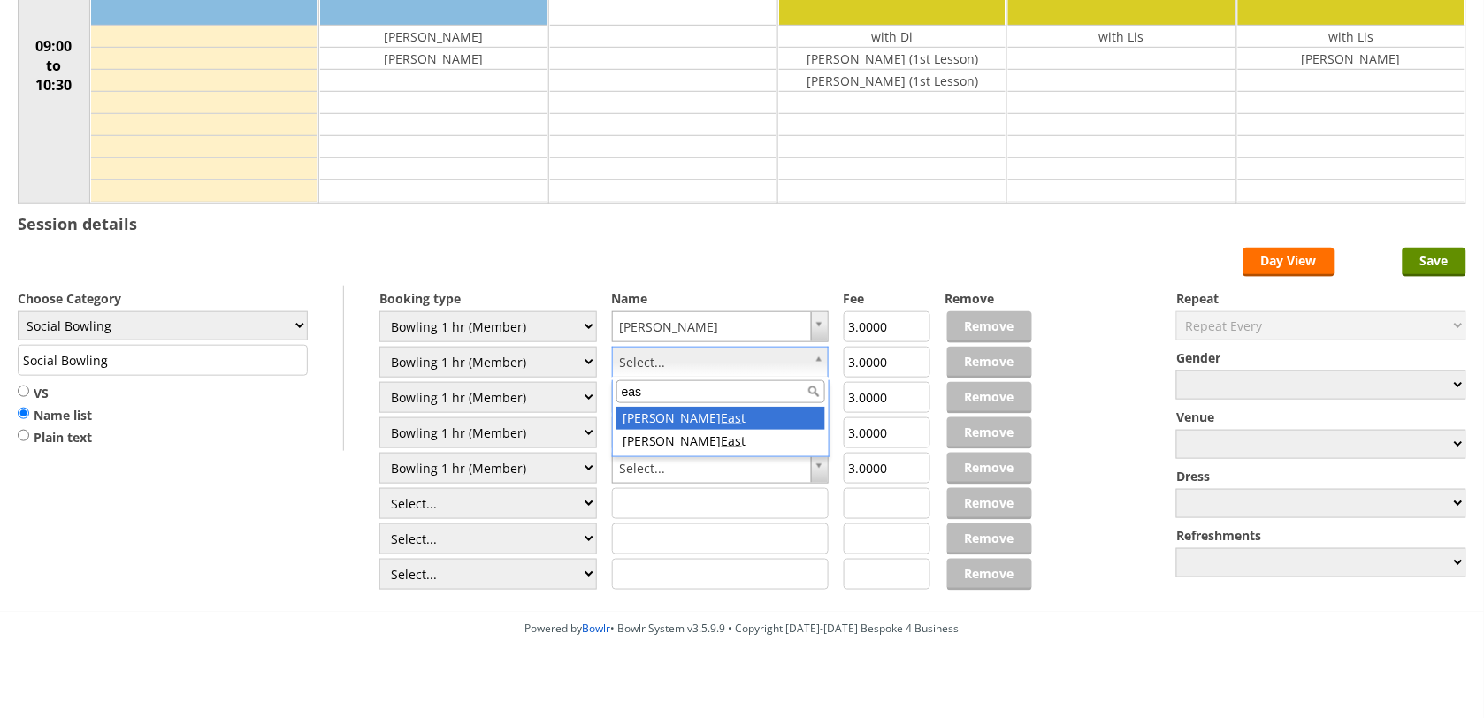
type input "eas"
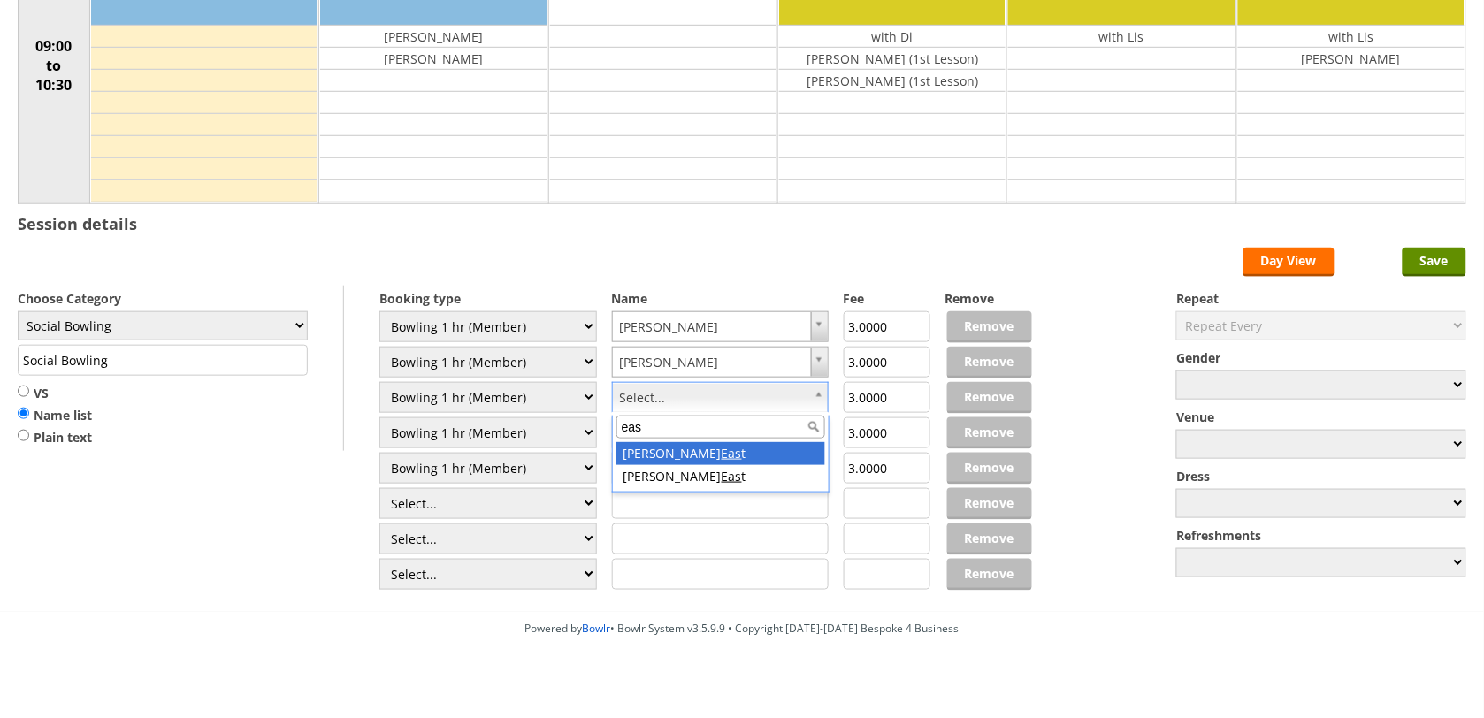
type input "east"
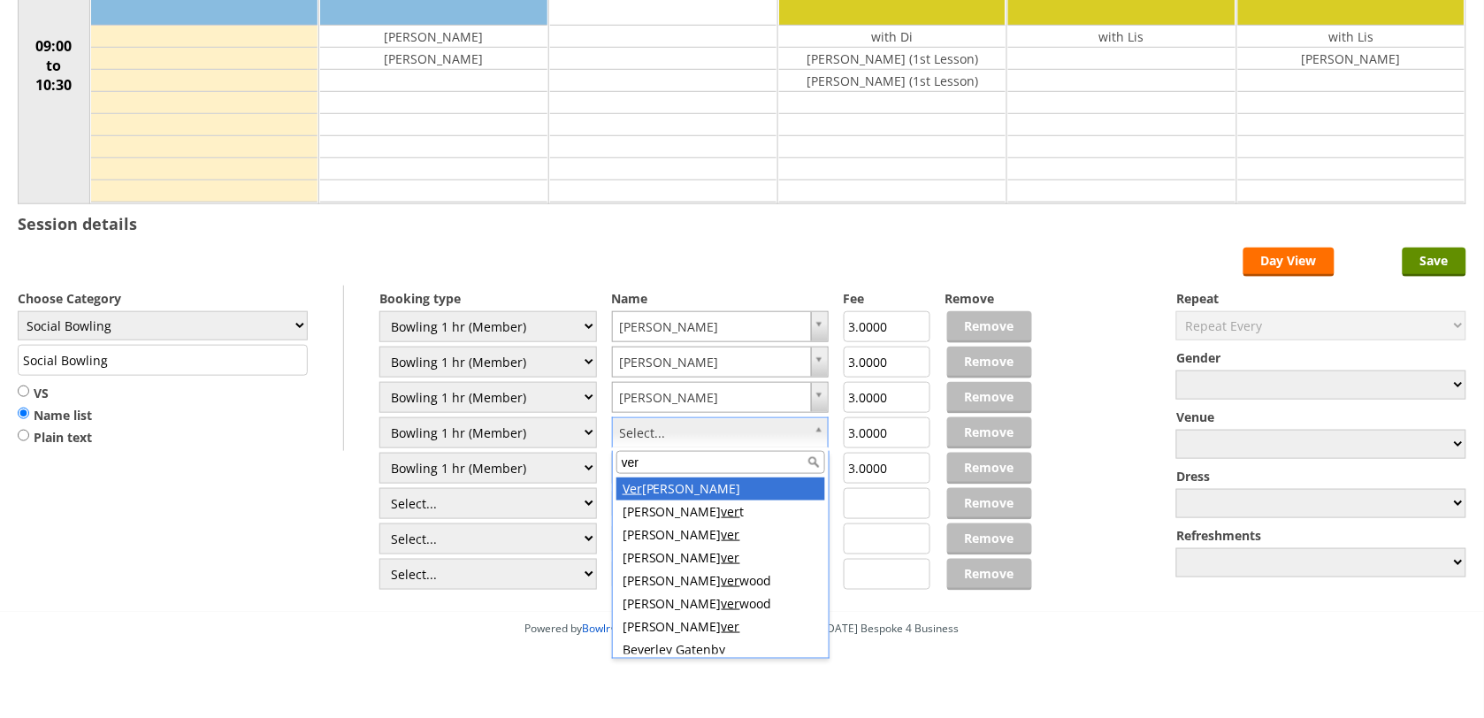
type input "ver"
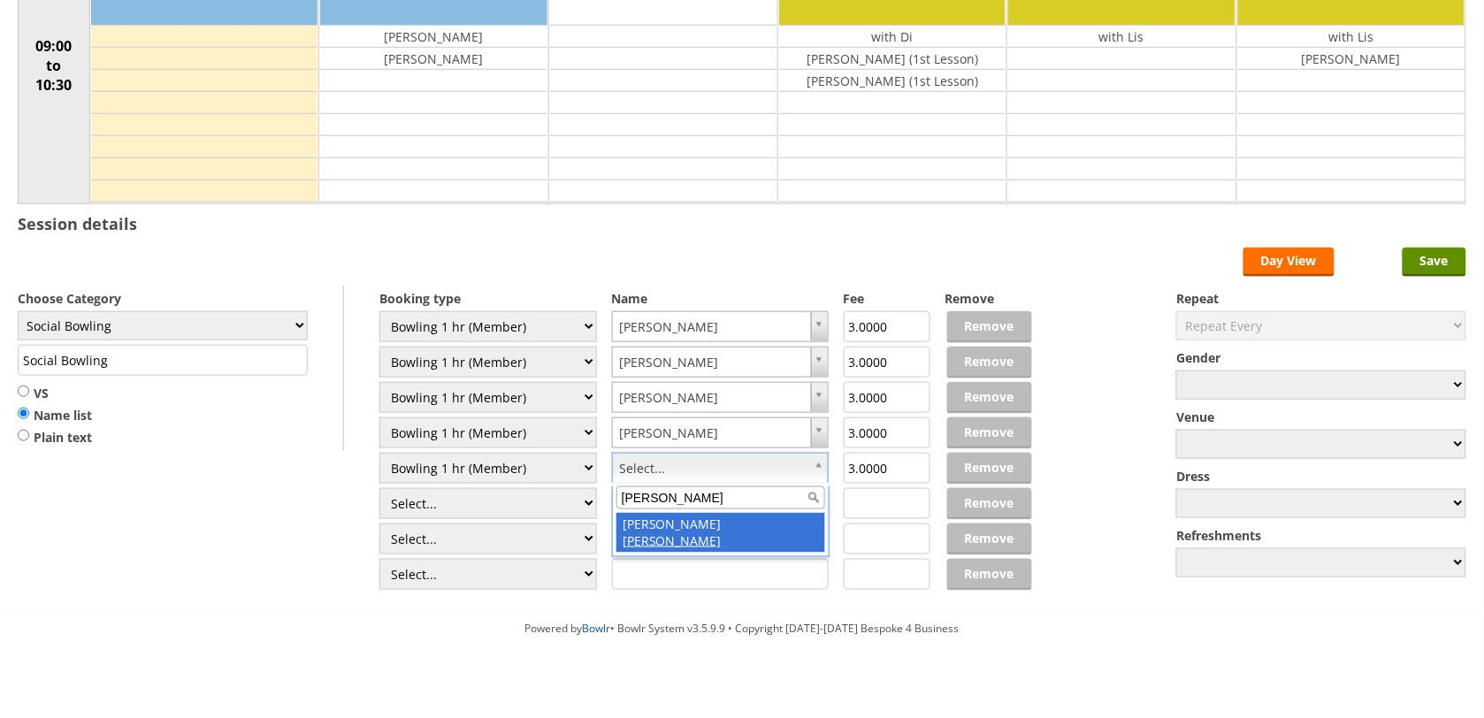
type input "swann"
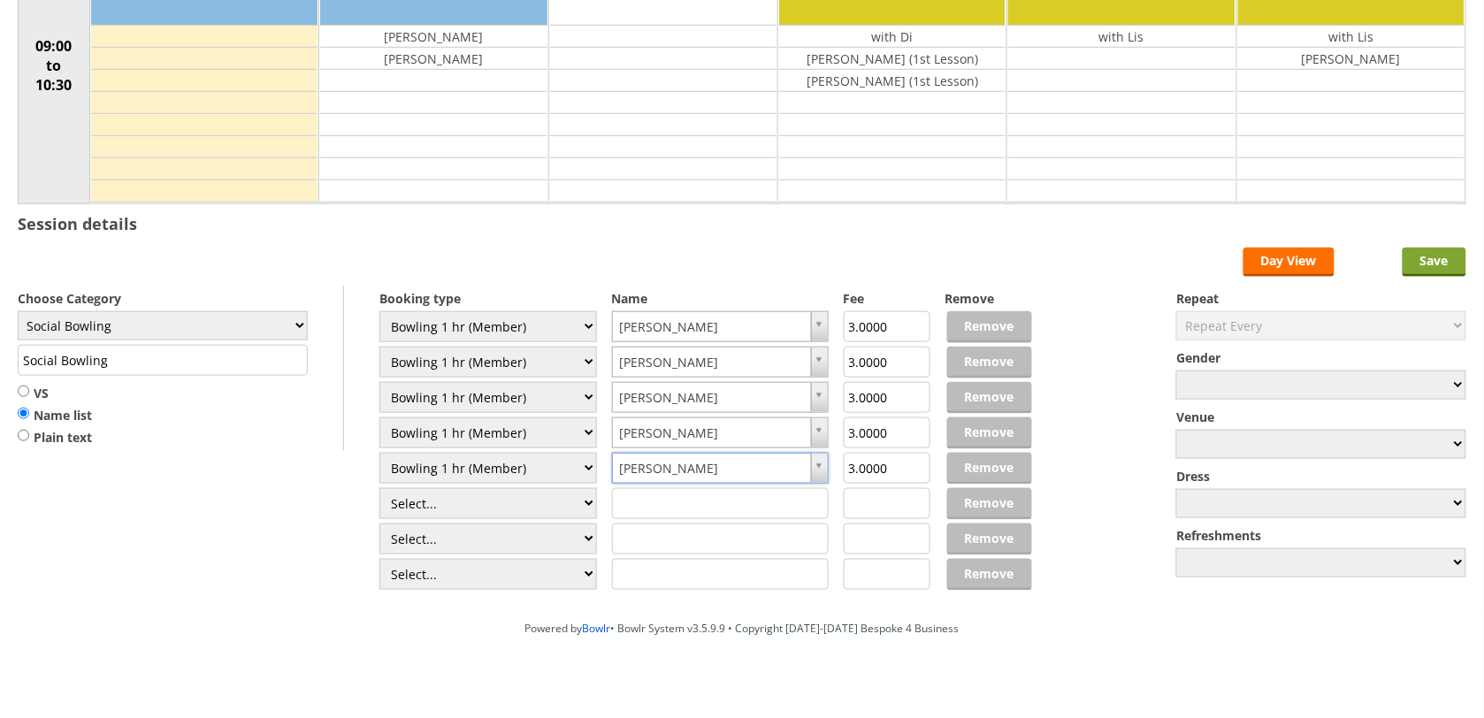
click at [1404, 270] on input "Save" at bounding box center [1434, 262] width 64 height 29
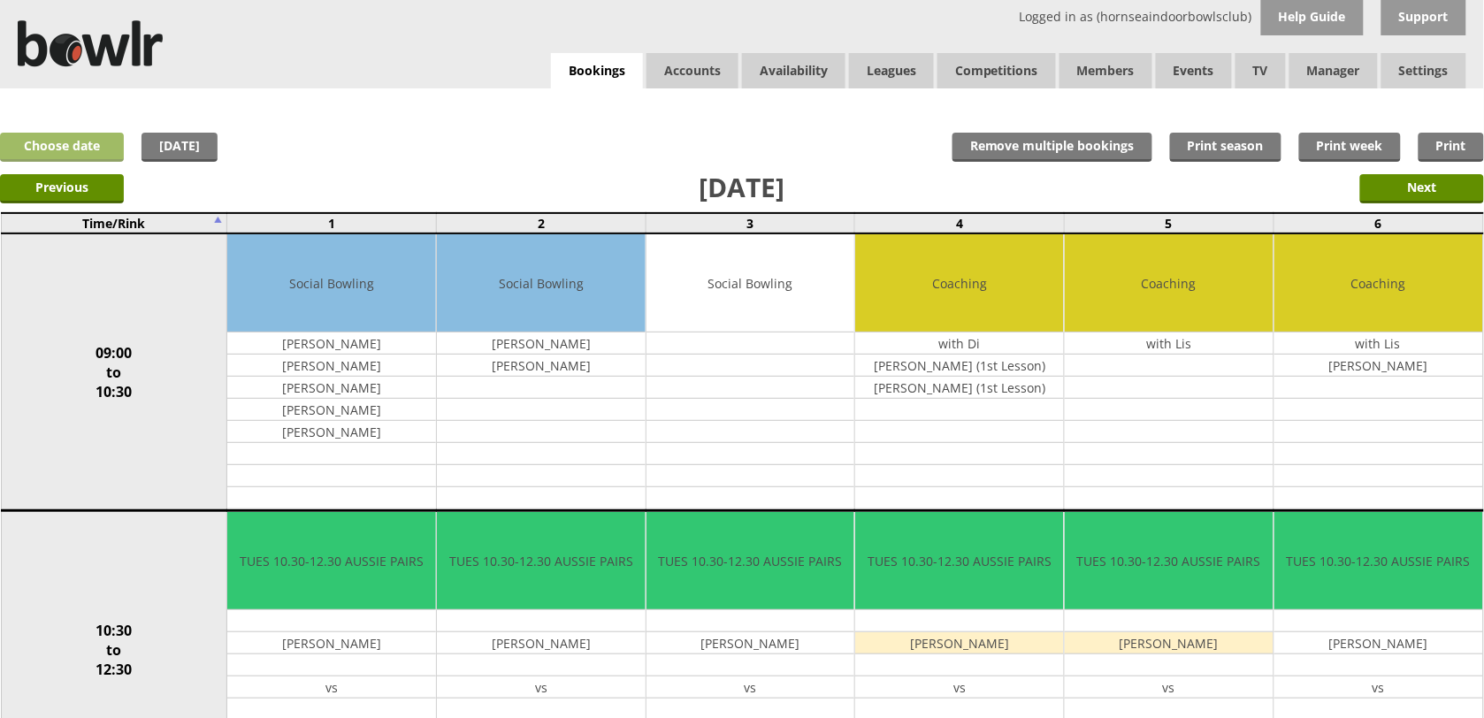
click at [91, 140] on link "Choose date" at bounding box center [62, 147] width 124 height 29
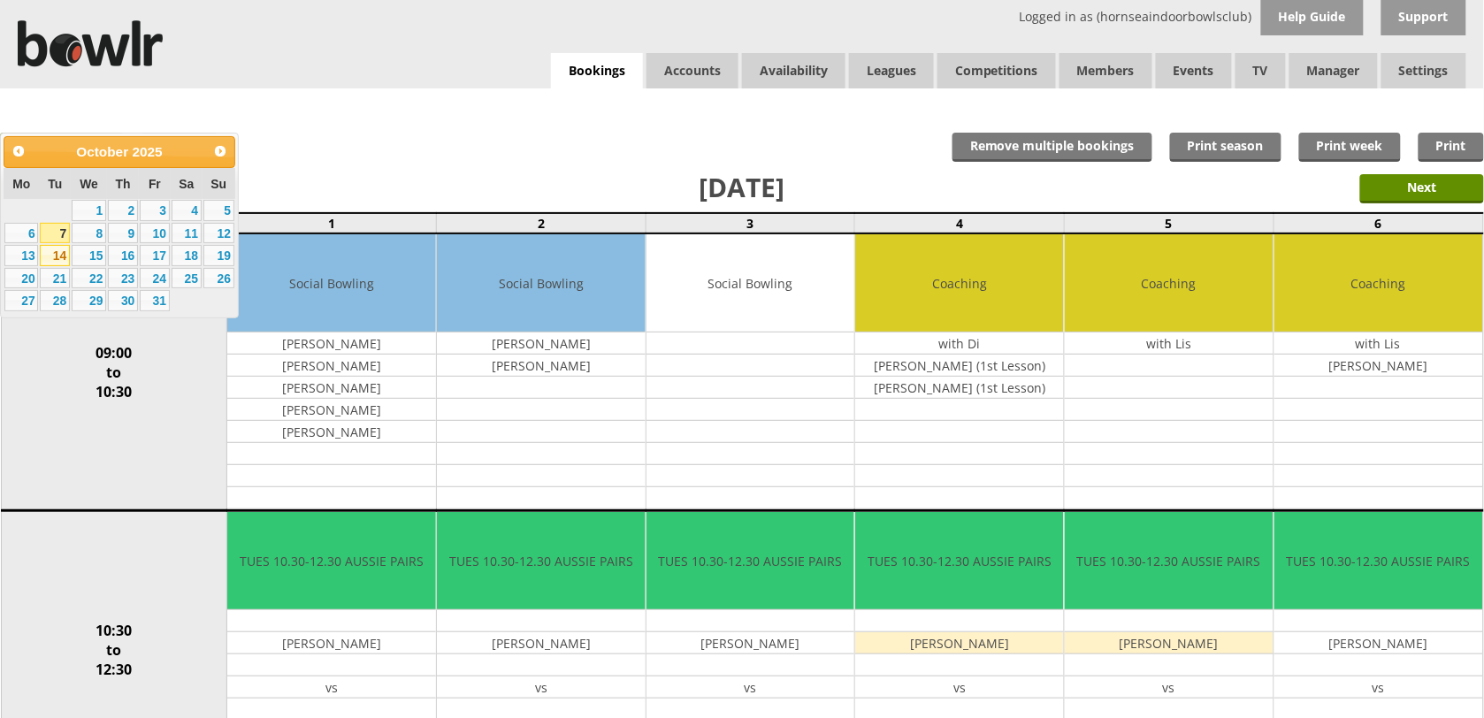
click at [55, 256] on link "14" at bounding box center [55, 255] width 30 height 21
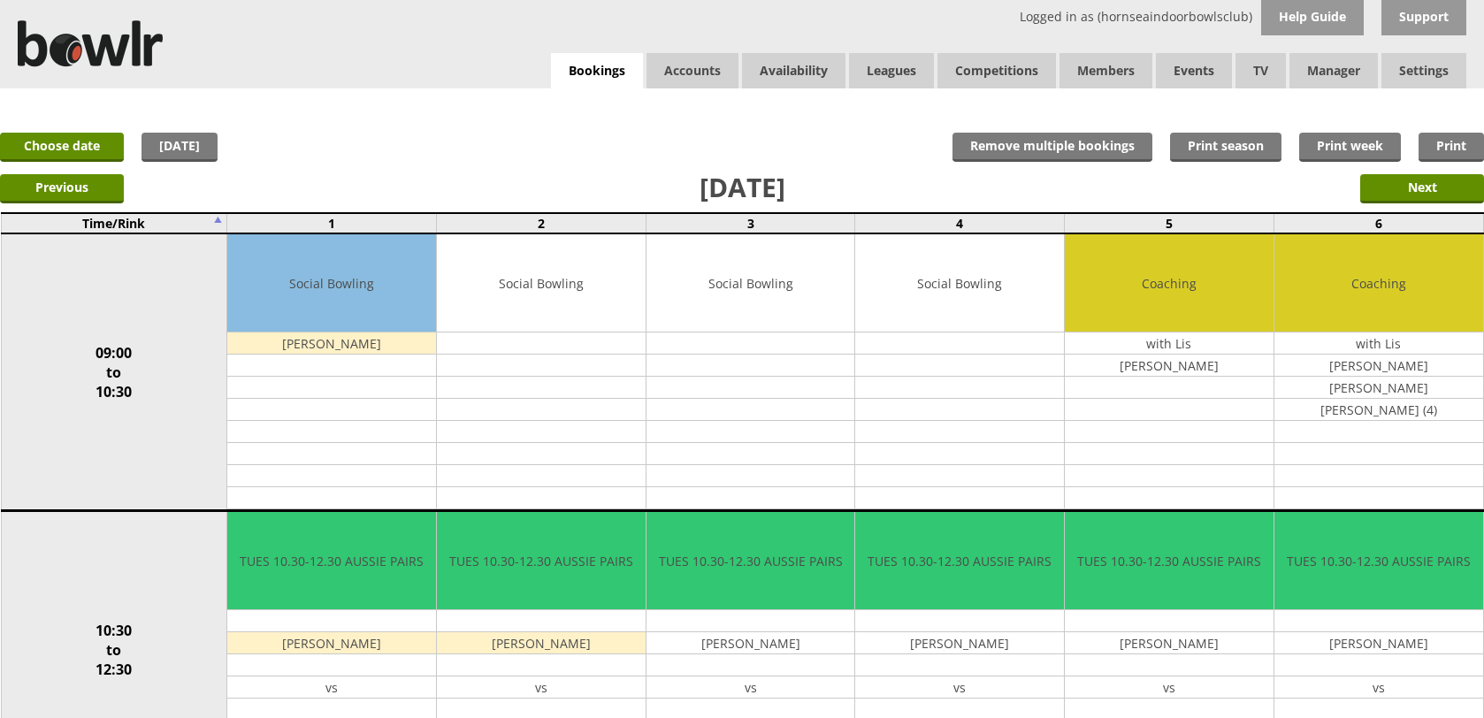
click at [0, 0] on link "Edit" at bounding box center [0, 0] width 0 height 0
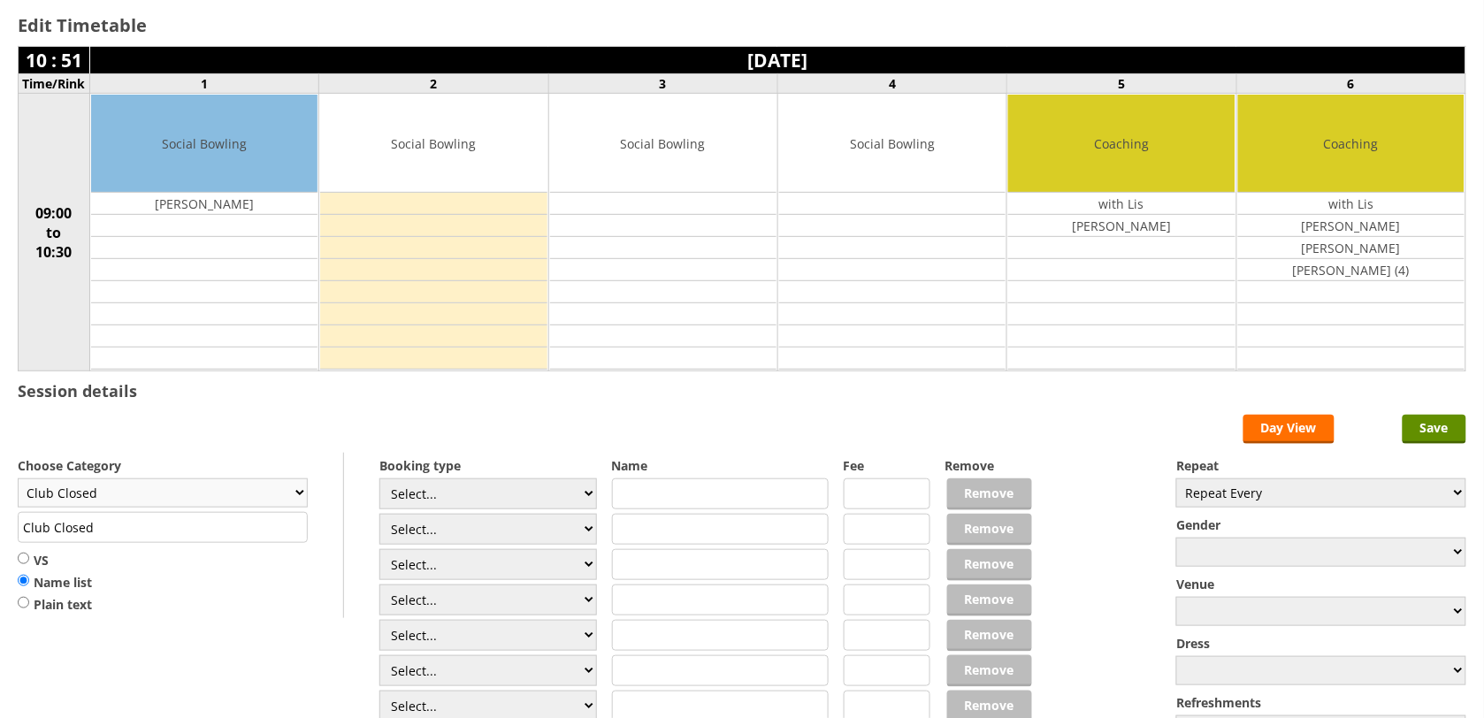
drag, startPoint x: 232, startPoint y: 480, endPoint x: 245, endPoint y: 487, distance: 15.0
click at [232, 480] on select "Club Closed Singles League Triples League Pairs League Friendly Social Bowling …" at bounding box center [163, 492] width 290 height 29
select select "132"
click at [18, 481] on select "Club Closed Singles League Triples League Pairs League Friendly Social Bowling …" at bounding box center [163, 492] width 290 height 29
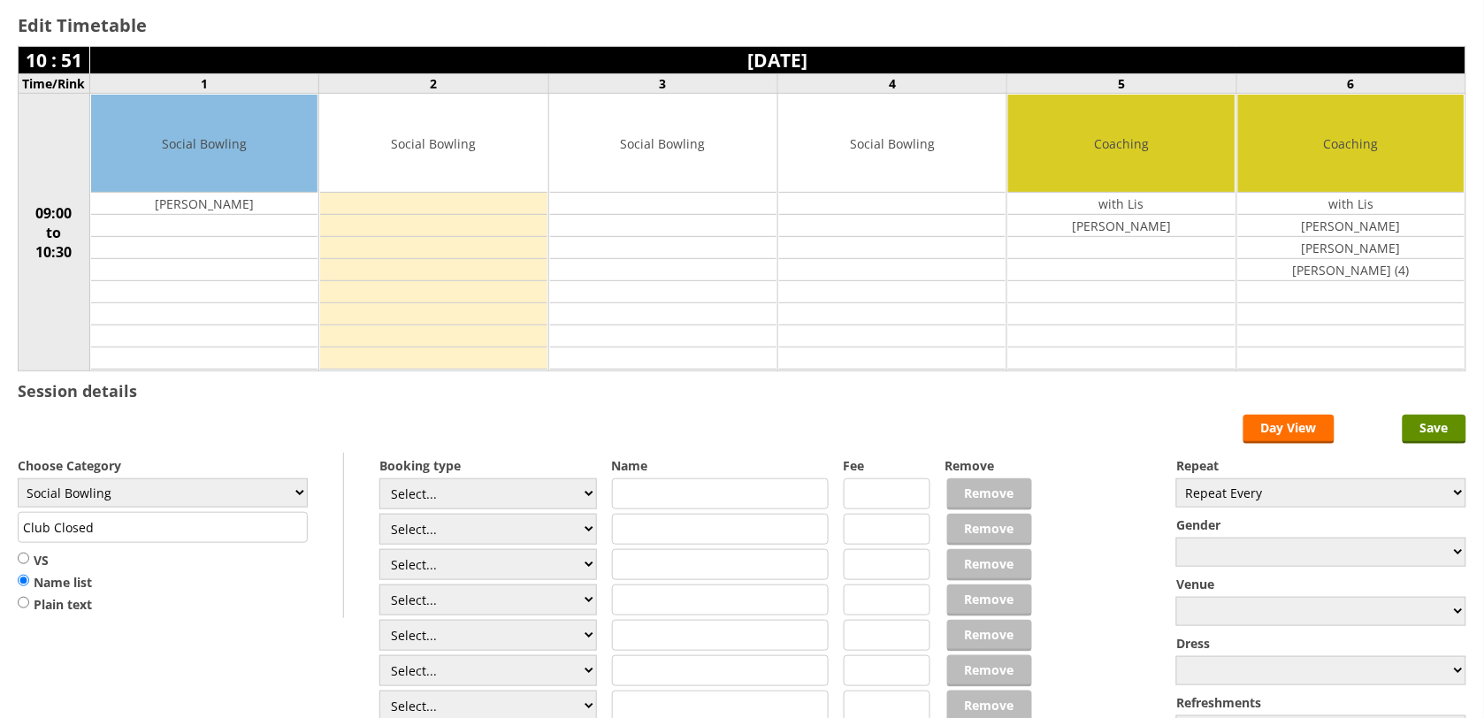
type input "Social Bowling"
click at [455, 505] on select "Select... Club Competition (Member) Club Competition (Visitor) National (Member…" at bounding box center [487, 493] width 217 height 31
select select "1_54"
click at [379, 481] on select "Select... Club Competition (Member) Club Competition (Visitor) National (Member…" at bounding box center [487, 493] width 217 height 31
type input "3.0000"
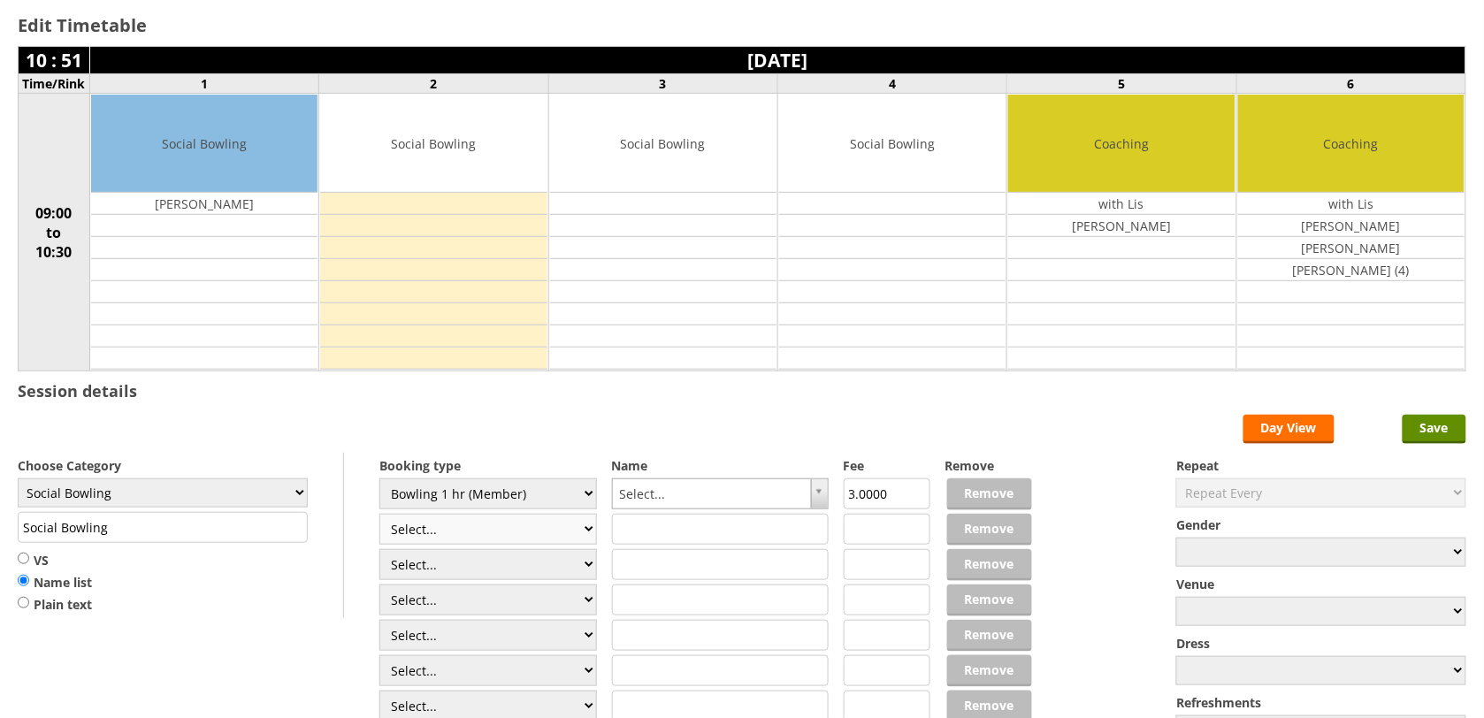
click at [462, 531] on select "Select... Club Competition (Member) Club Competition (Visitor) National (Member…" at bounding box center [487, 529] width 217 height 31
select select "1_54"
click at [379, 516] on select "Select... Club Competition (Member) Club Competition (Visitor) National (Member…" at bounding box center [487, 529] width 217 height 31
type input "3.0000"
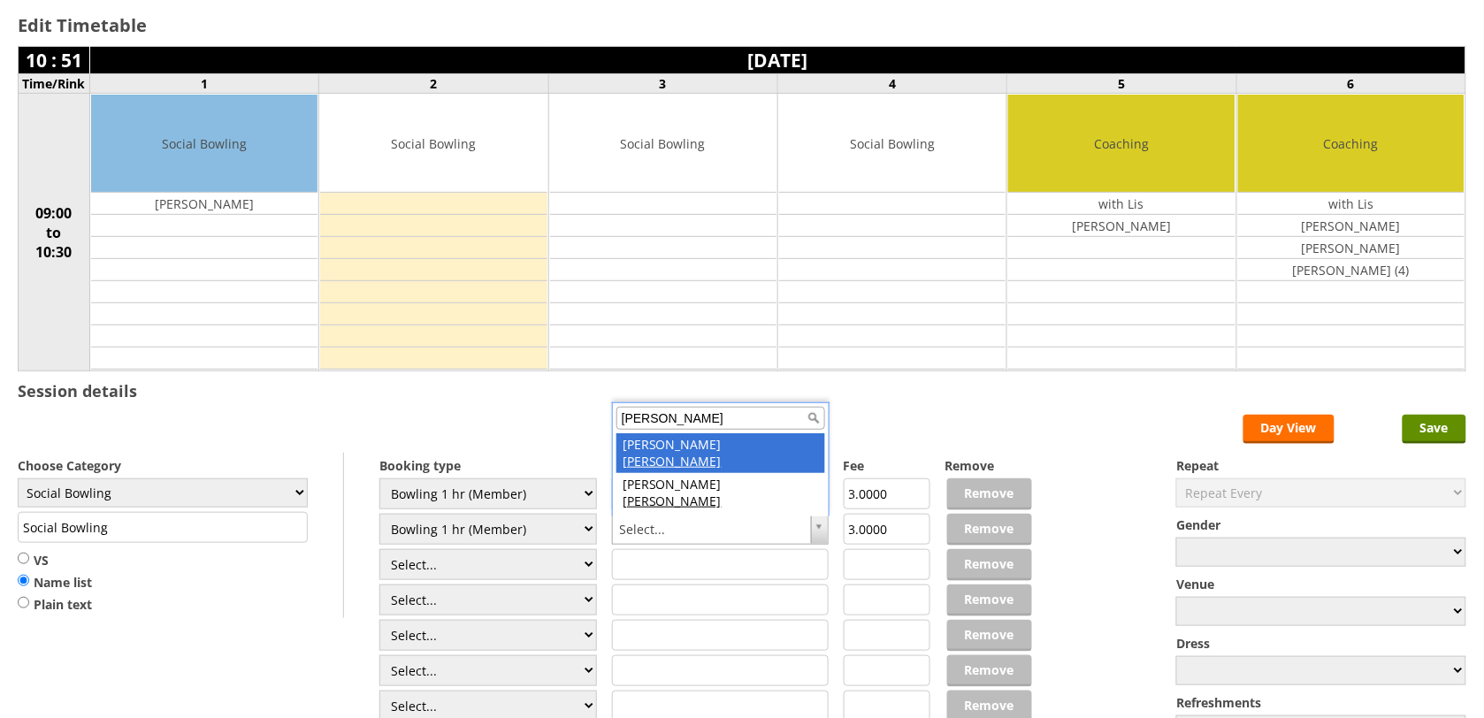
type input "fink"
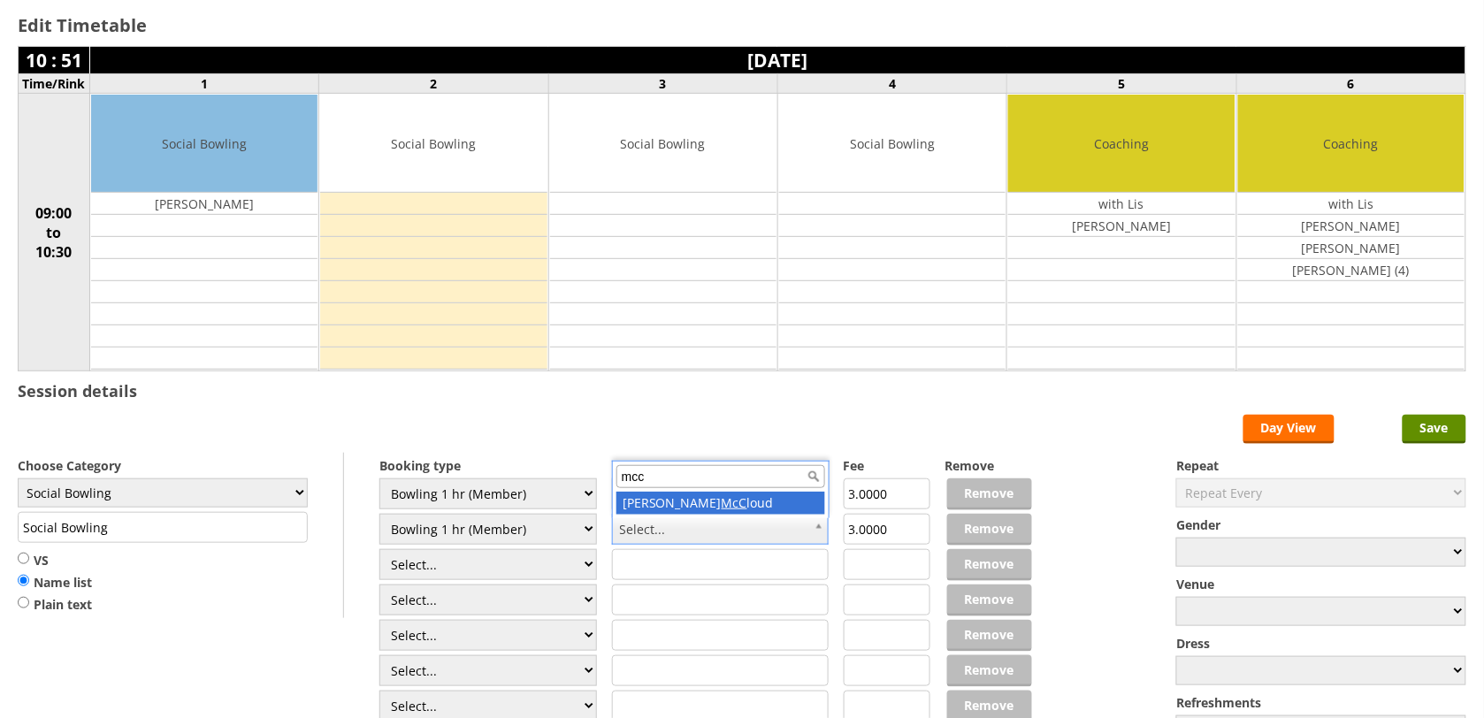
type input "mcc"
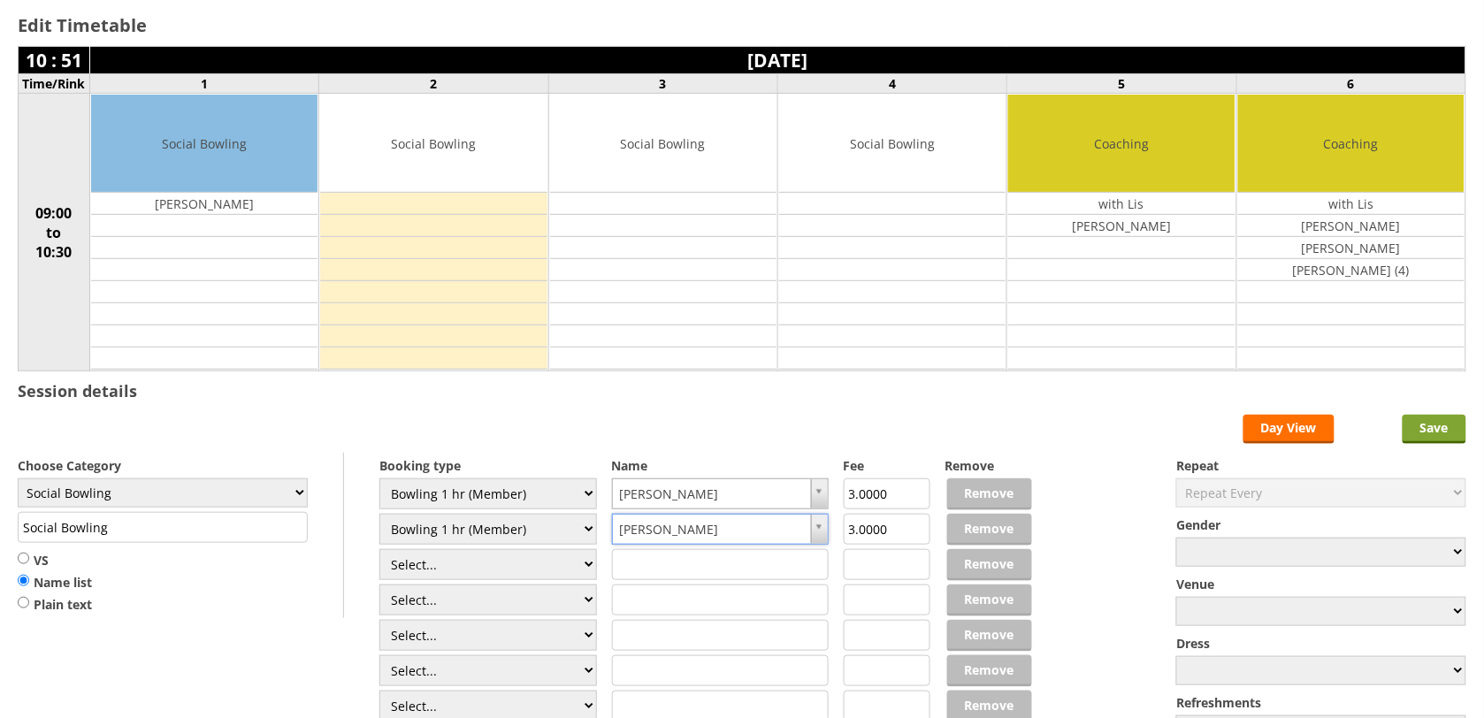
click at [1452, 430] on input "Save" at bounding box center [1434, 429] width 64 height 29
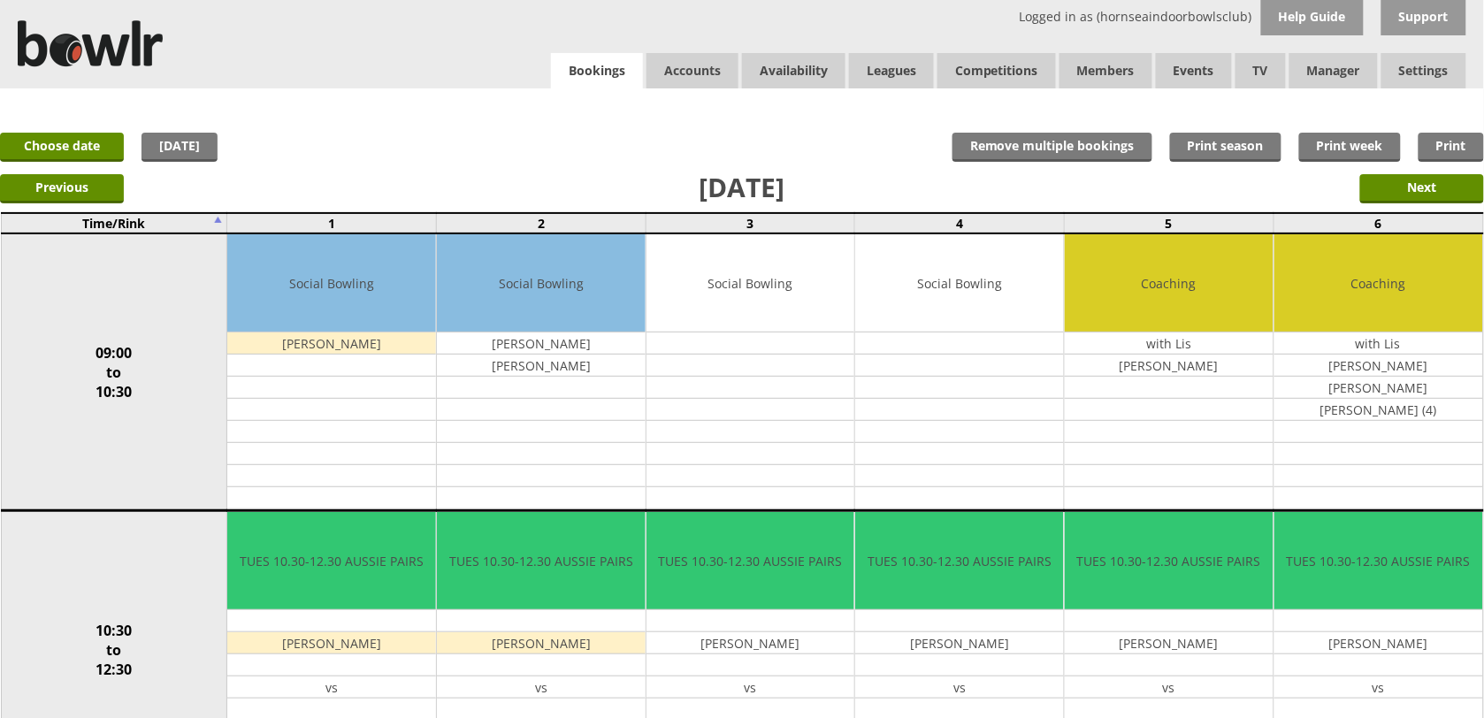
click at [621, 81] on link "Bookings" at bounding box center [597, 71] width 92 height 36
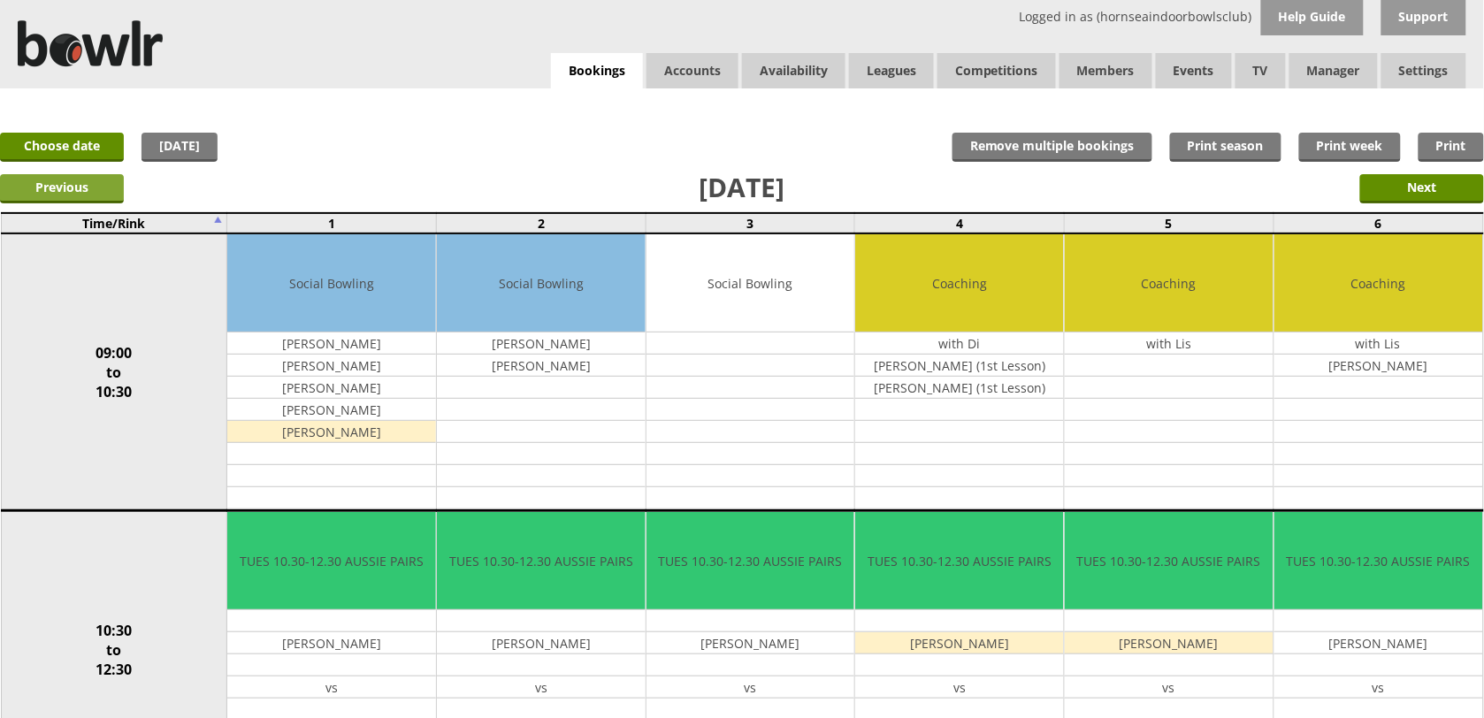
click at [111, 177] on input "Previous" at bounding box center [62, 188] width 124 height 29
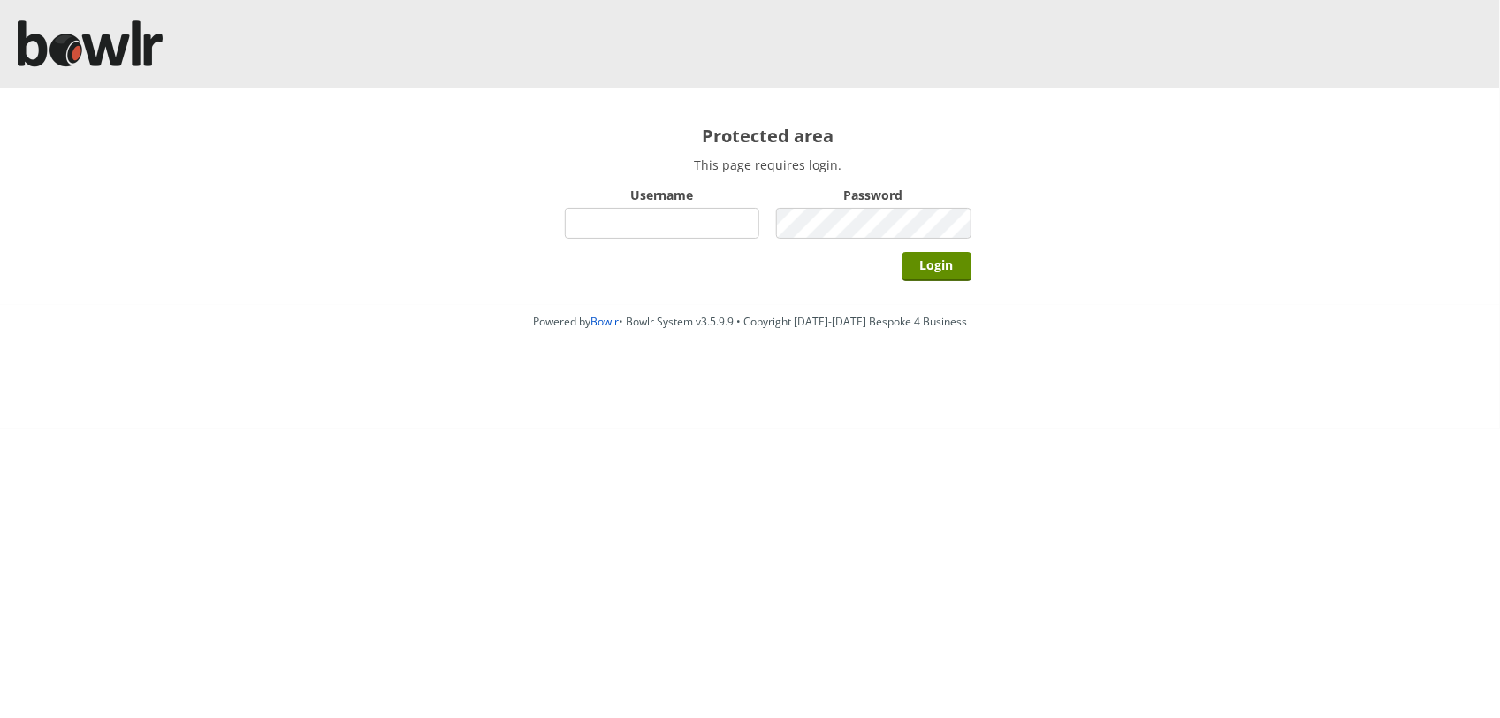
click at [642, 214] on input "Username" at bounding box center [662, 223] width 195 height 31
type input "hornseaindoorbowlsclub"
click at [903, 252] on input "Login" at bounding box center [937, 266] width 69 height 29
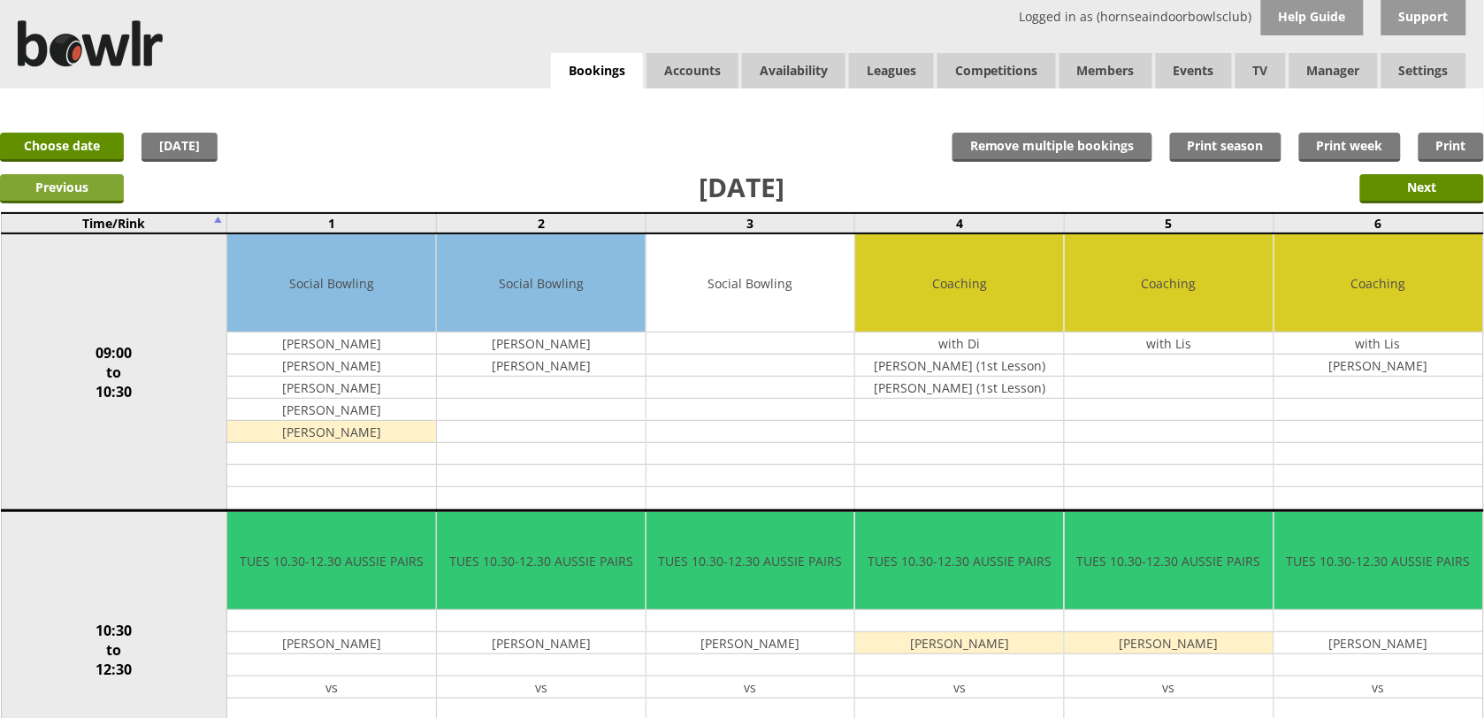
click at [103, 179] on input "Previous" at bounding box center [62, 188] width 124 height 29
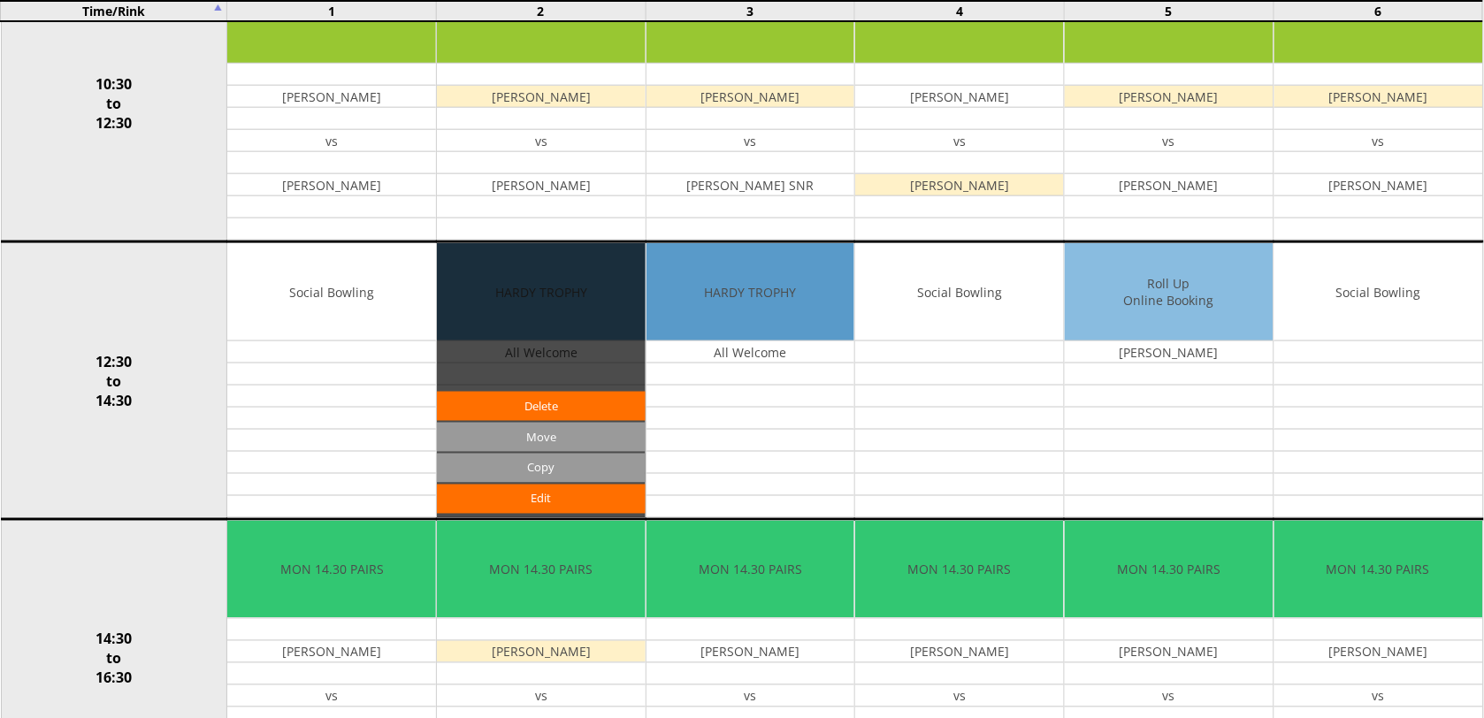
scroll to position [553, 0]
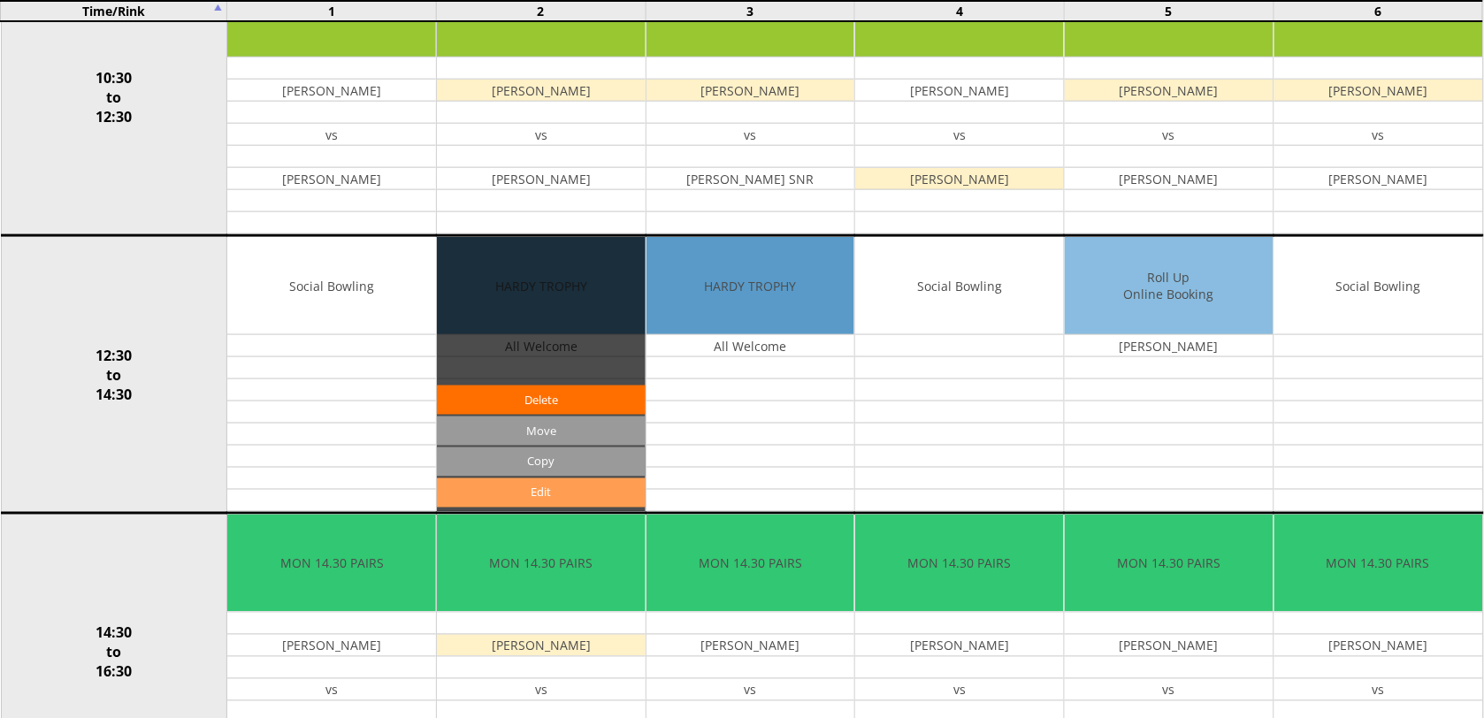
click at [496, 500] on link "Edit" at bounding box center [541, 492] width 209 height 29
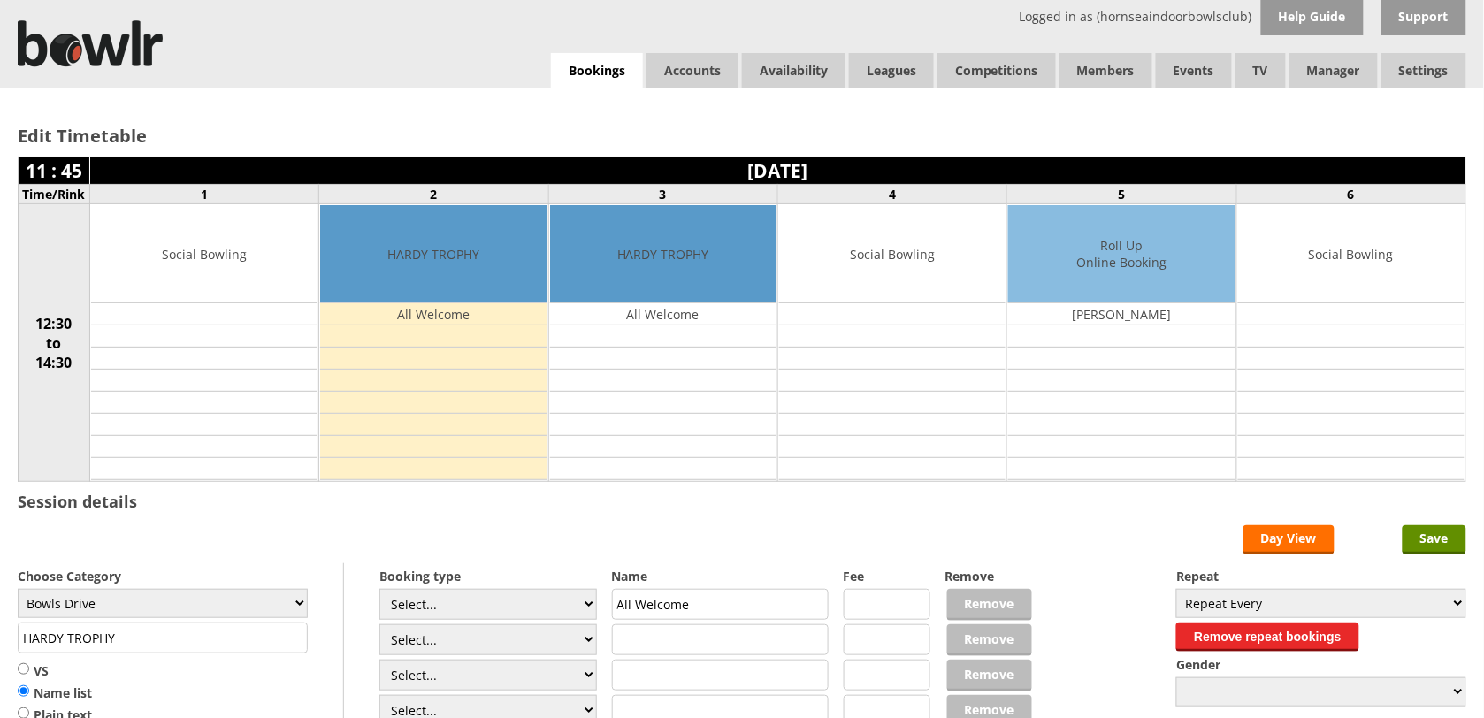
drag, startPoint x: 50, startPoint y: 651, endPoint x: 19, endPoint y: 652, distance: 31.0
click at [19, 652] on input "HARDY TROPHY" at bounding box center [163, 637] width 290 height 31
click at [517, 603] on select "Select... Club Competition (Member) Club Competition (Visitor) National (Member…" at bounding box center [487, 604] width 217 height 31
select select "1_50"
click at [379, 591] on select "Select... Club Competition (Member) Club Competition (Visitor) National (Member…" at bounding box center [487, 604] width 217 height 31
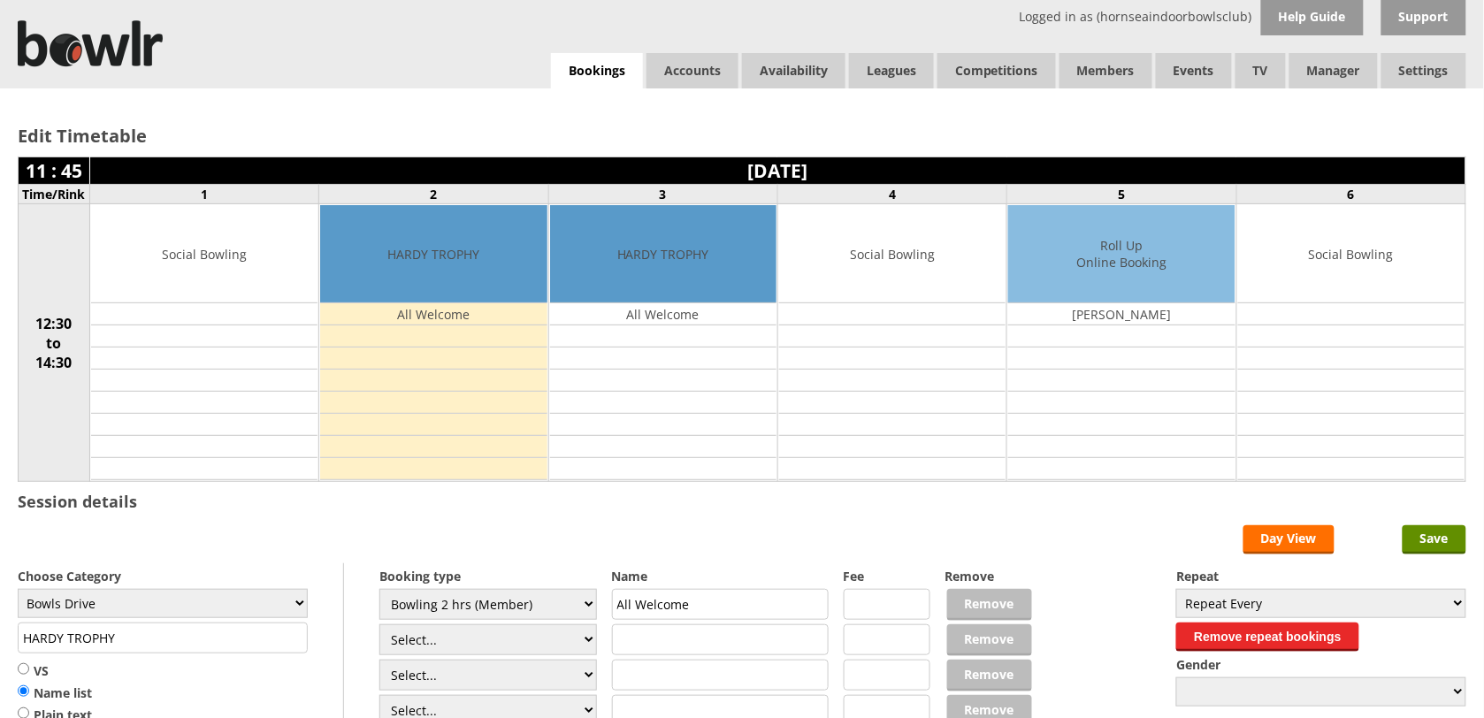
type input "Bowls Drive"
type input "5.0000"
click at [469, 643] on select "Select... Club Competition (Member) Club Competition (Visitor) National (Member…" at bounding box center [487, 639] width 217 height 31
select select "1_50"
click at [379, 627] on select "Select... Club Competition (Member) Club Competition (Visitor) National (Member…" at bounding box center [487, 639] width 217 height 31
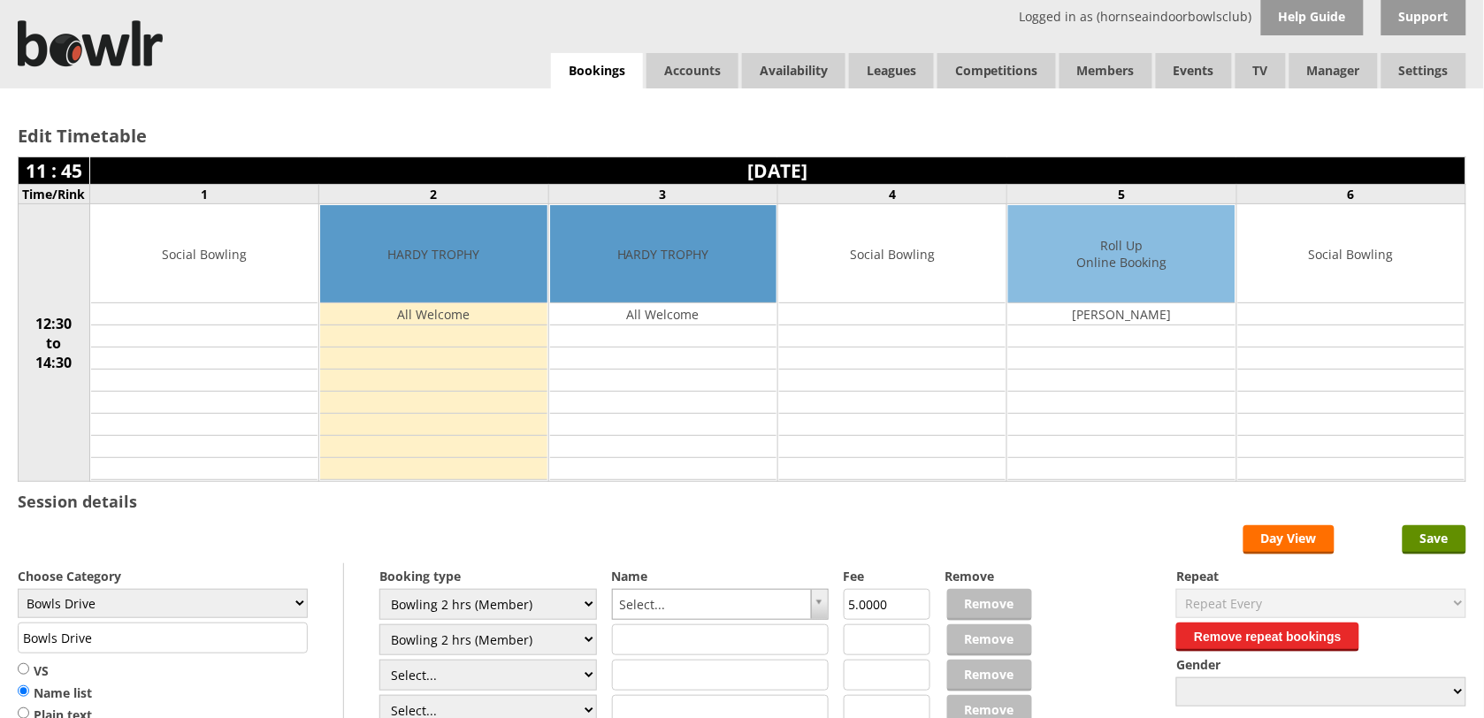
type input "5.0000"
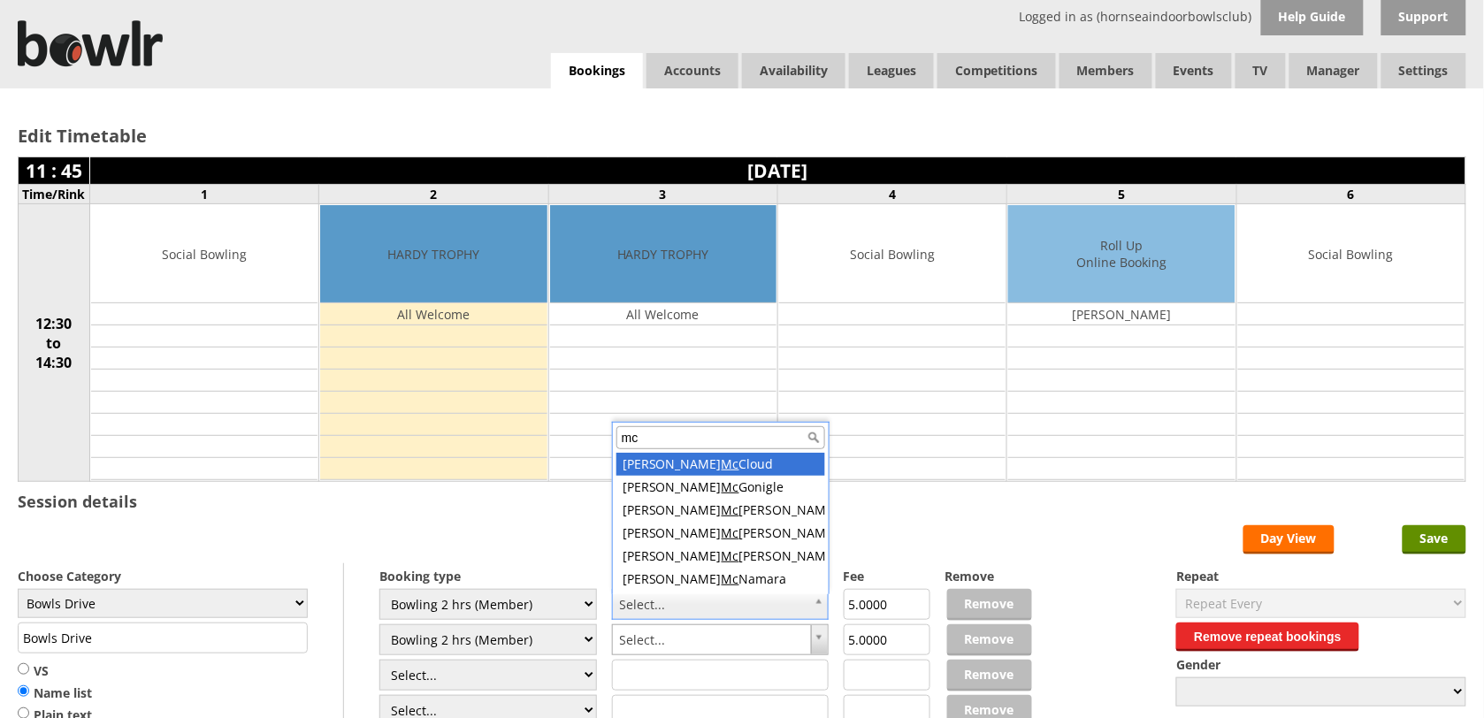
type input "mcm"
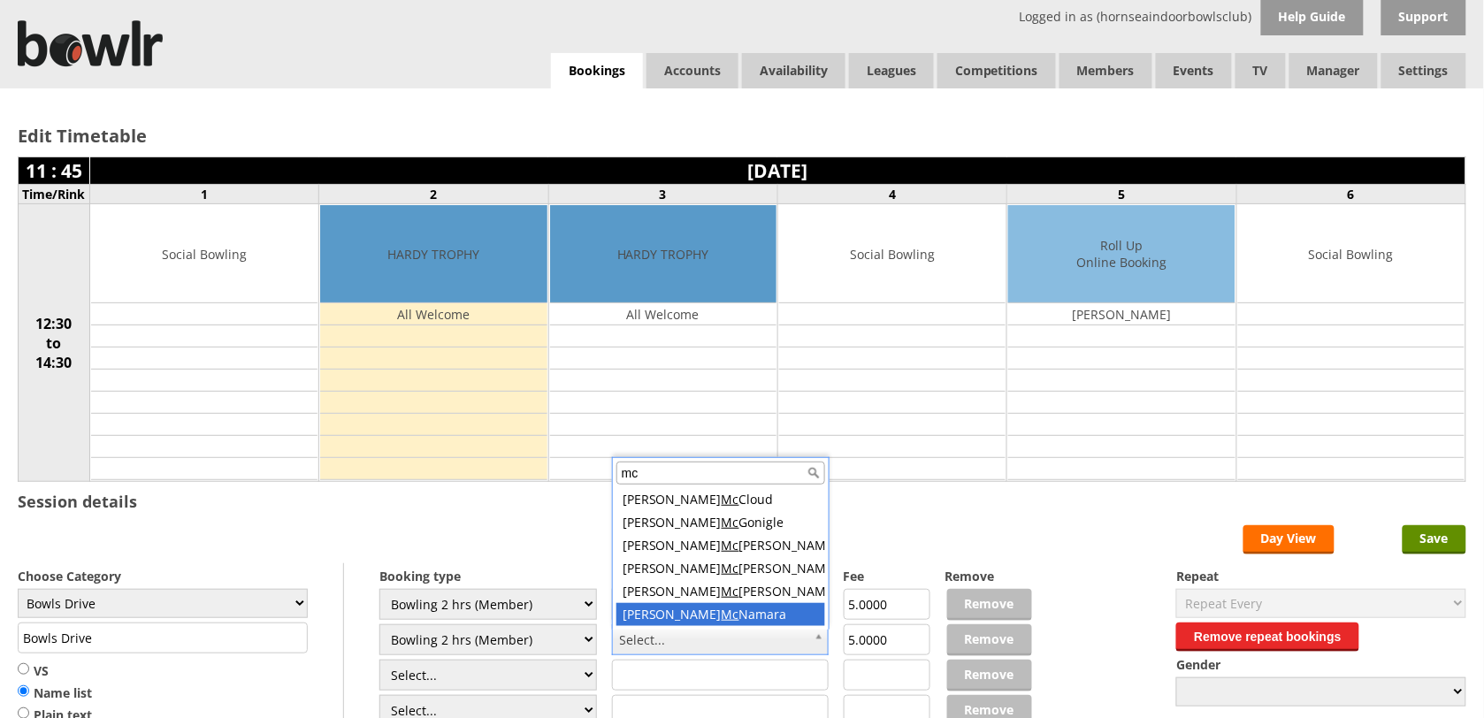
type input "mcm"
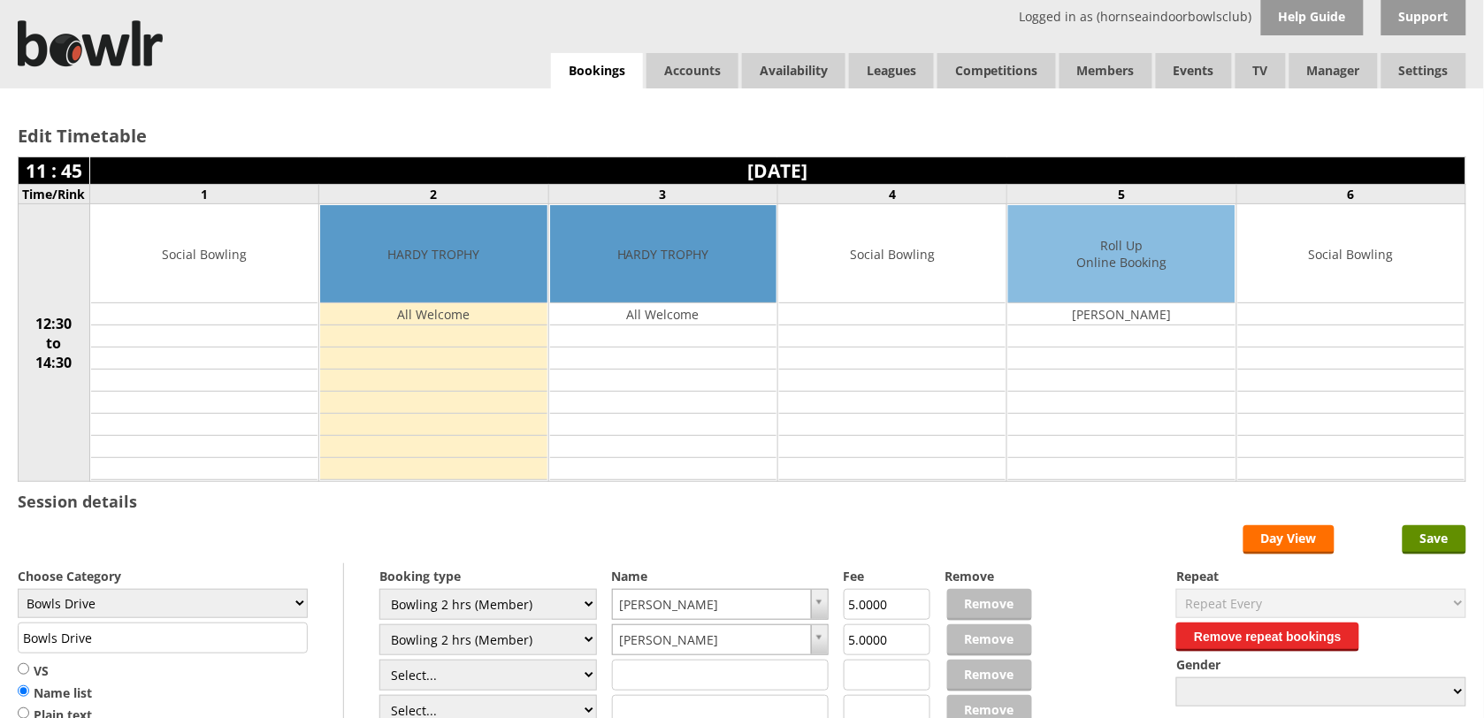
drag, startPoint x: 117, startPoint y: 639, endPoint x: -4, endPoint y: 668, distance: 123.5
click at [0, 668] on html "Logged in as (hornseaindoorbowlsclub) Help Guide Support Bookings Accounts Rink…" at bounding box center [742, 524] width 1484 height 1048
paste input "HARDY TROPHY"
type input "HARDY TROPHY"
click at [1446, 550] on input "Save" at bounding box center [1434, 539] width 64 height 29
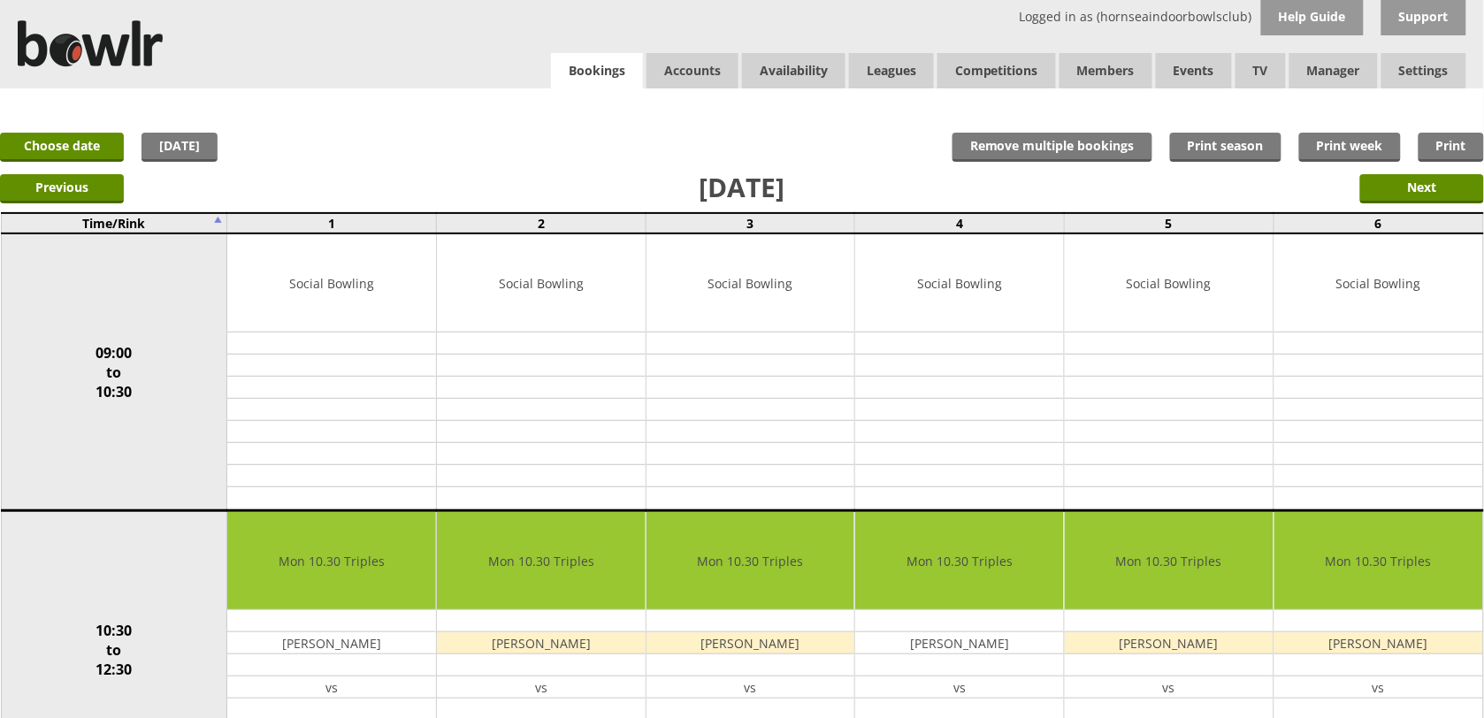
click at [603, 80] on link "Bookings" at bounding box center [597, 71] width 92 height 36
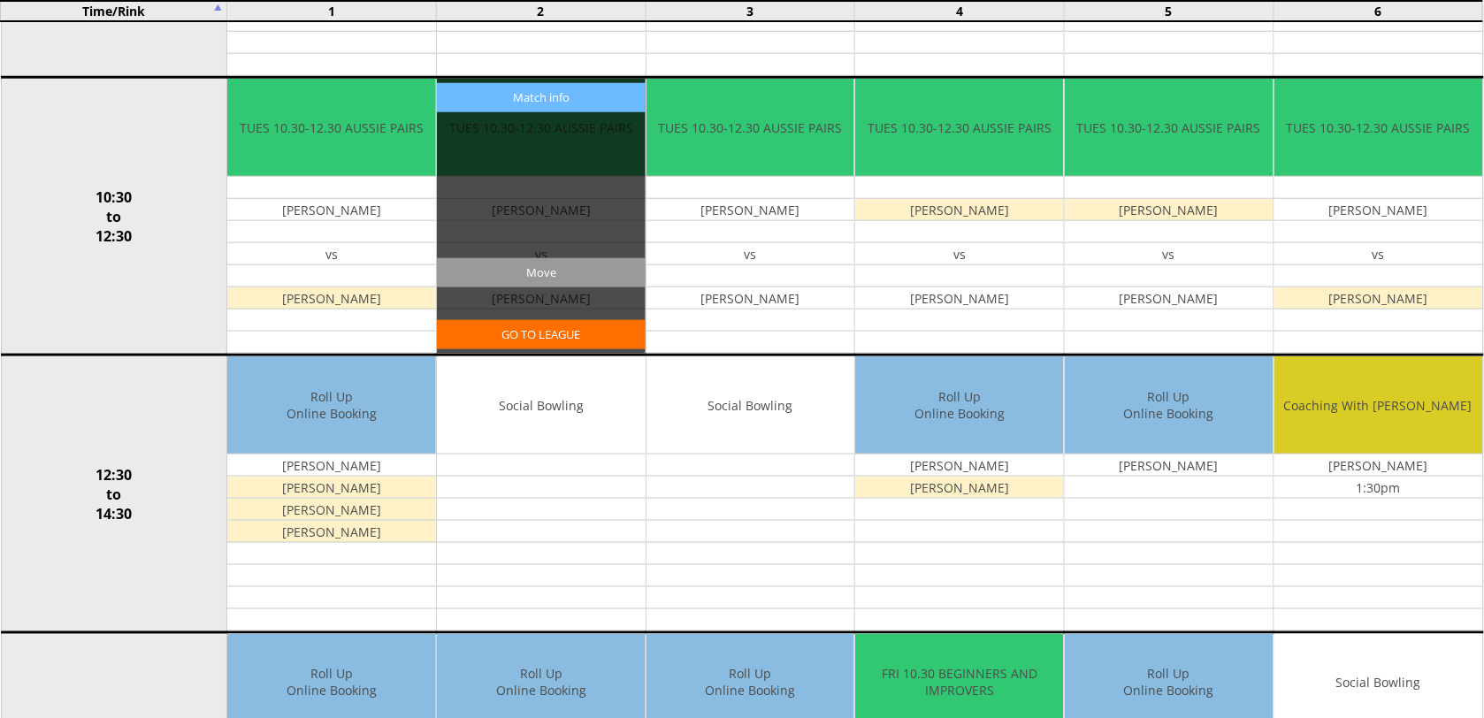
scroll to position [442, 0]
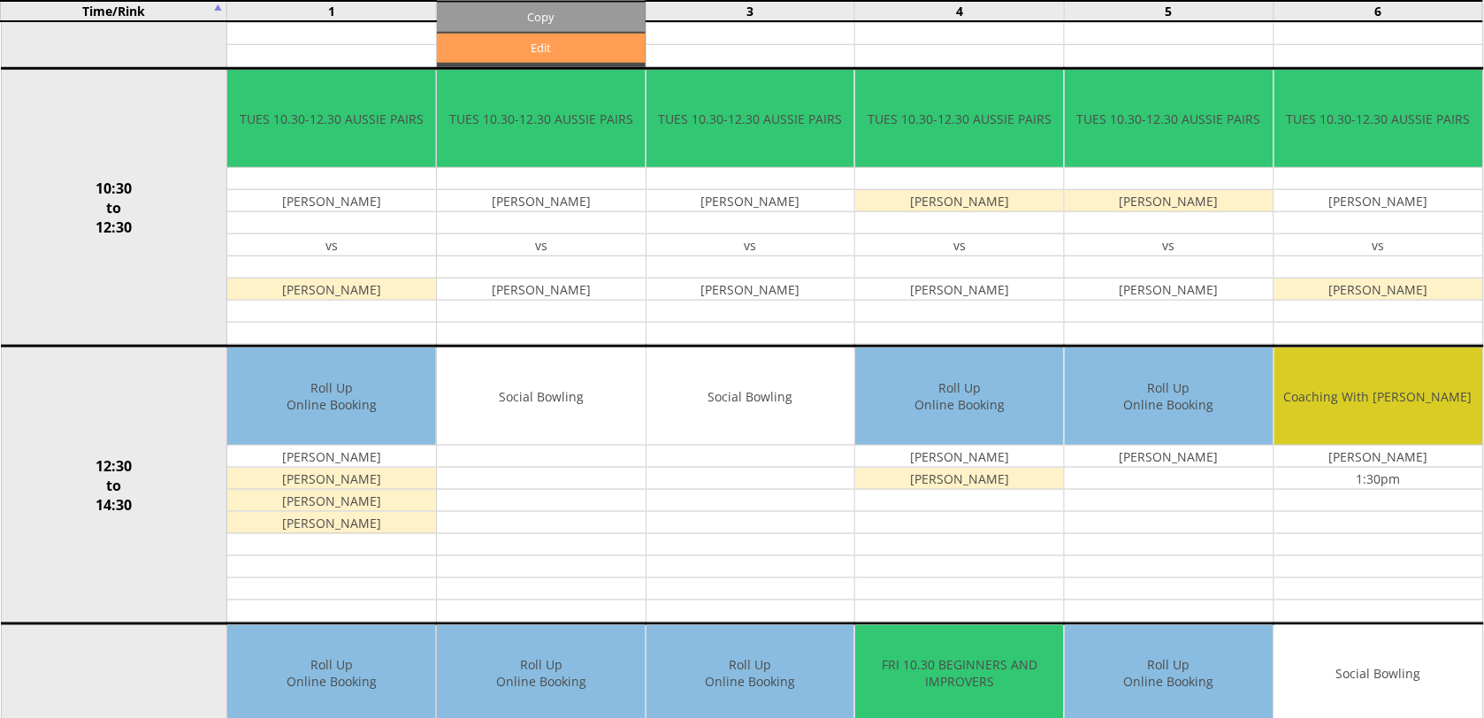
click at [573, 46] on link "Edit" at bounding box center [541, 48] width 209 height 29
